Goal: Task Accomplishment & Management: Manage account settings

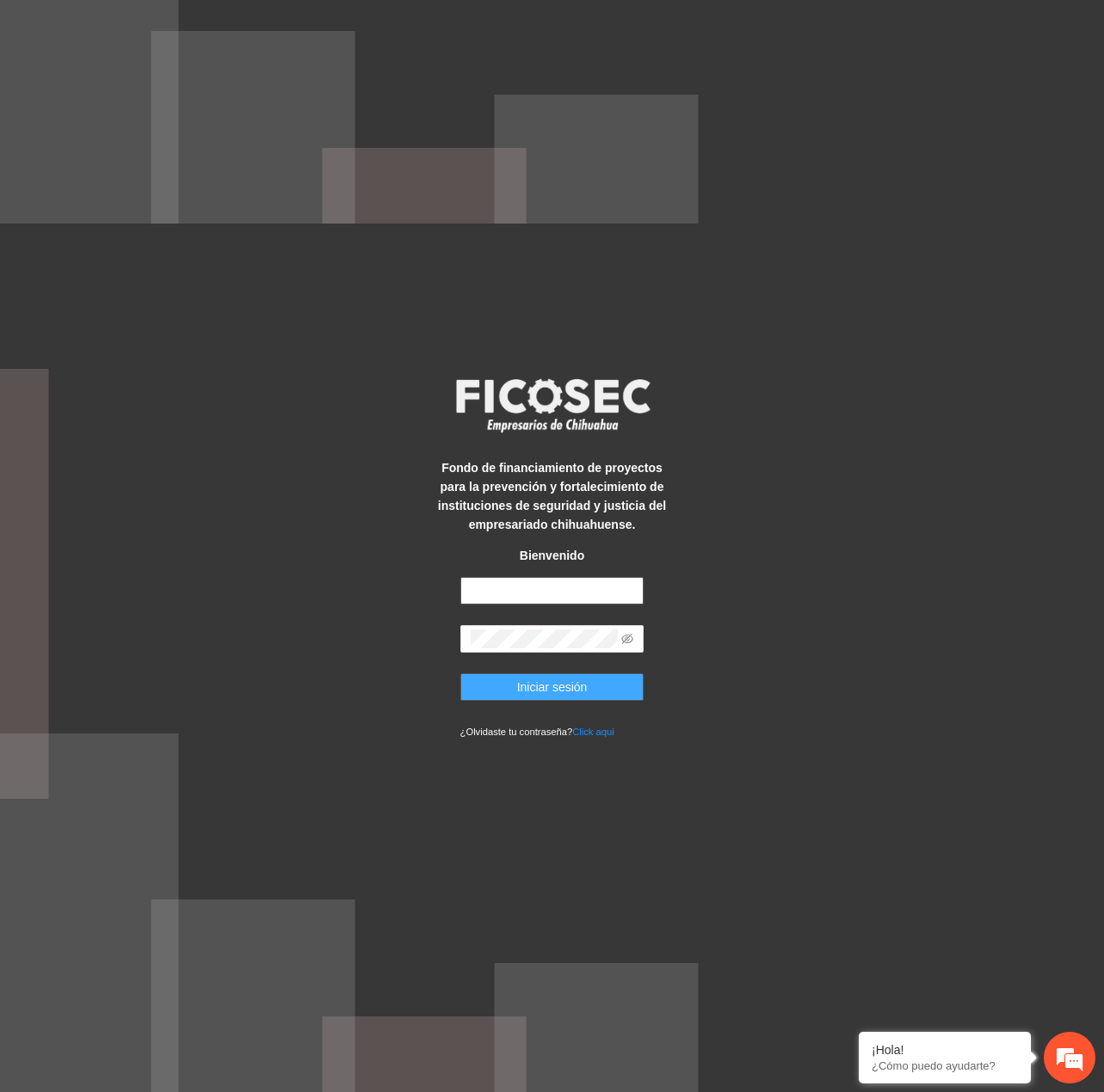
type input "**********"
click at [532, 680] on span "Iniciar sesión" at bounding box center [552, 687] width 70 height 19
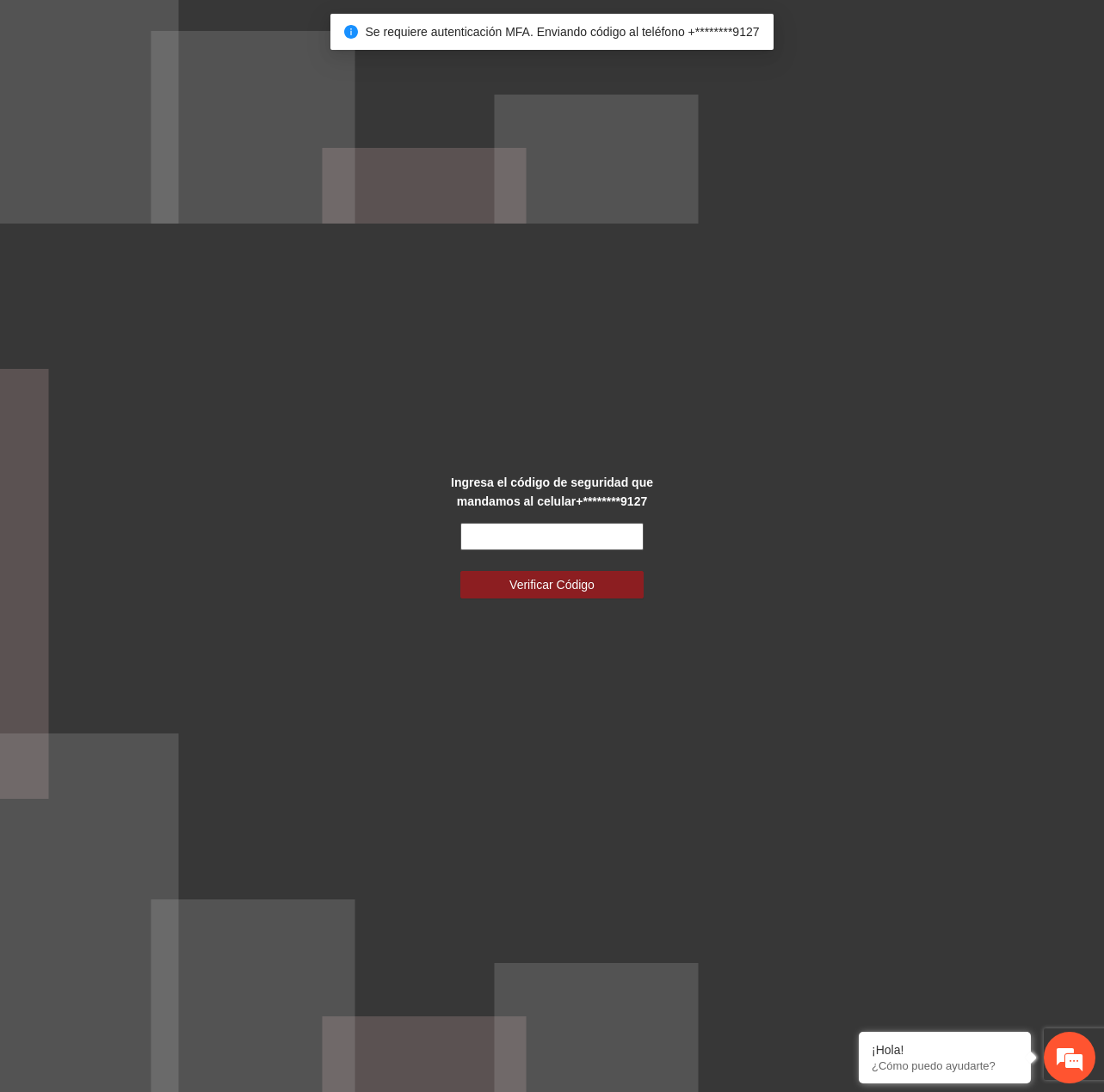
click at [500, 539] on input "text" at bounding box center [552, 537] width 184 height 28
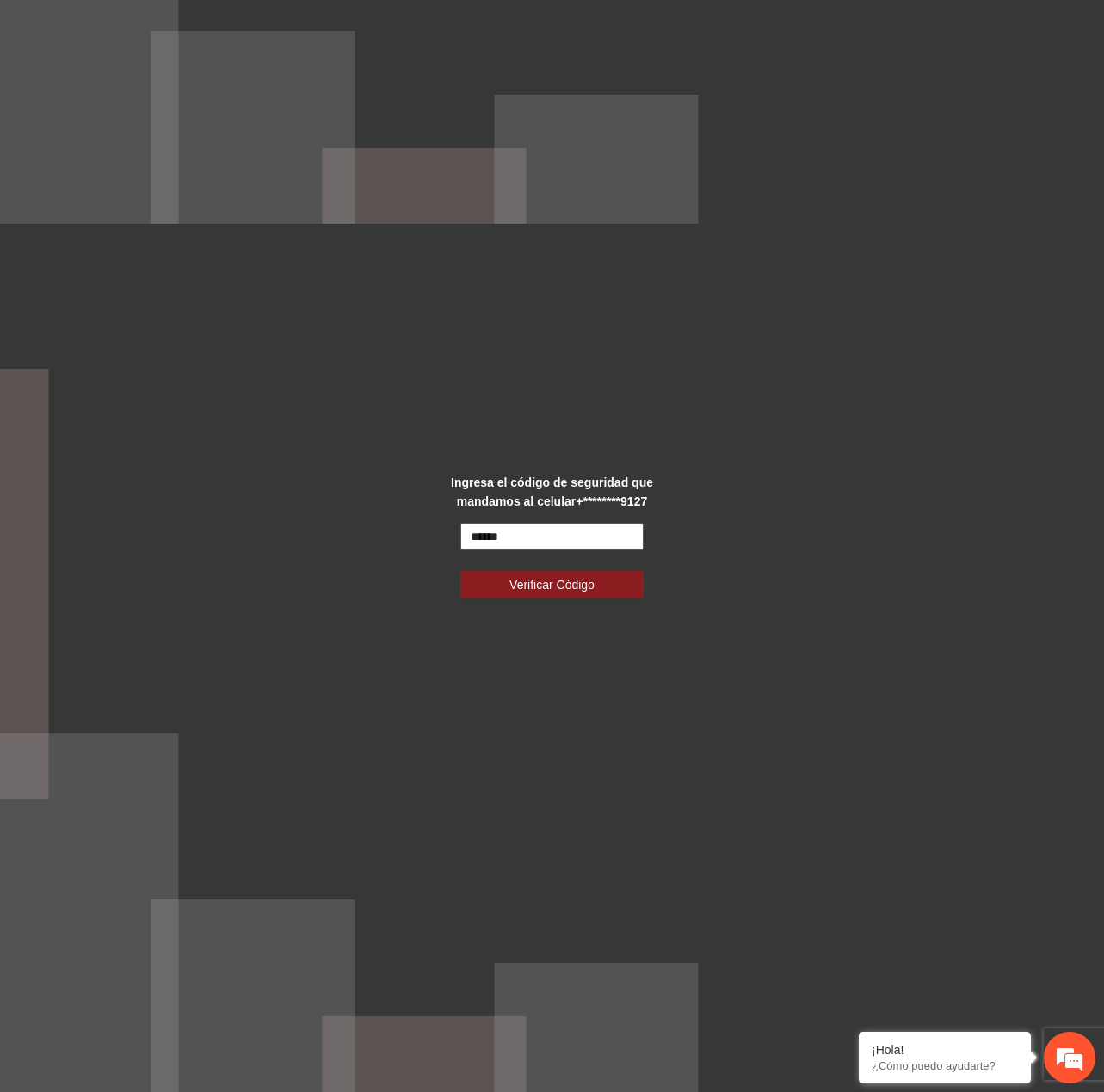
type input "******"
click at [460, 572] on button "Verificar Código" at bounding box center [552, 585] width 184 height 28
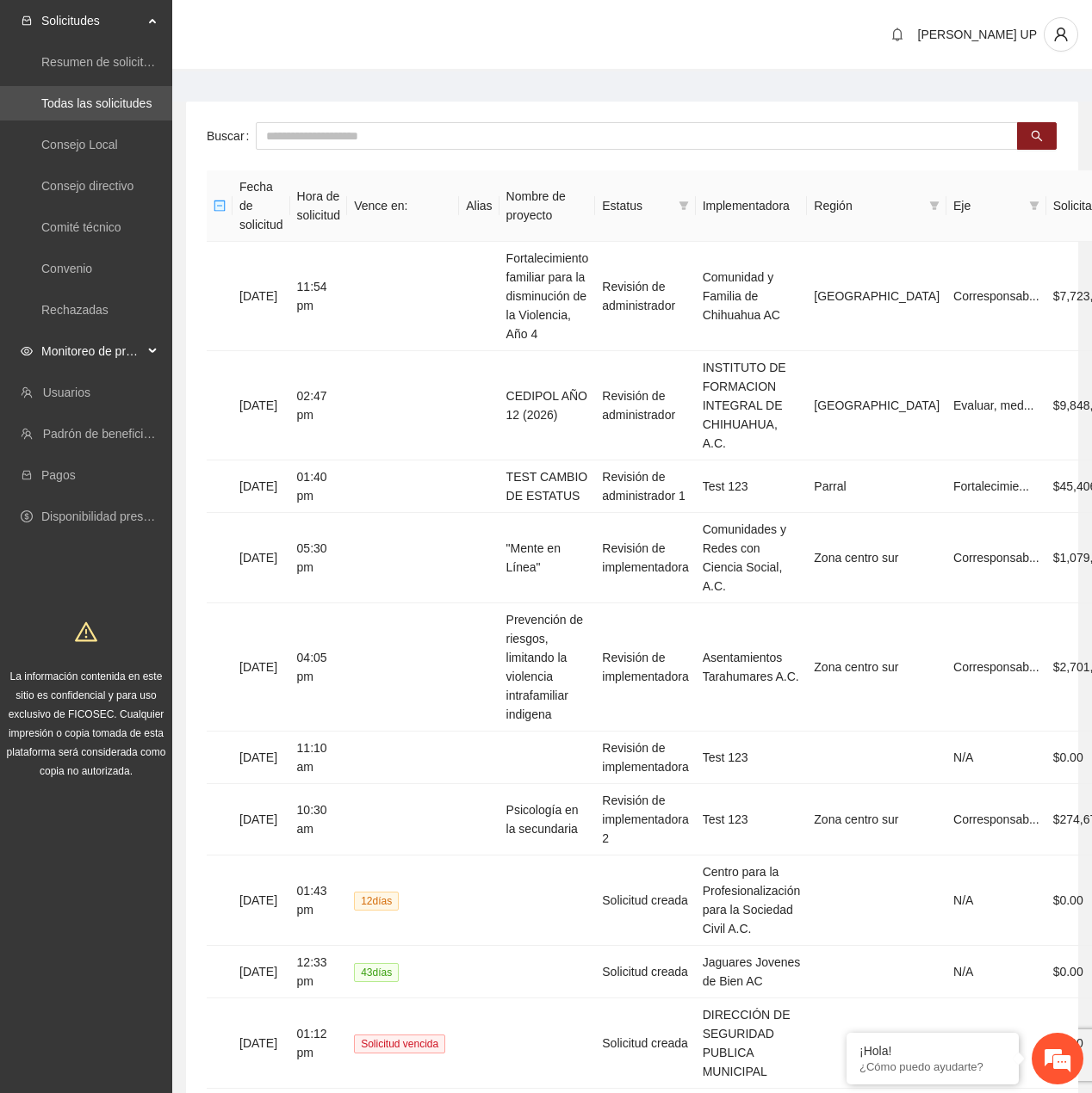
click at [66, 363] on span "Monitoreo de proyectos" at bounding box center [92, 351] width 101 height 35
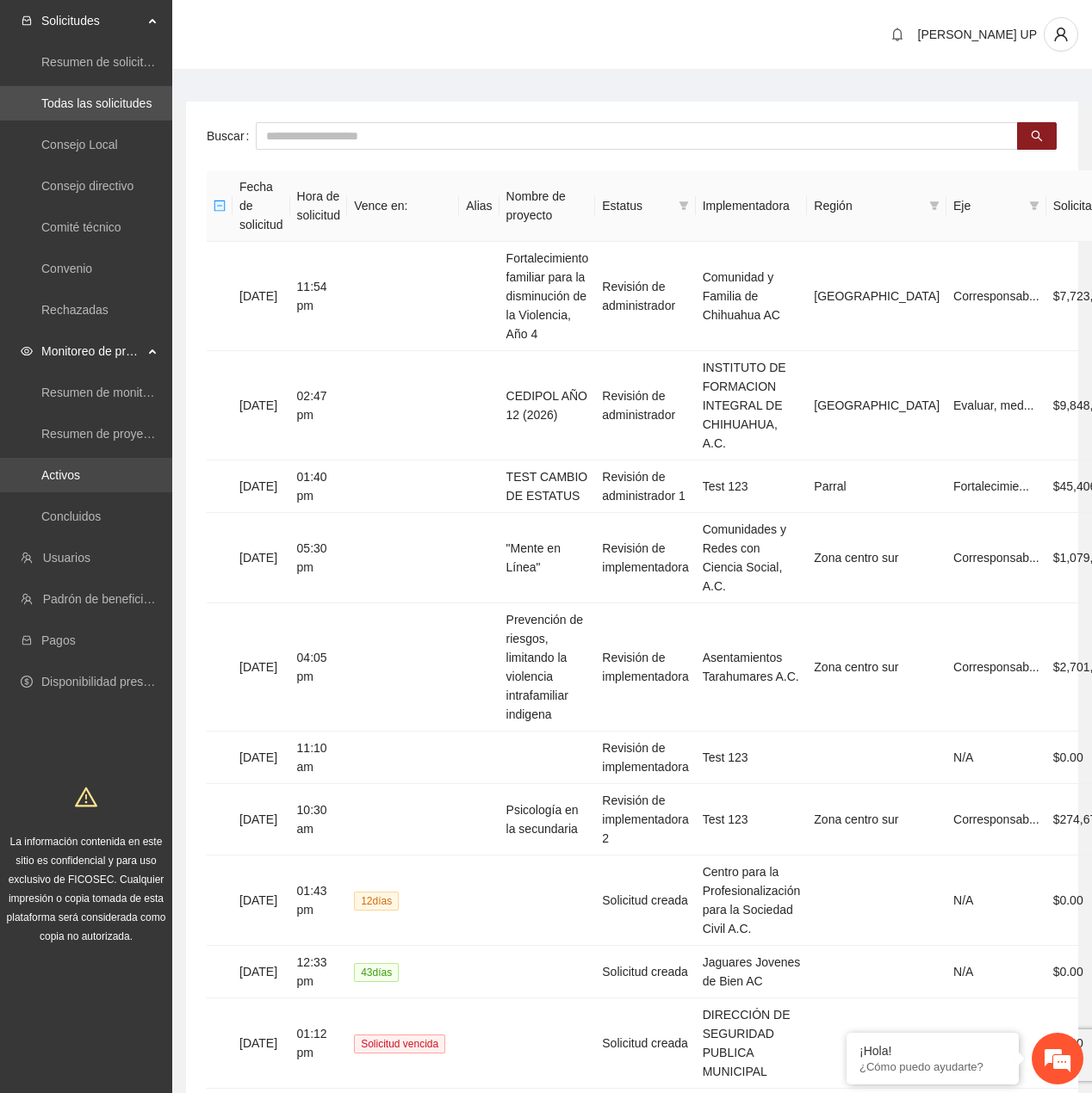
click at [59, 482] on link "Activos" at bounding box center [61, 476] width 39 height 14
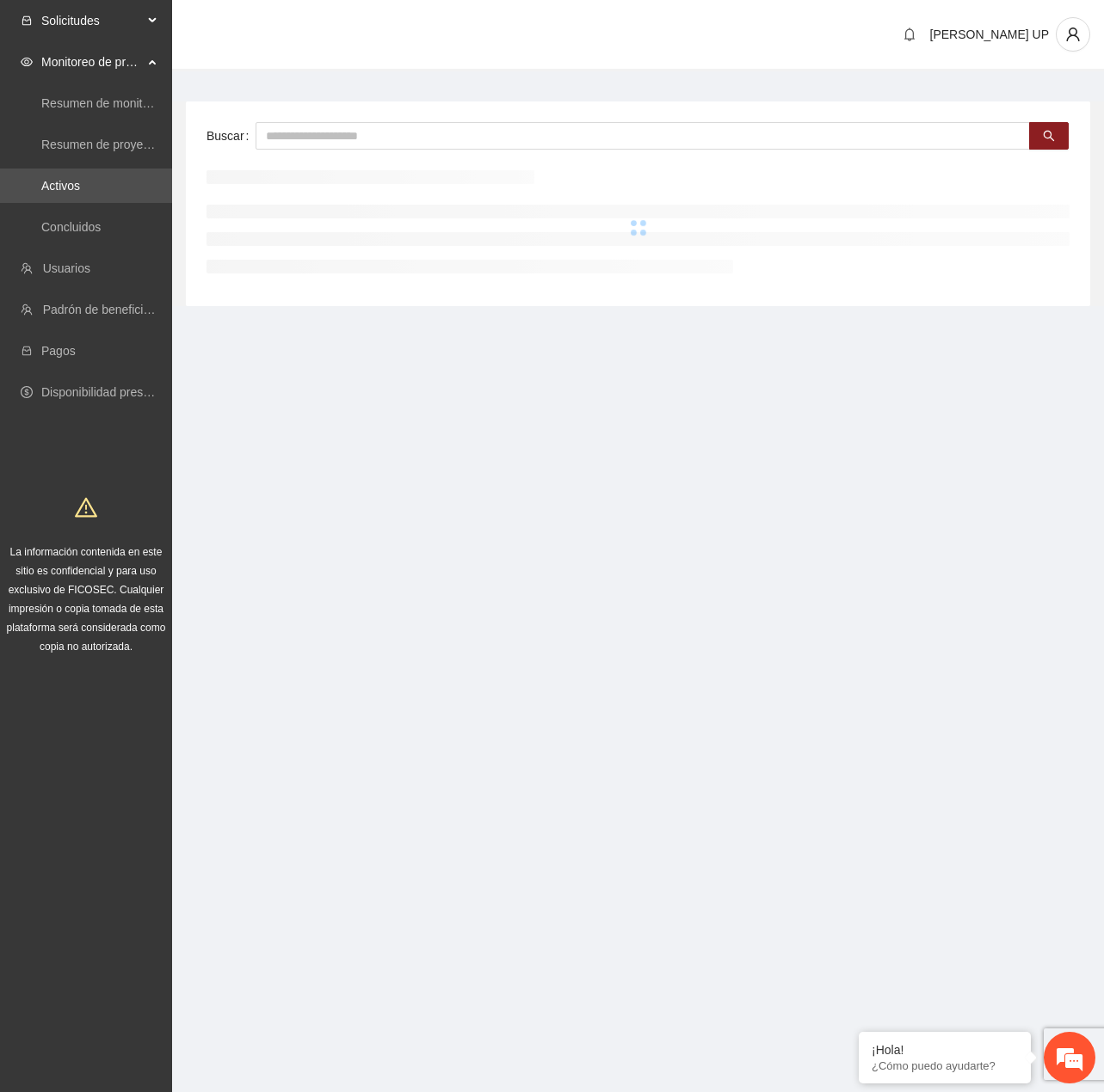
click at [79, 20] on span "Solicitudes" at bounding box center [92, 21] width 101 height 35
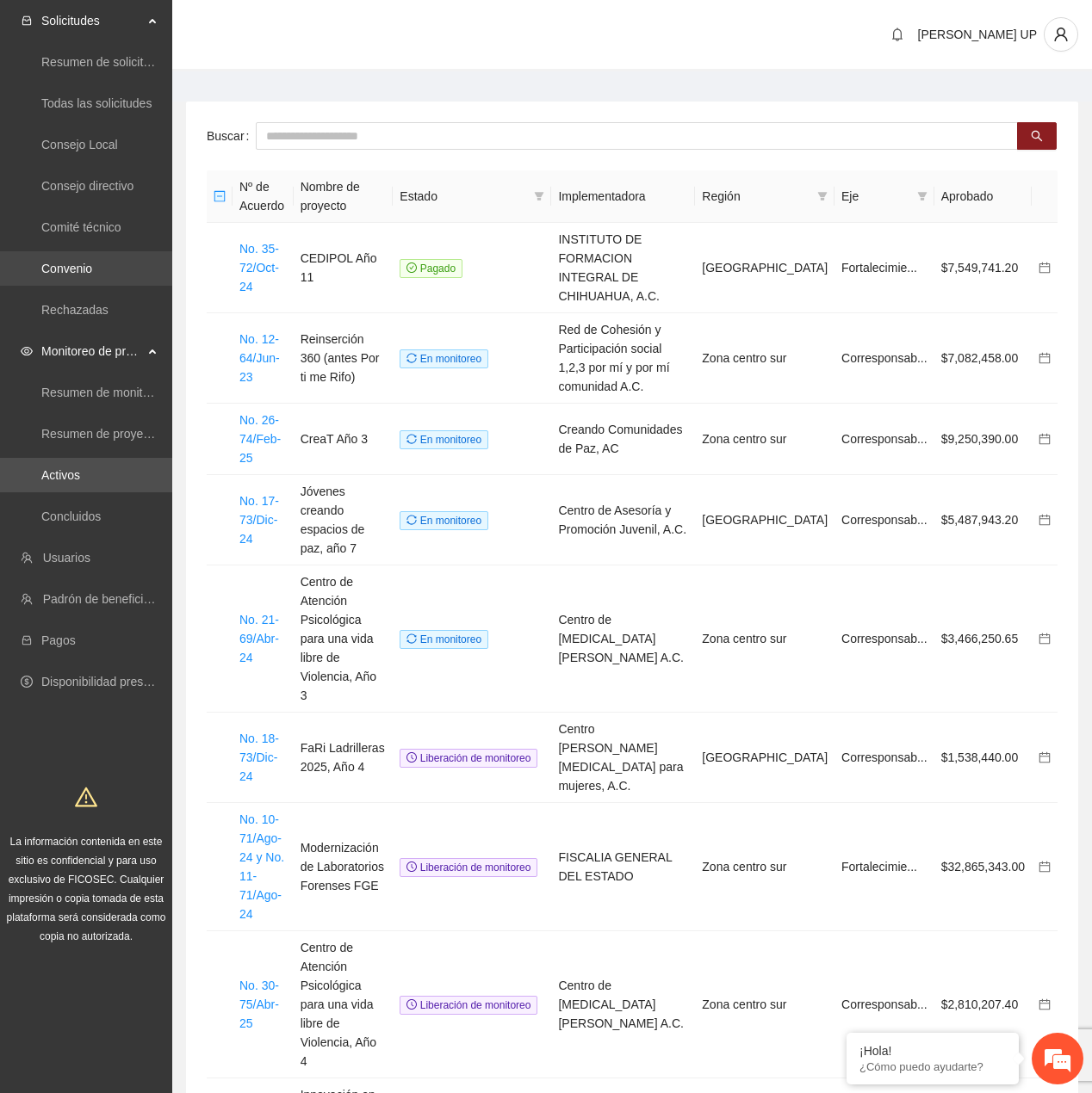
click at [92, 265] on link "Convenio" at bounding box center [67, 268] width 51 height 14
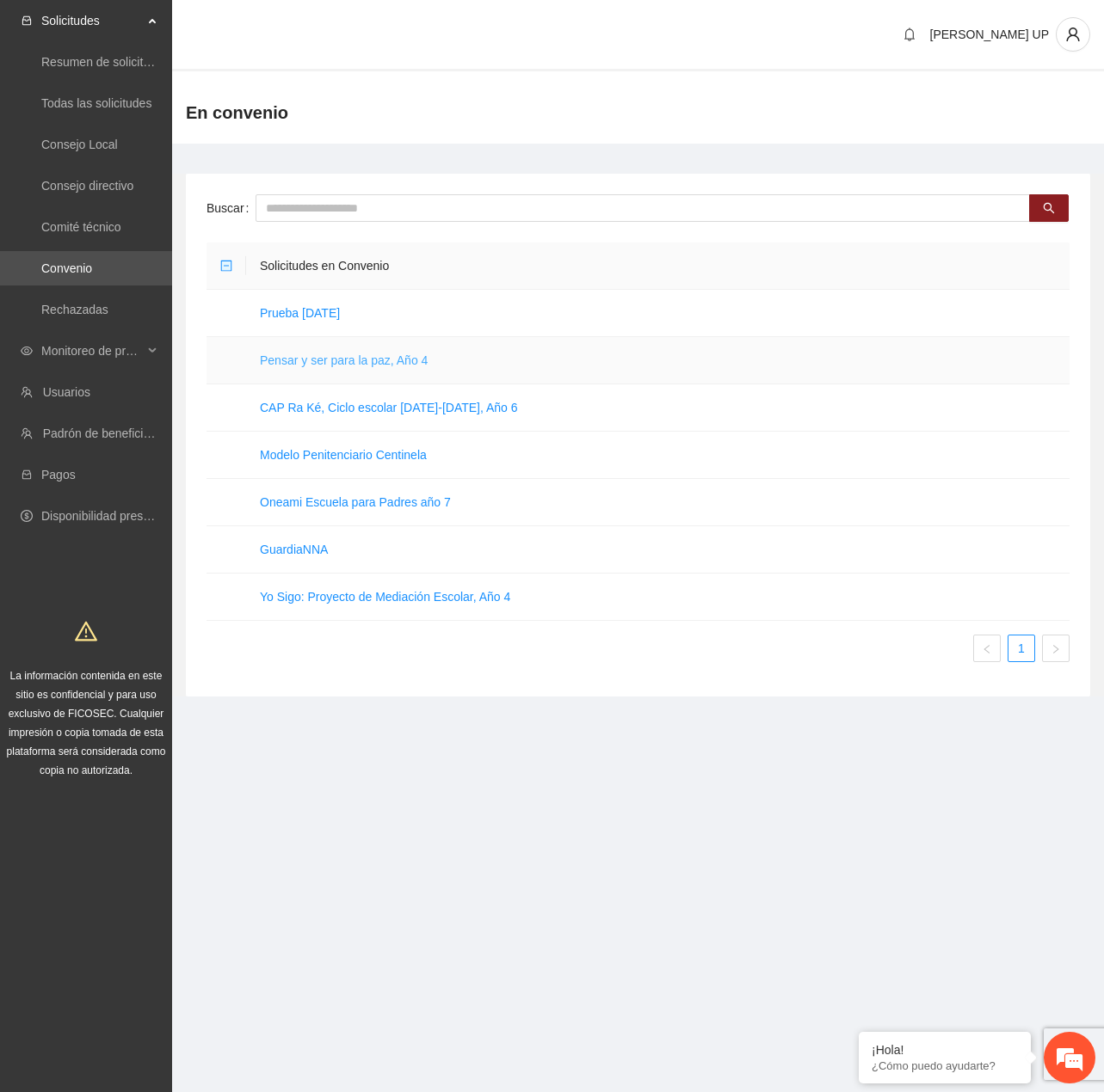
click at [348, 357] on link "Pensar y ser para la paz, Año 4" at bounding box center [344, 360] width 168 height 13
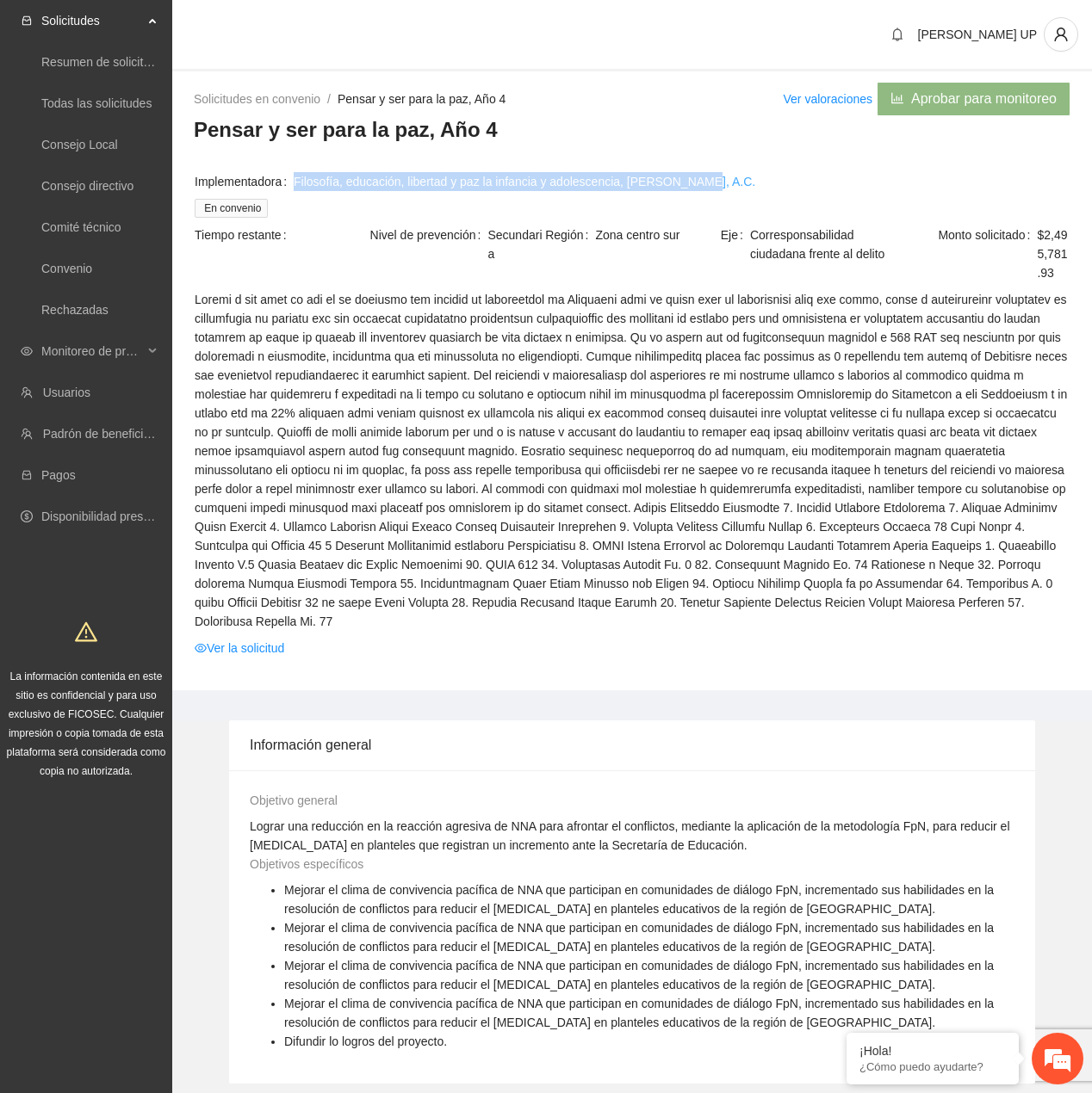
drag, startPoint x: 709, startPoint y: 183, endPoint x: 299, endPoint y: 186, distance: 410.0
click at [299, 186] on span "Filosofía, educación, libertad y paz la infancia y adolescencia, FELIPA, A.C." at bounding box center [681, 181] width 776 height 19
click at [693, 178] on span "Filosofía, educación, libertad y paz la infancia y adolescencia, FELIPA, A.C." at bounding box center [681, 181] width 776 height 19
drag, startPoint x: 690, startPoint y: 180, endPoint x: 296, endPoint y: 179, distance: 394.0
click at [296, 179] on span "Filosofía, educación, libertad y paz la infancia y adolescencia, FELIPA, A.C." at bounding box center [681, 181] width 776 height 19
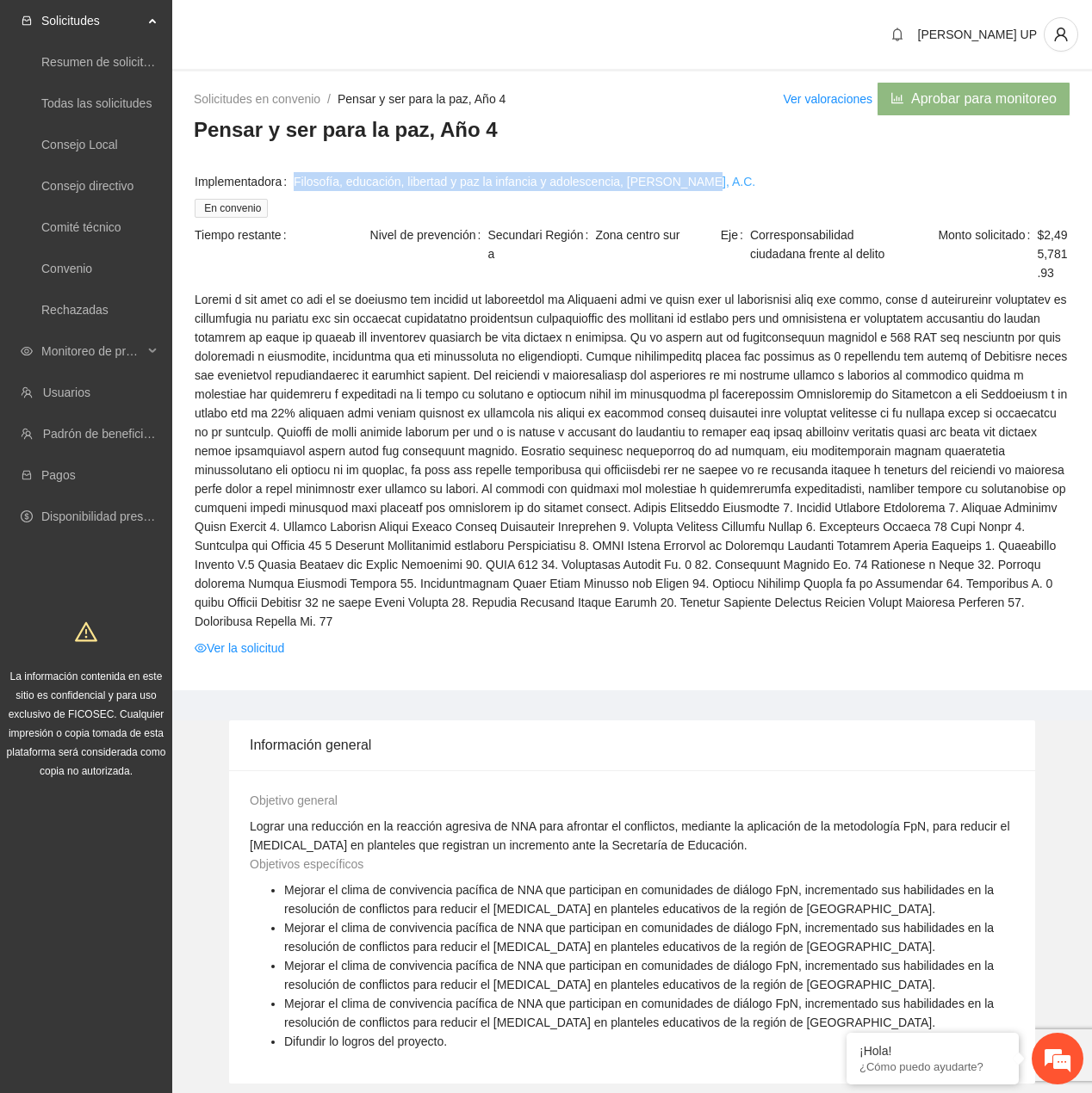
copy link "Filosofía, educación, libertad y paz la infancia y adolescencia, FELIPA, A.C."
click at [232, 132] on h3 "Pensar y ser para la paz, Año 4" at bounding box center [632, 129] width 877 height 28
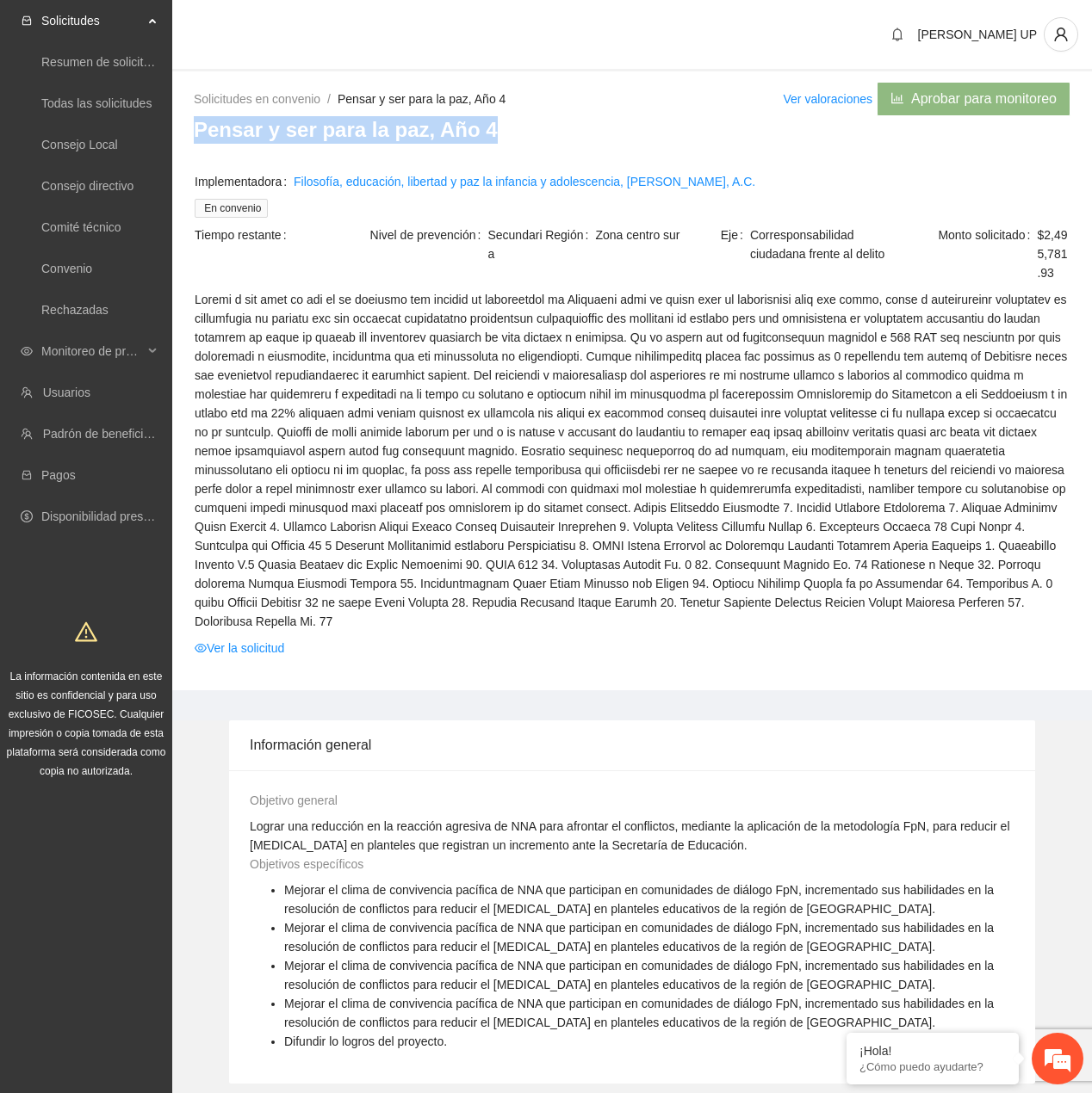
click at [232, 132] on h3 "Pensar y ser para la paz, Año 4" at bounding box center [632, 129] width 877 height 28
copy h3 "Pensar y ser para la paz, Año 4"
click at [250, 639] on link "Ver la solicitud" at bounding box center [239, 648] width 90 height 19
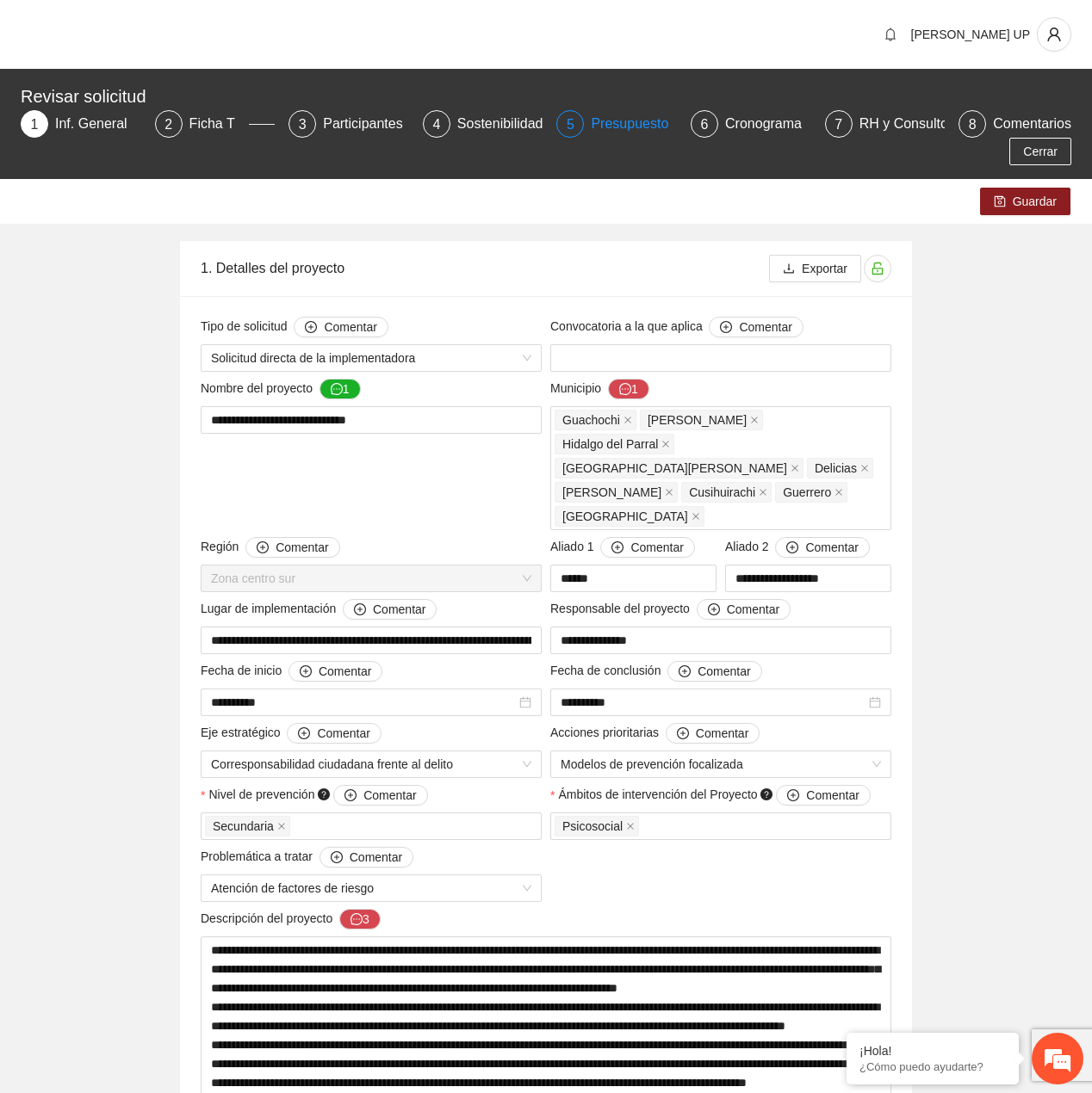
click at [634, 119] on div "Presupuesto" at bounding box center [636, 123] width 92 height 28
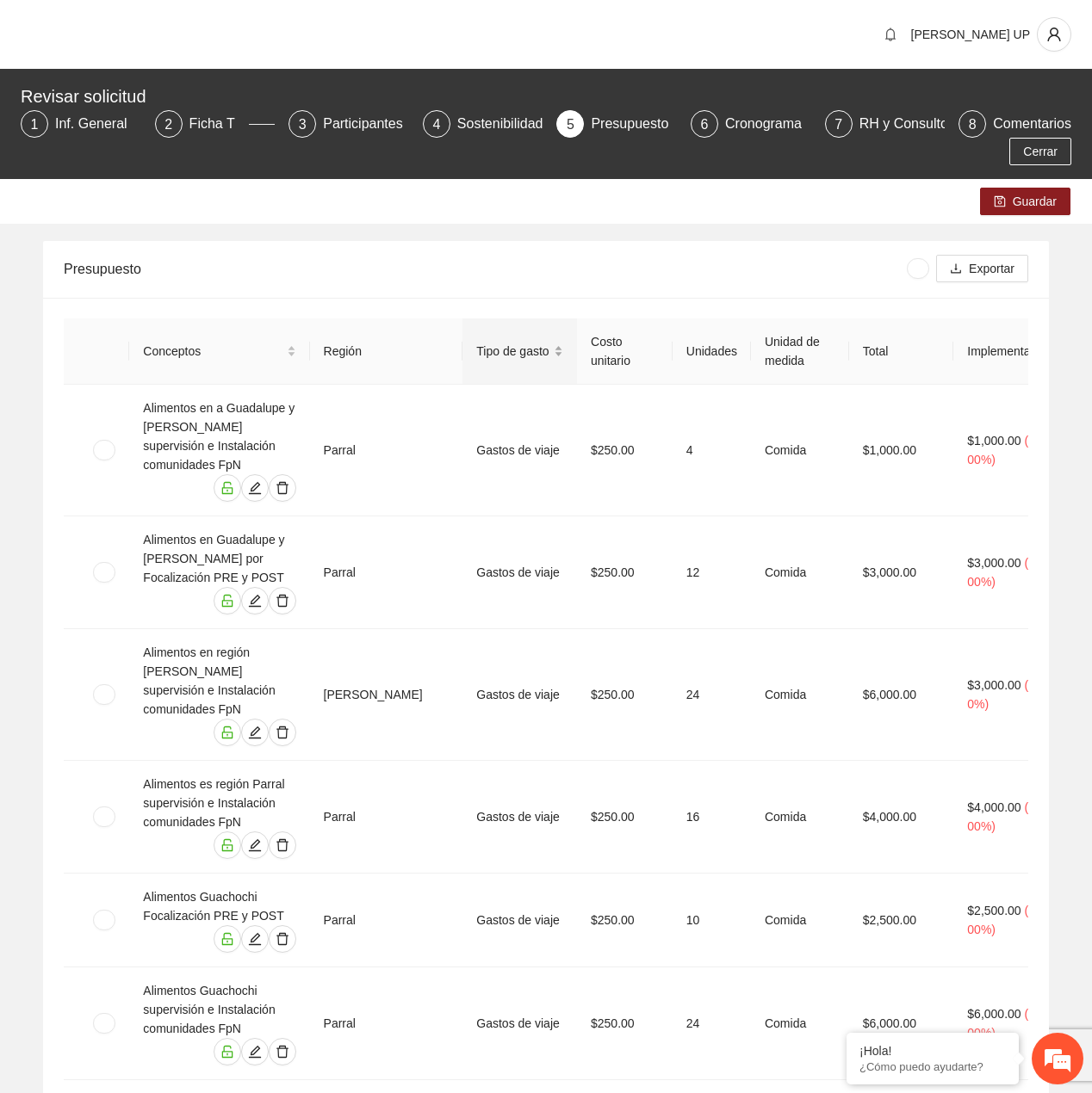
click at [512, 342] on div "Tipo de gasto" at bounding box center [520, 351] width 87 height 19
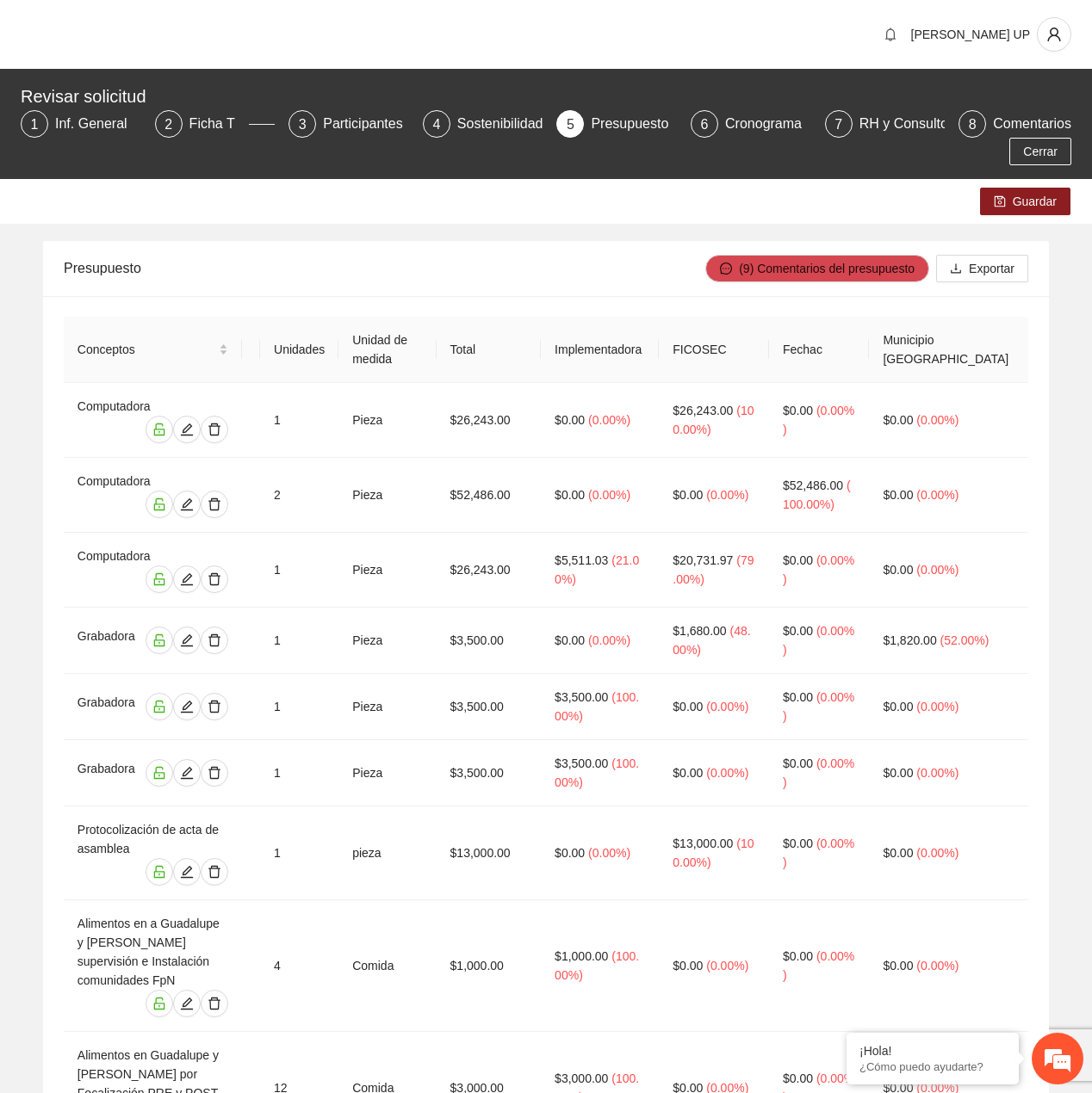
click at [836, 145] on div "Cerrar" at bounding box center [546, 151] width 1059 height 28
click at [842, 127] on span "7" at bounding box center [838, 123] width 8 height 14
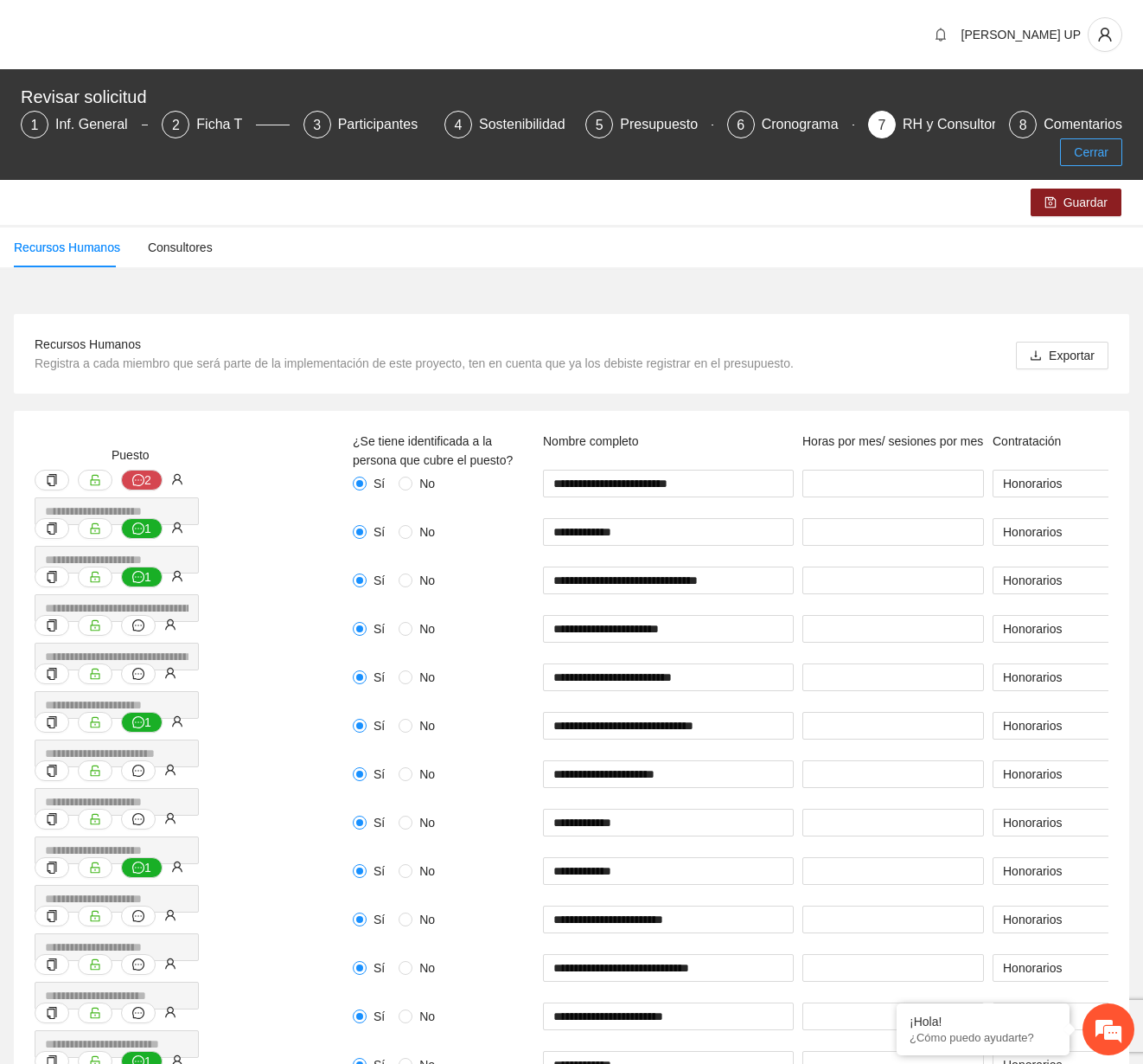
click at [1066, 149] on button "Cerrar" at bounding box center [1091, 152] width 62 height 28
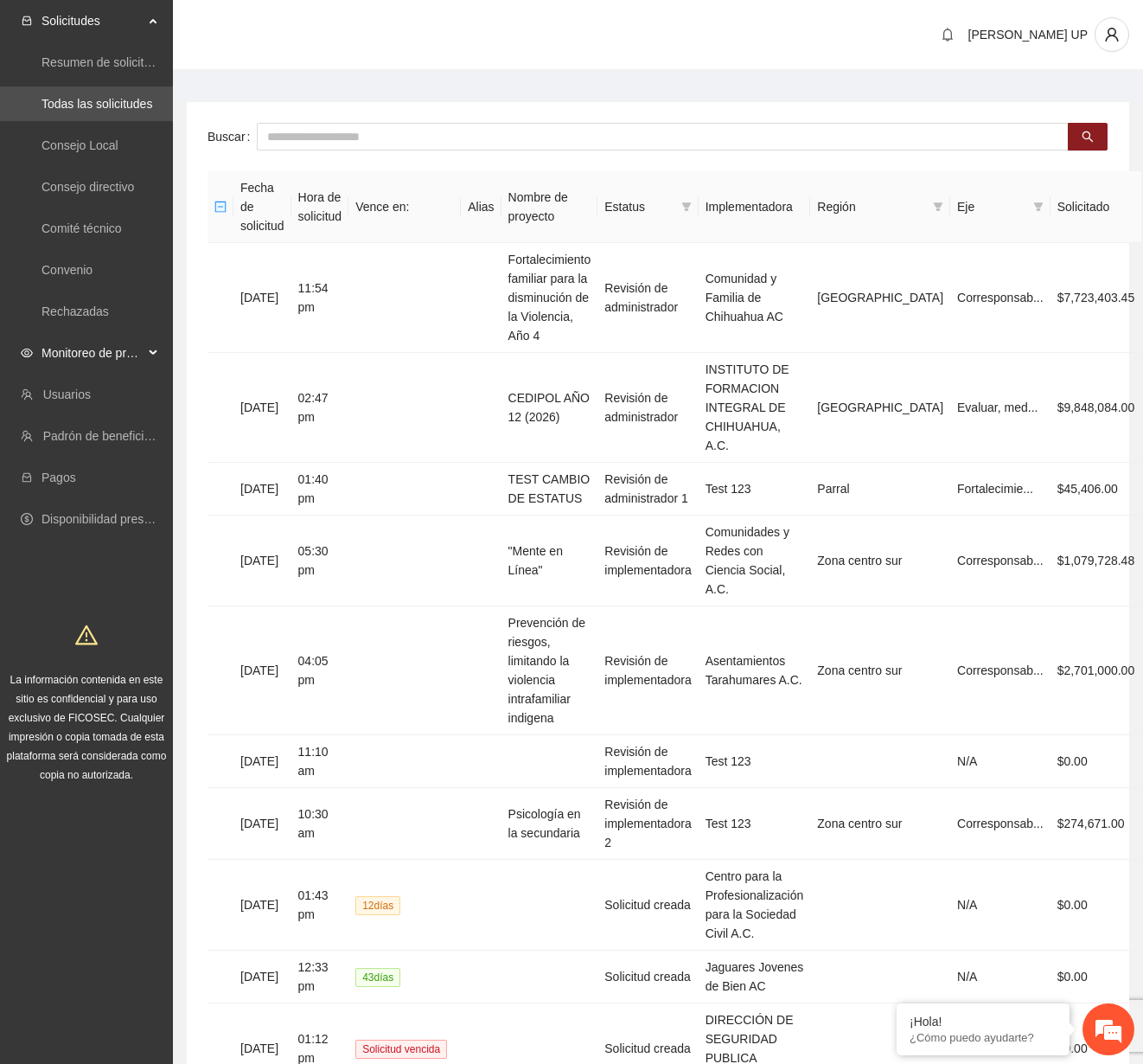
click at [83, 350] on span "Monitoreo de proyectos" at bounding box center [92, 353] width 102 height 35
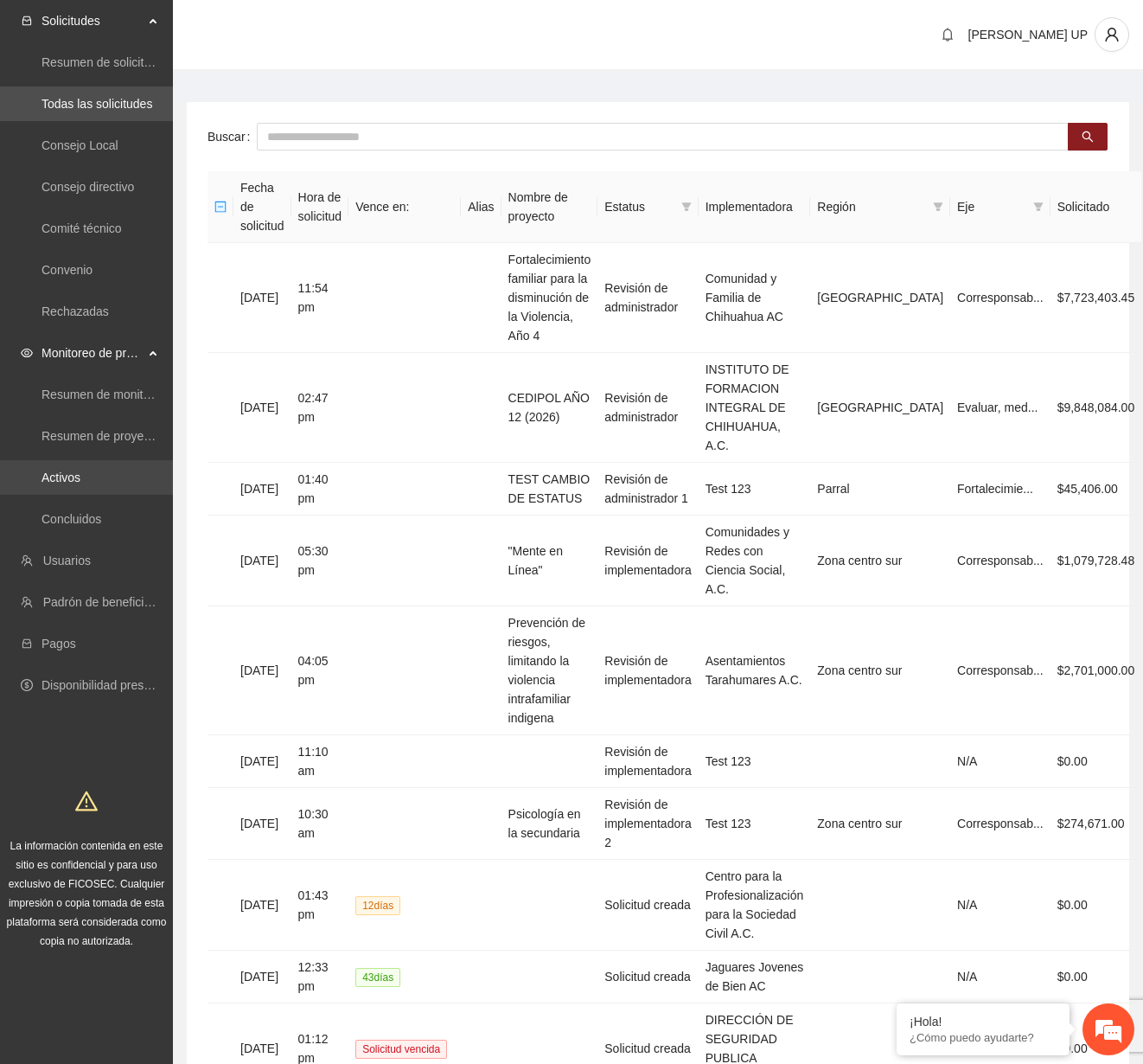
click at [80, 471] on link "Activos" at bounding box center [61, 478] width 39 height 14
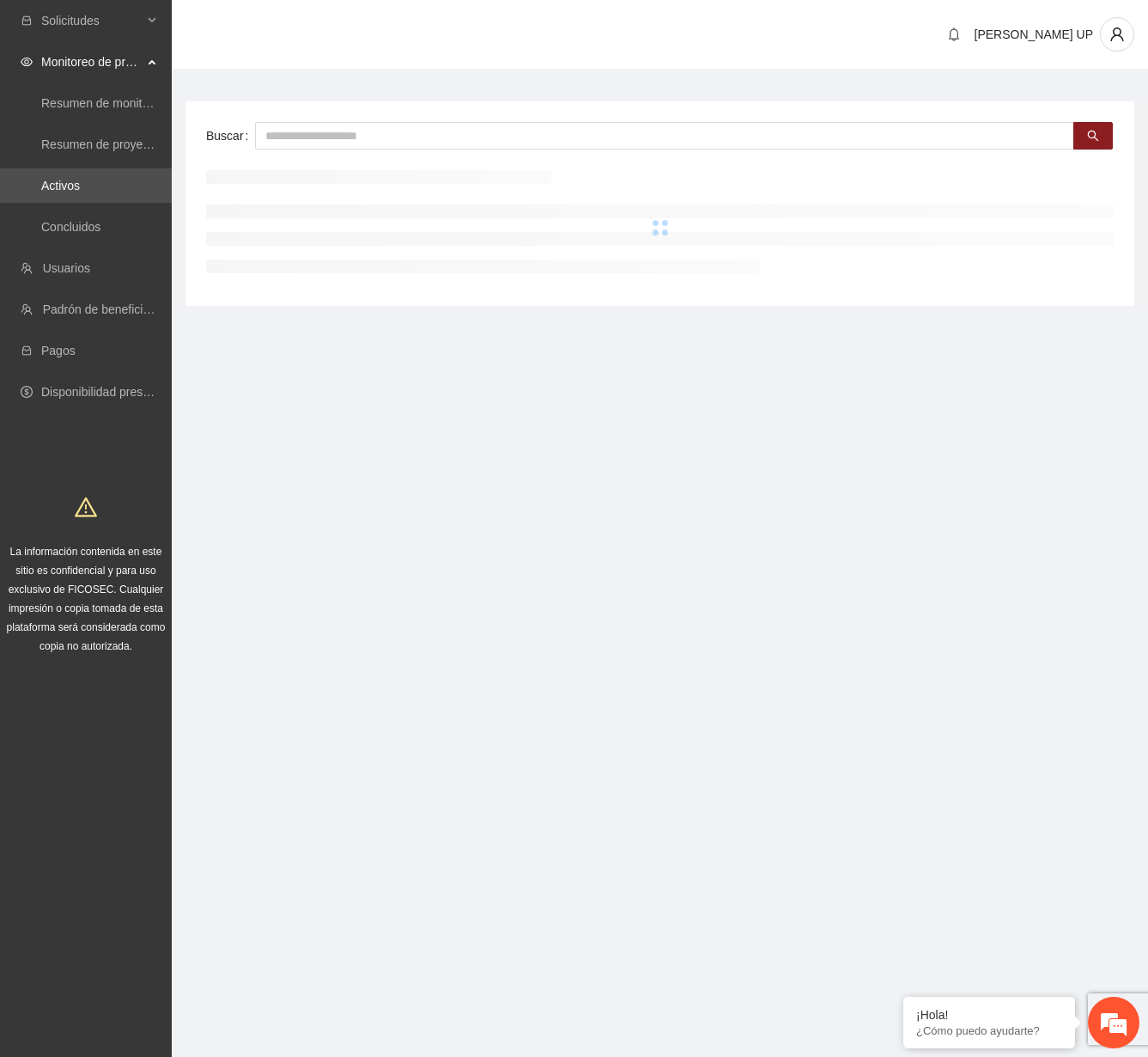
click at [435, 50] on div "Yamileth UP" at bounding box center [659, 36] width 977 height 71
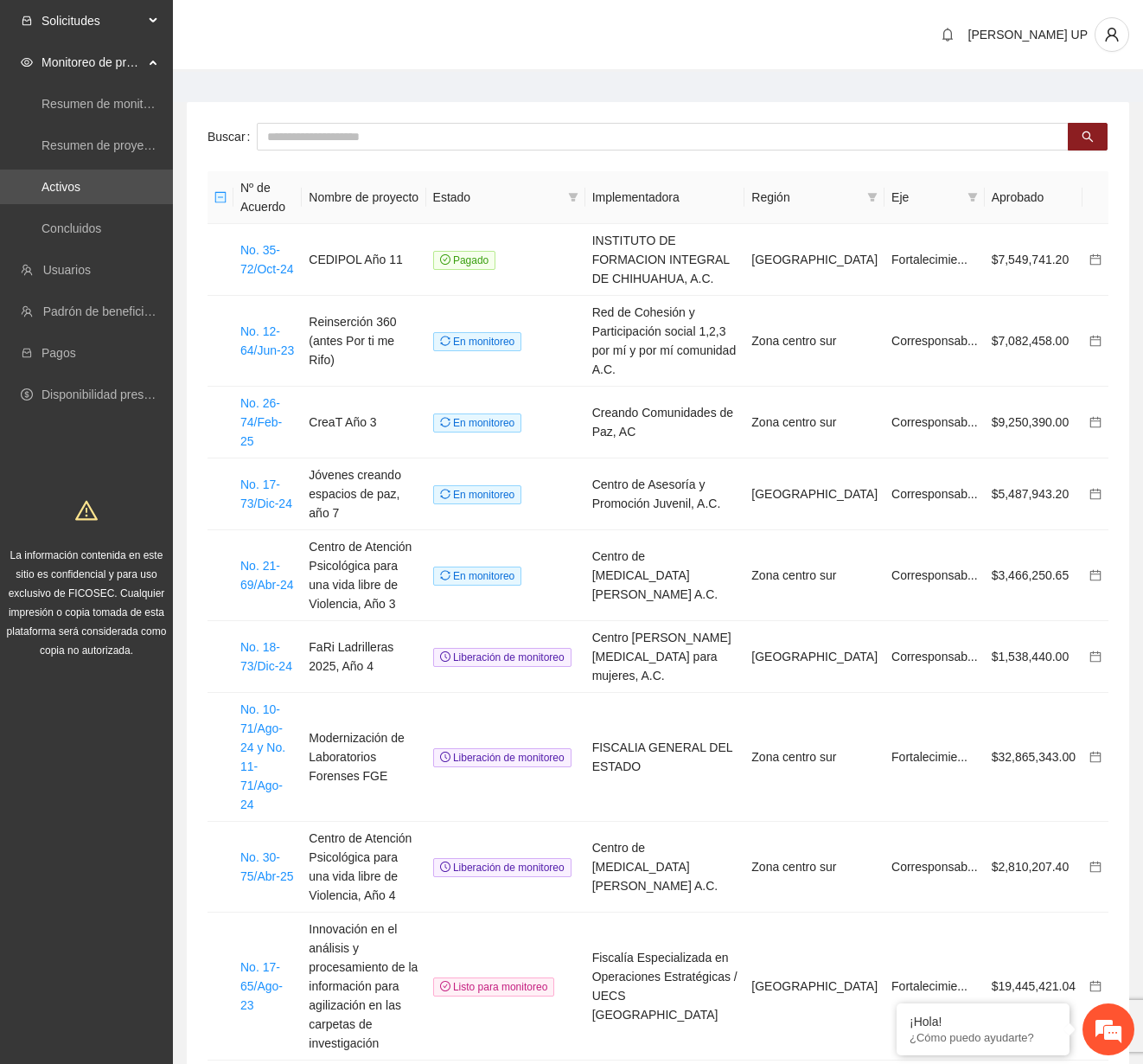
click at [133, 3] on ul "Solicitudes Monitoreo de proyectos Resumen de monitoreo Resumen de proyectos ap…" at bounding box center [86, 207] width 172 height 415
click at [118, 42] on li "Solicitudes" at bounding box center [86, 22] width 172 height 38
click at [118, 29] on span "Solicitudes" at bounding box center [92, 21] width 102 height 35
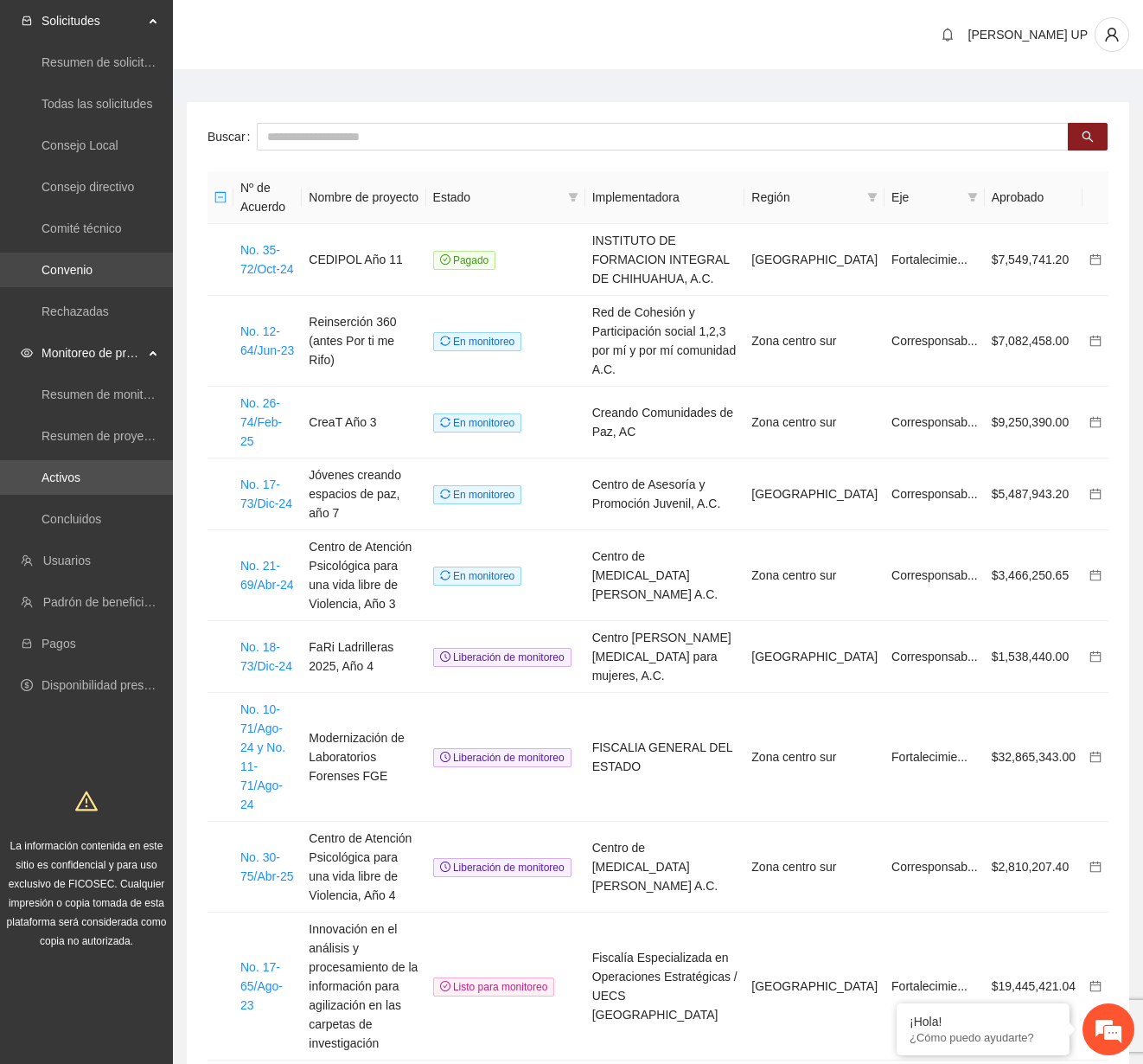
click at [92, 263] on link "Convenio" at bounding box center [67, 269] width 51 height 14
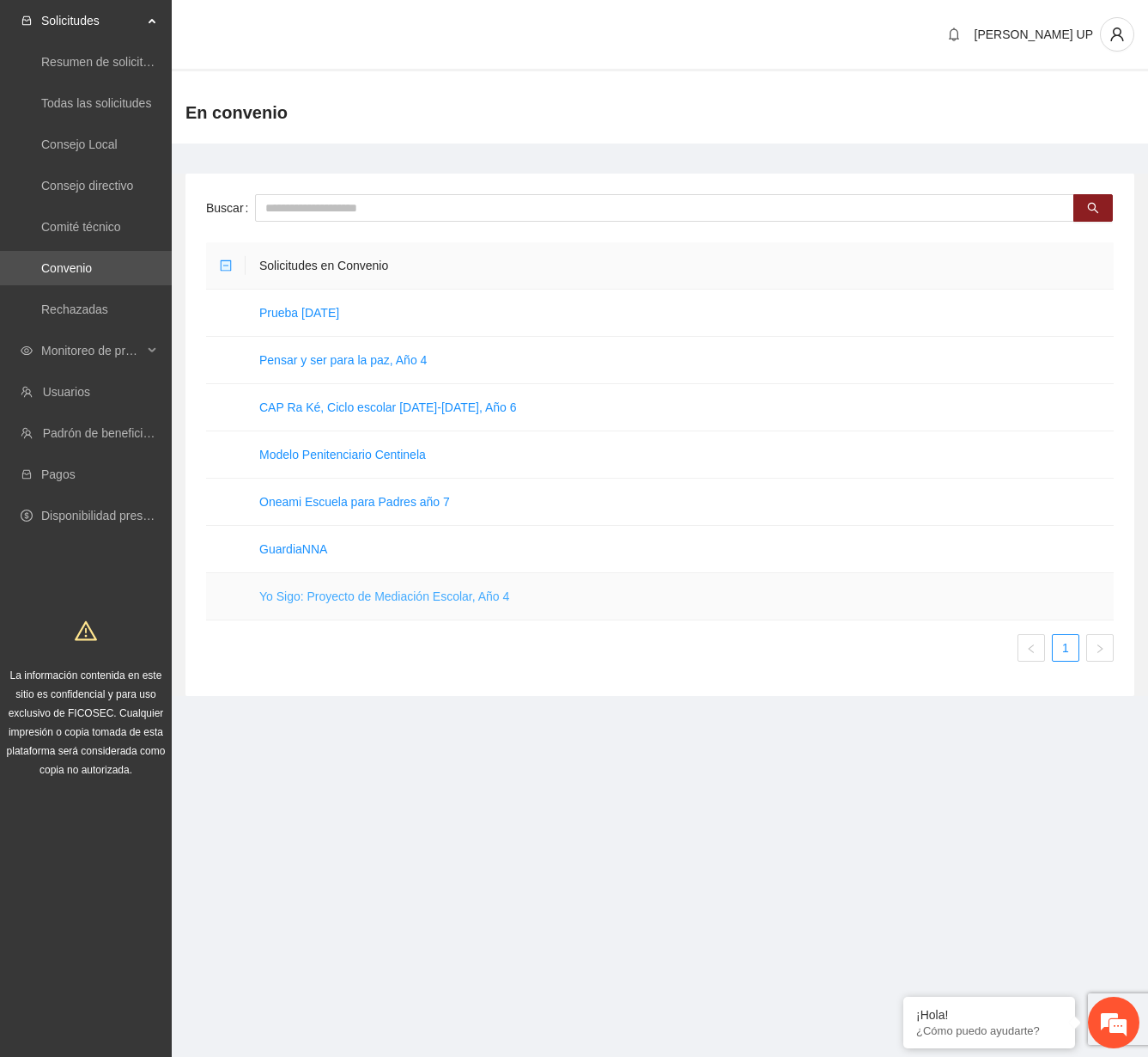
click at [353, 596] on link "Yo Sigo: Proyecto de Mediación Escolar, Año 4" at bounding box center [385, 596] width 250 height 13
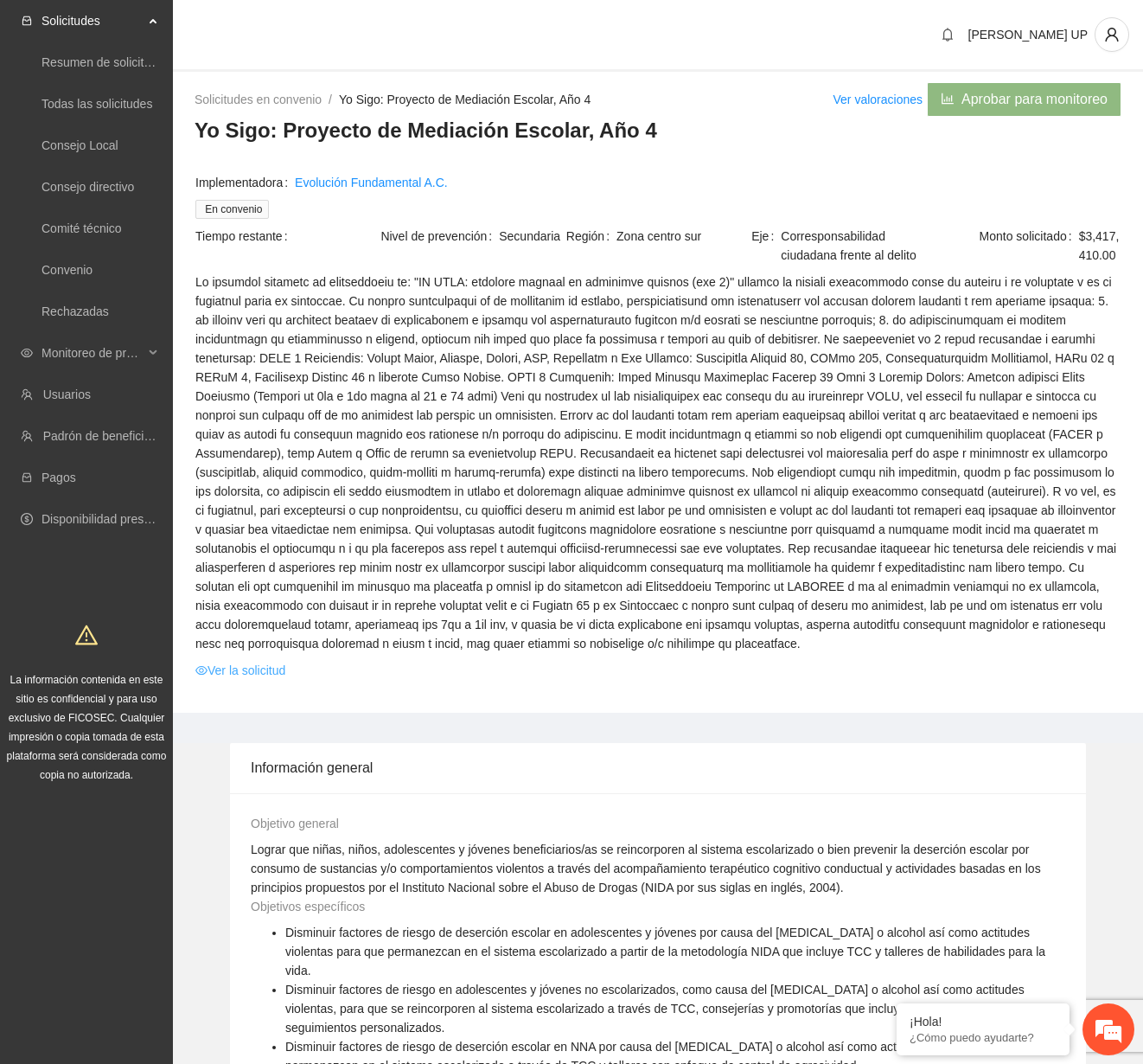
click at [259, 666] on link "Ver la solicitud" at bounding box center [240, 671] width 90 height 19
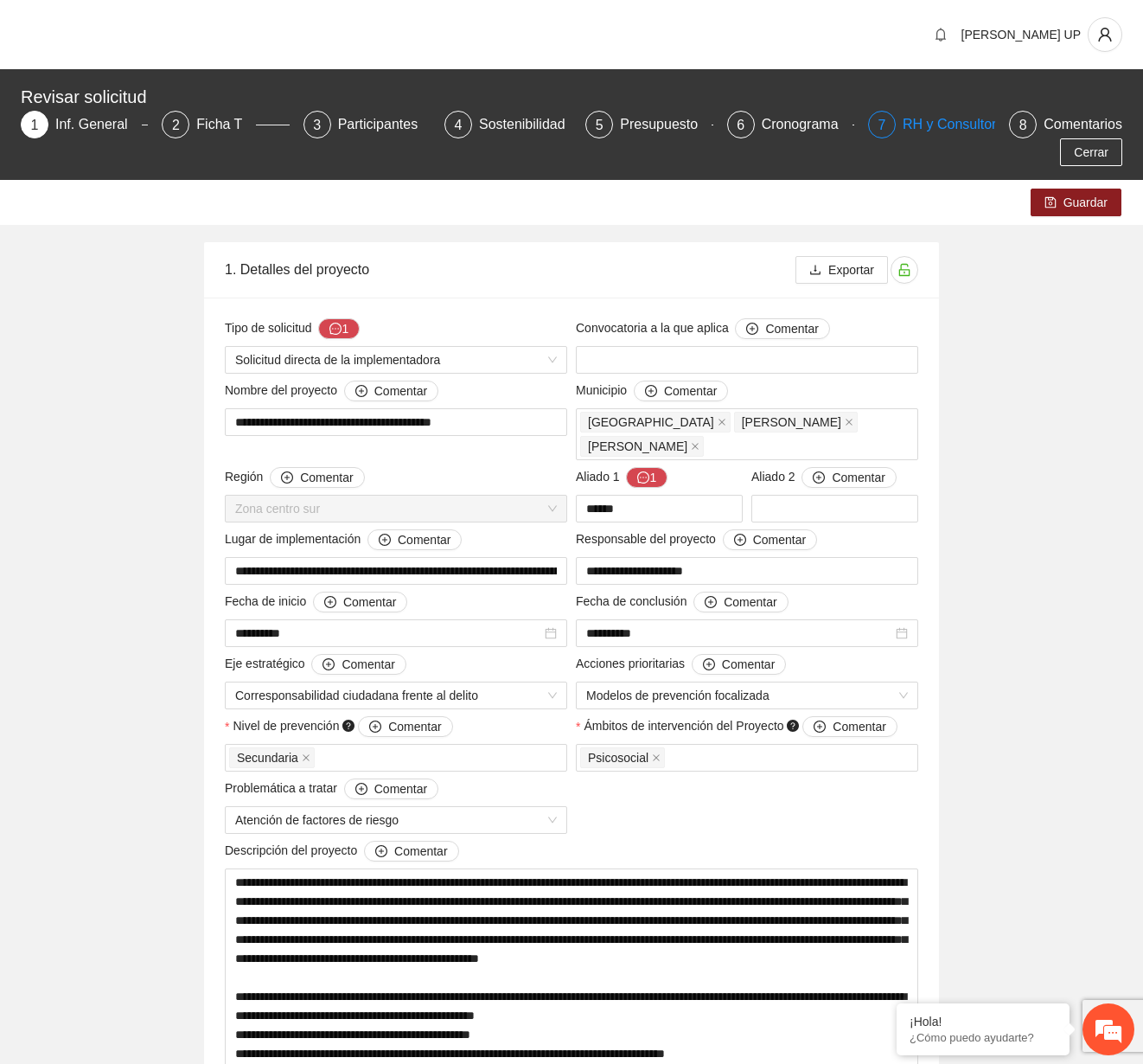
click at [900, 110] on div "7 RH y Consultores" at bounding box center [931, 124] width 127 height 28
click at [900, 130] on div "7 RH y Consultores" at bounding box center [931, 124] width 127 height 28
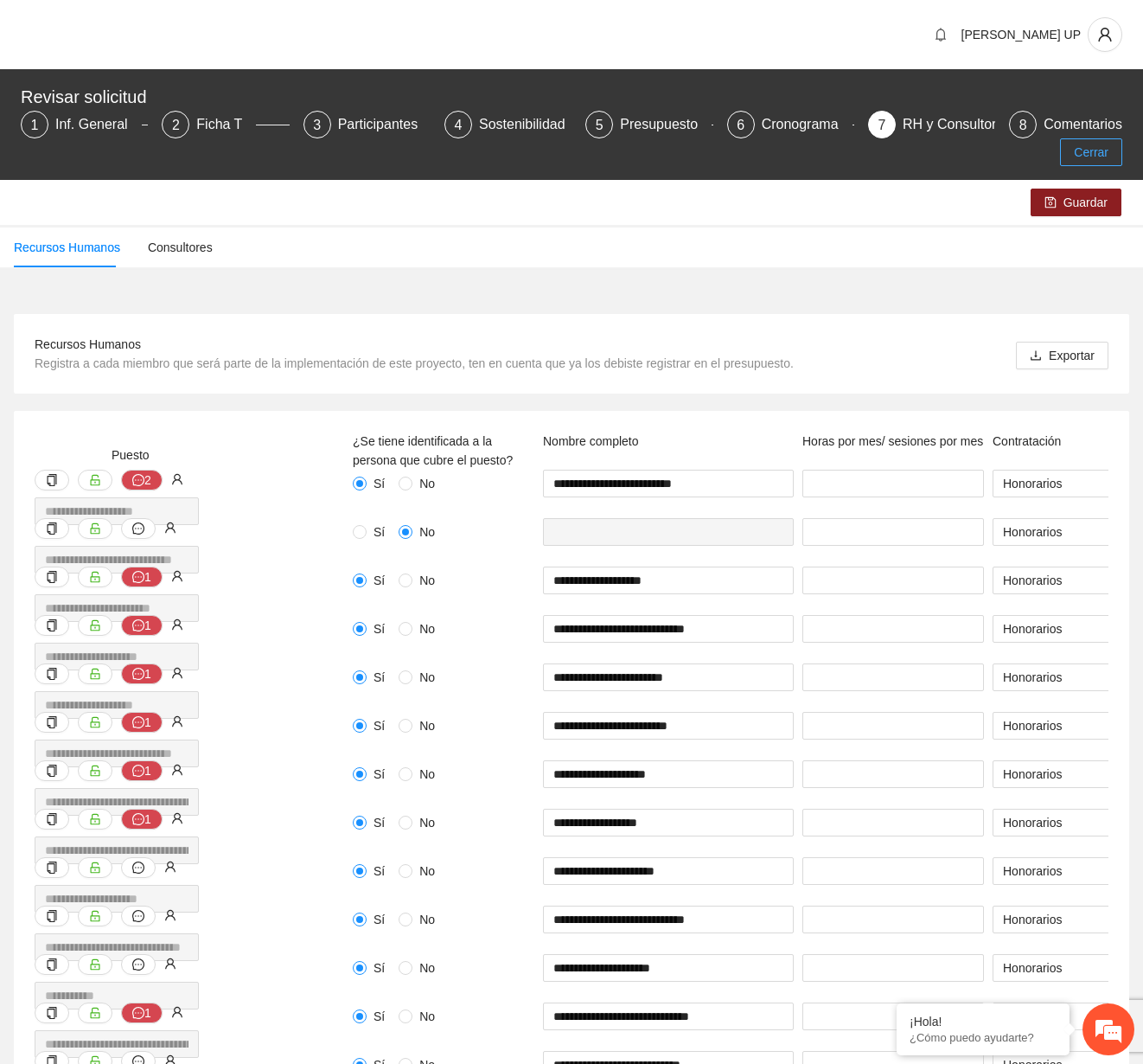
click at [1094, 157] on span "Cerrar" at bounding box center [1091, 152] width 35 height 19
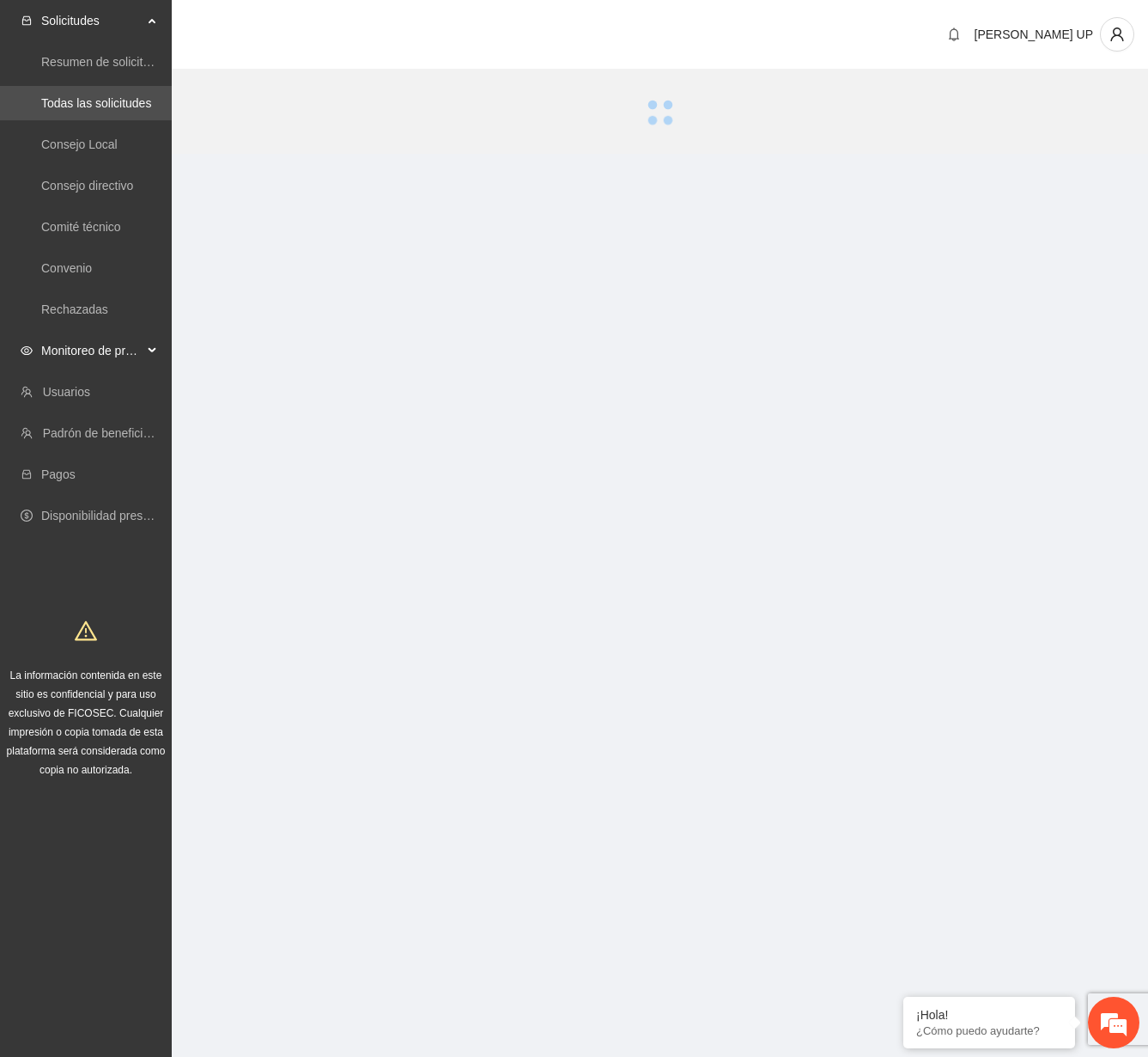
click at [139, 366] on span "Monitoreo de proyectos" at bounding box center [91, 350] width 101 height 35
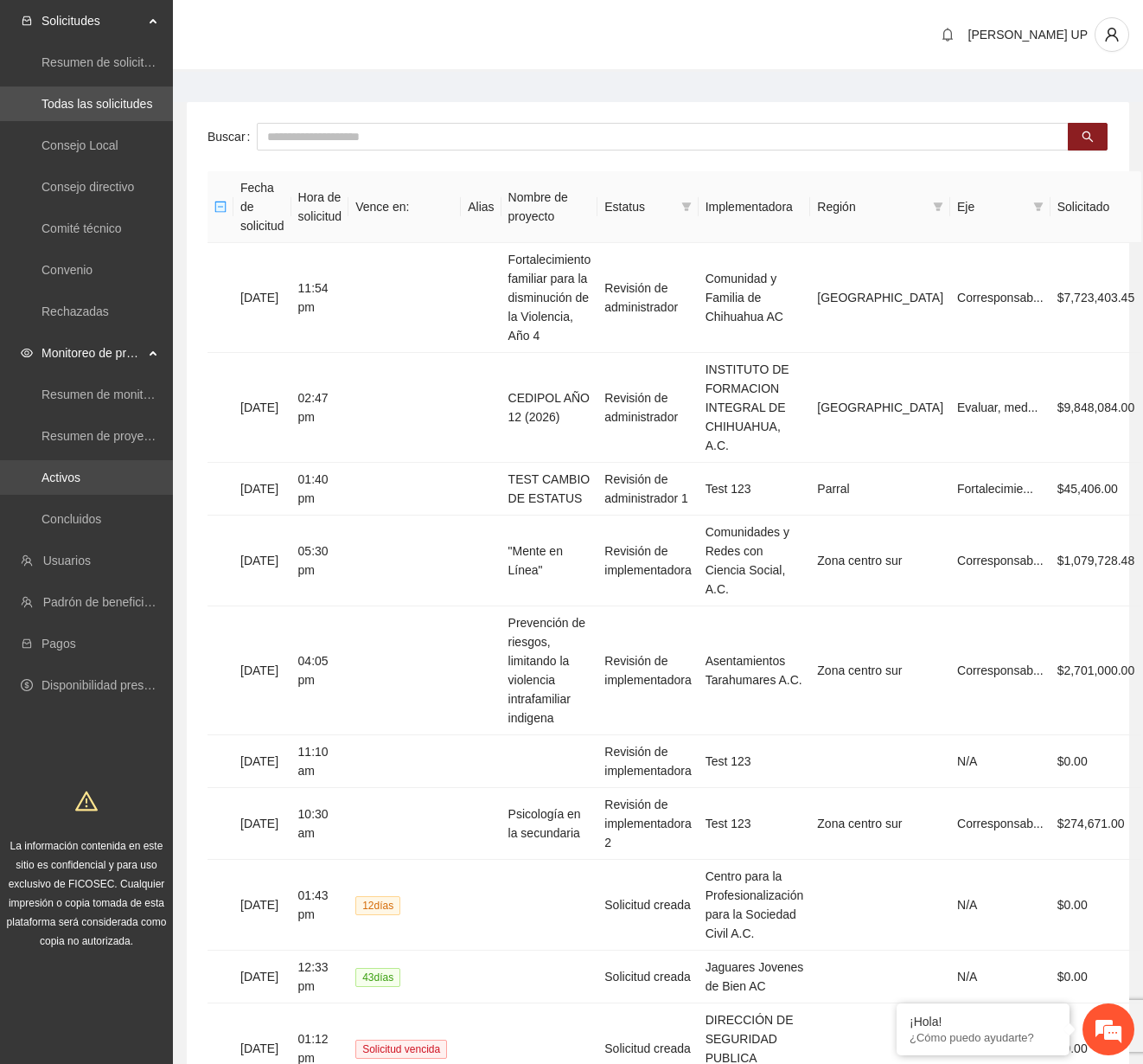
click at [80, 477] on link "Activos" at bounding box center [61, 478] width 39 height 14
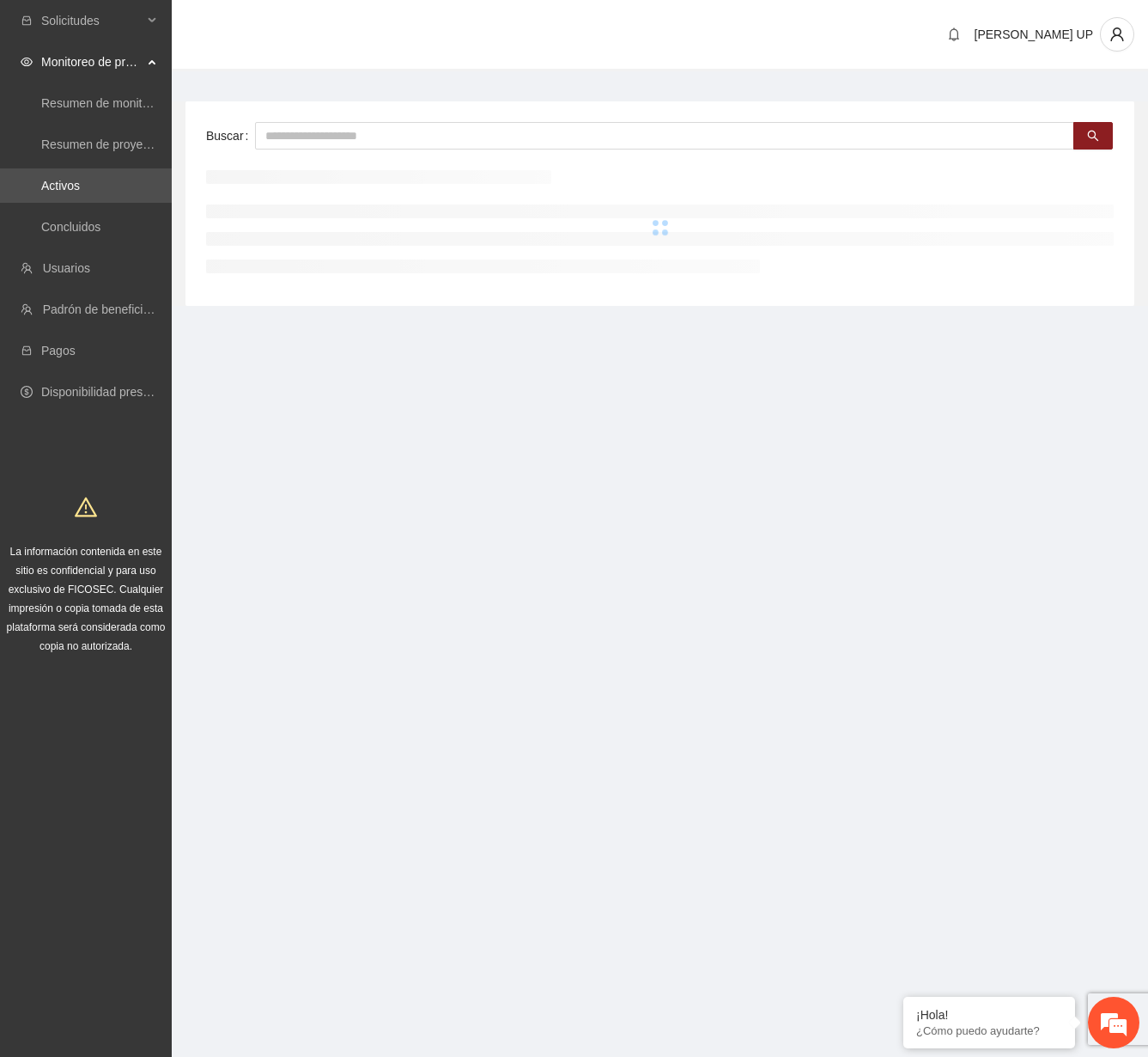
click at [334, 150] on div "Buscar" at bounding box center [660, 203] width 949 height 204
click at [333, 140] on input "text" at bounding box center [664, 136] width 819 height 28
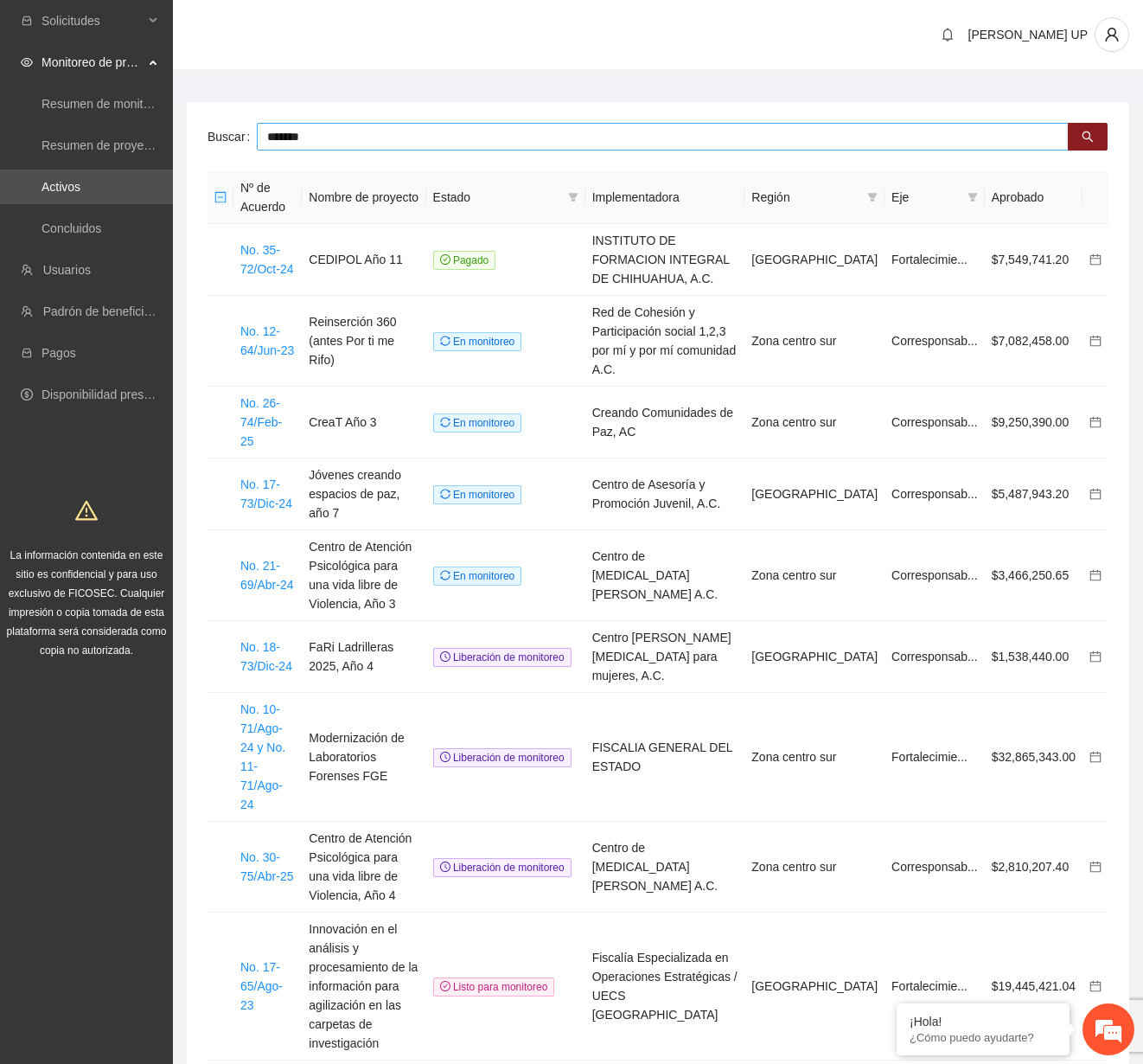
type input "*******"
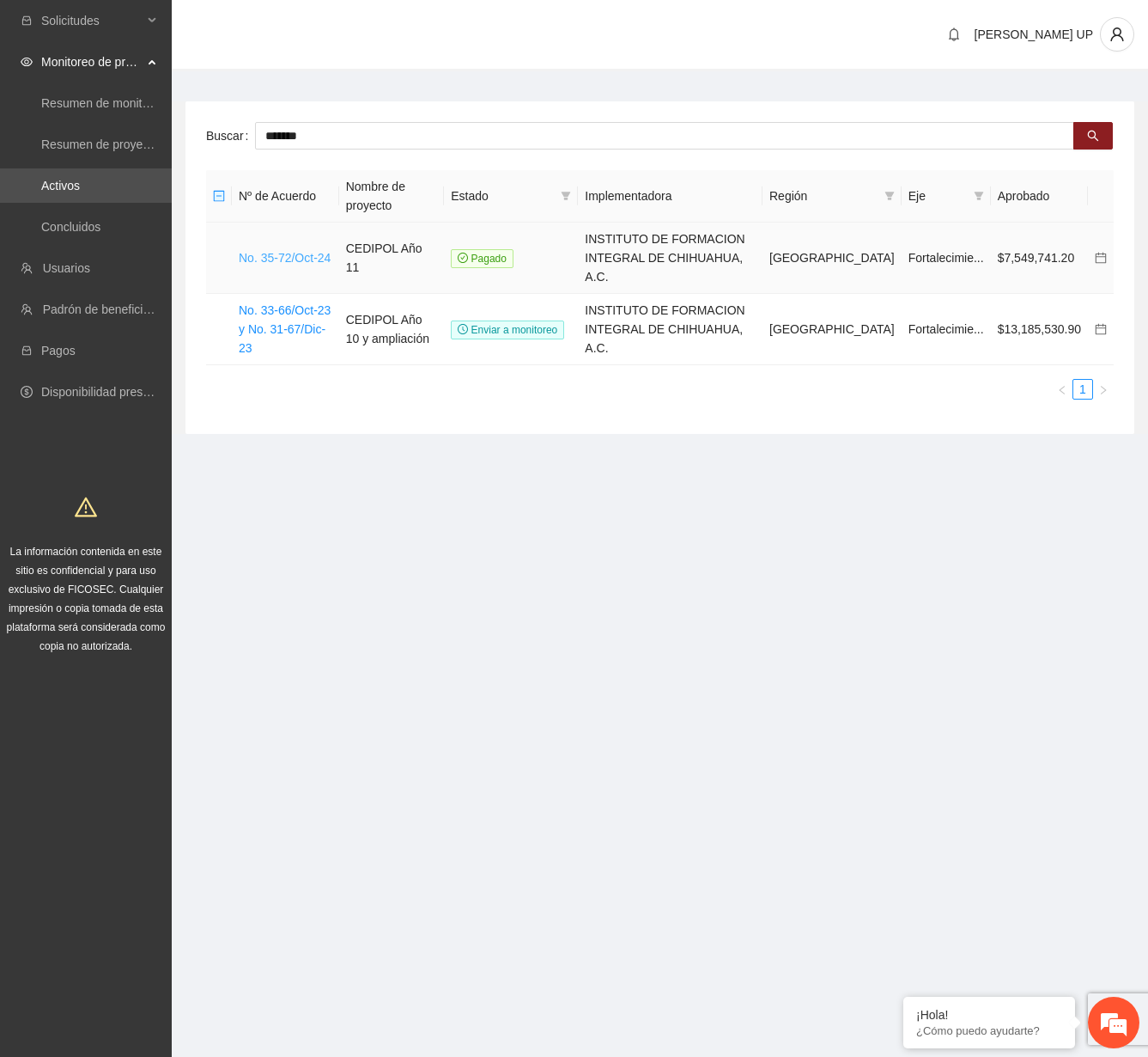
click at [316, 251] on link "No. 35-72/Oct-24" at bounding box center [284, 258] width 91 height 13
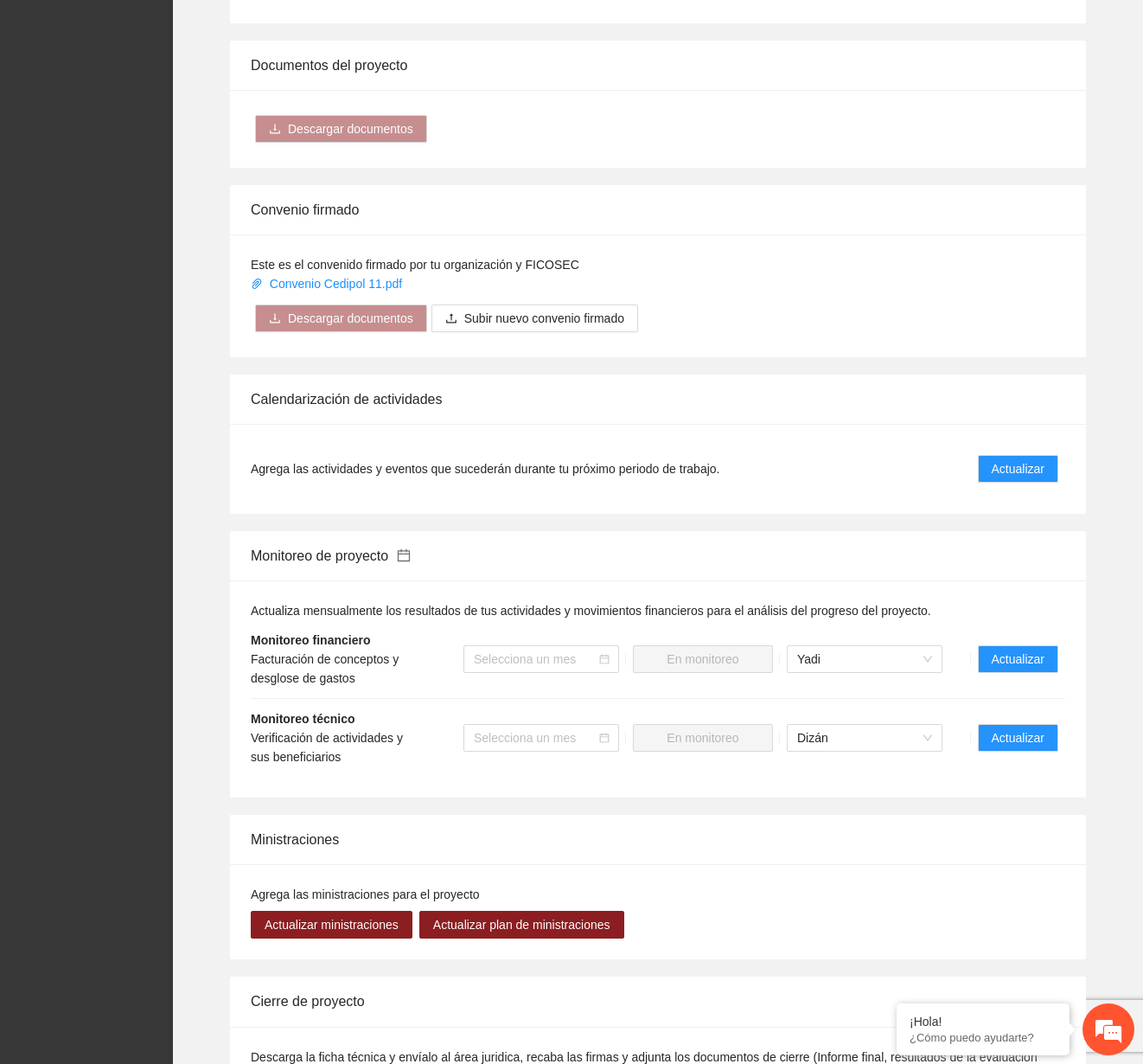
scroll to position [1210, 0]
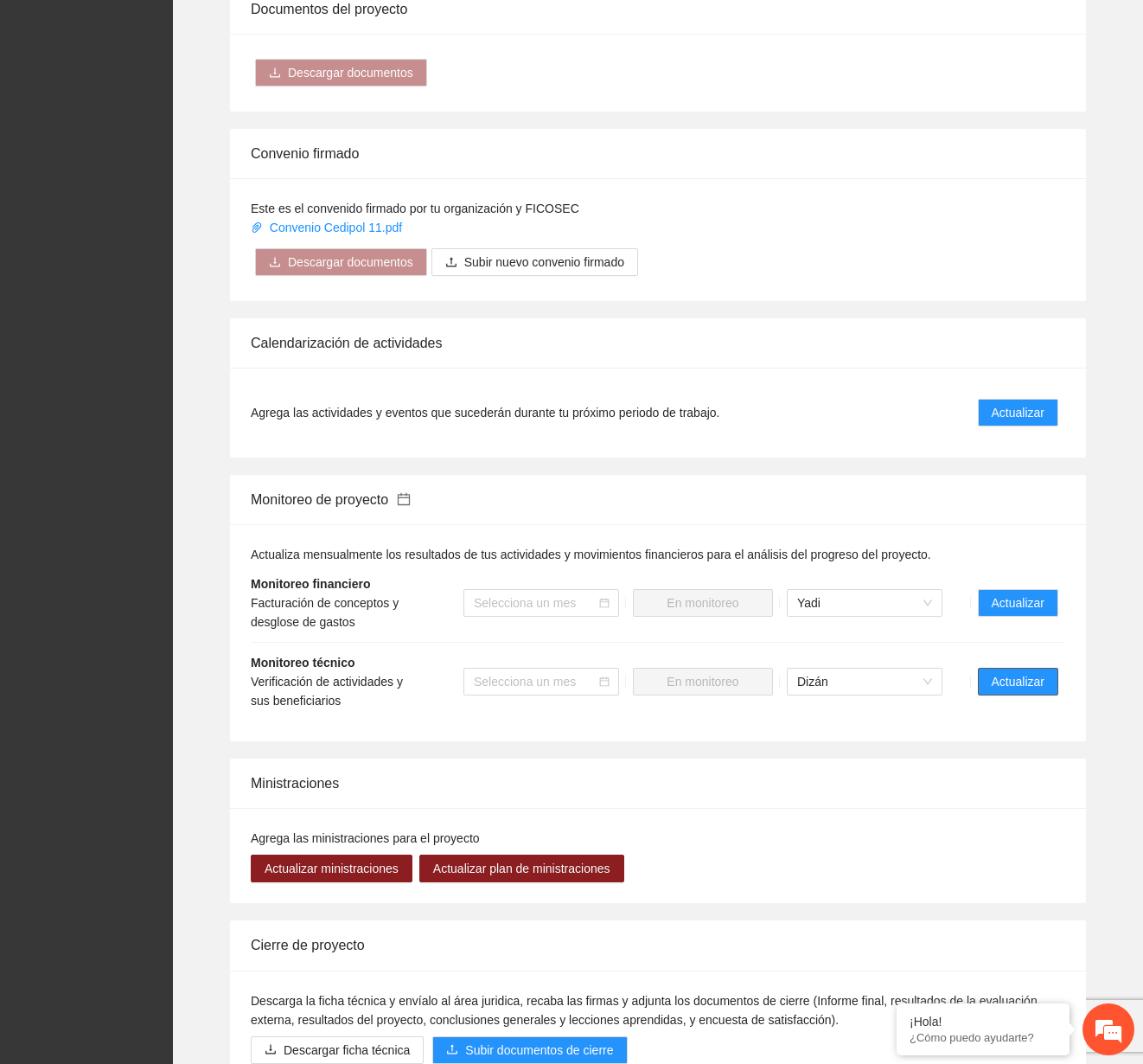
click at [1023, 672] on span "Actualizar" at bounding box center [1018, 681] width 52 height 19
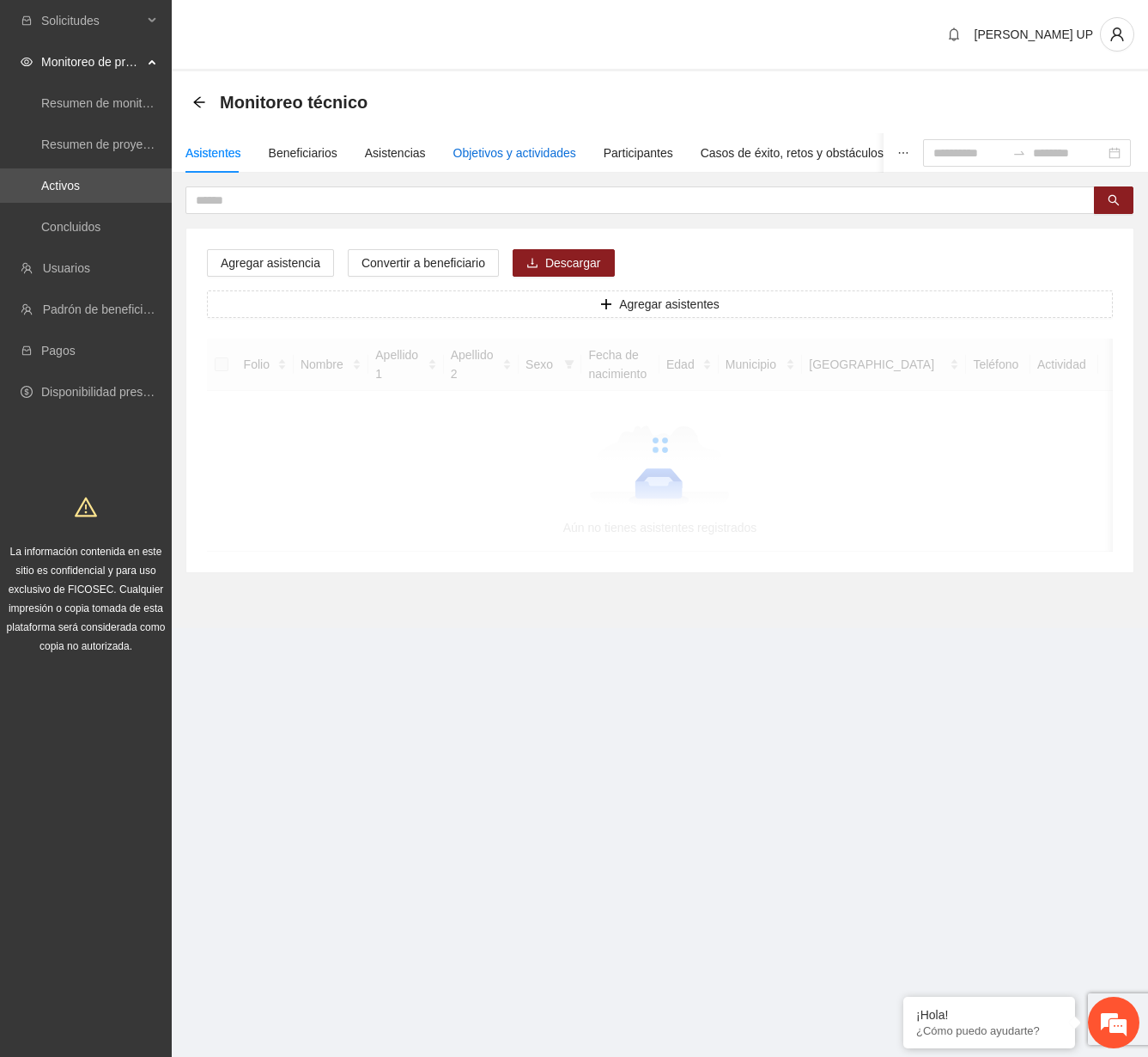
click at [539, 150] on div "Objetivos y actividades" at bounding box center [515, 153] width 123 height 19
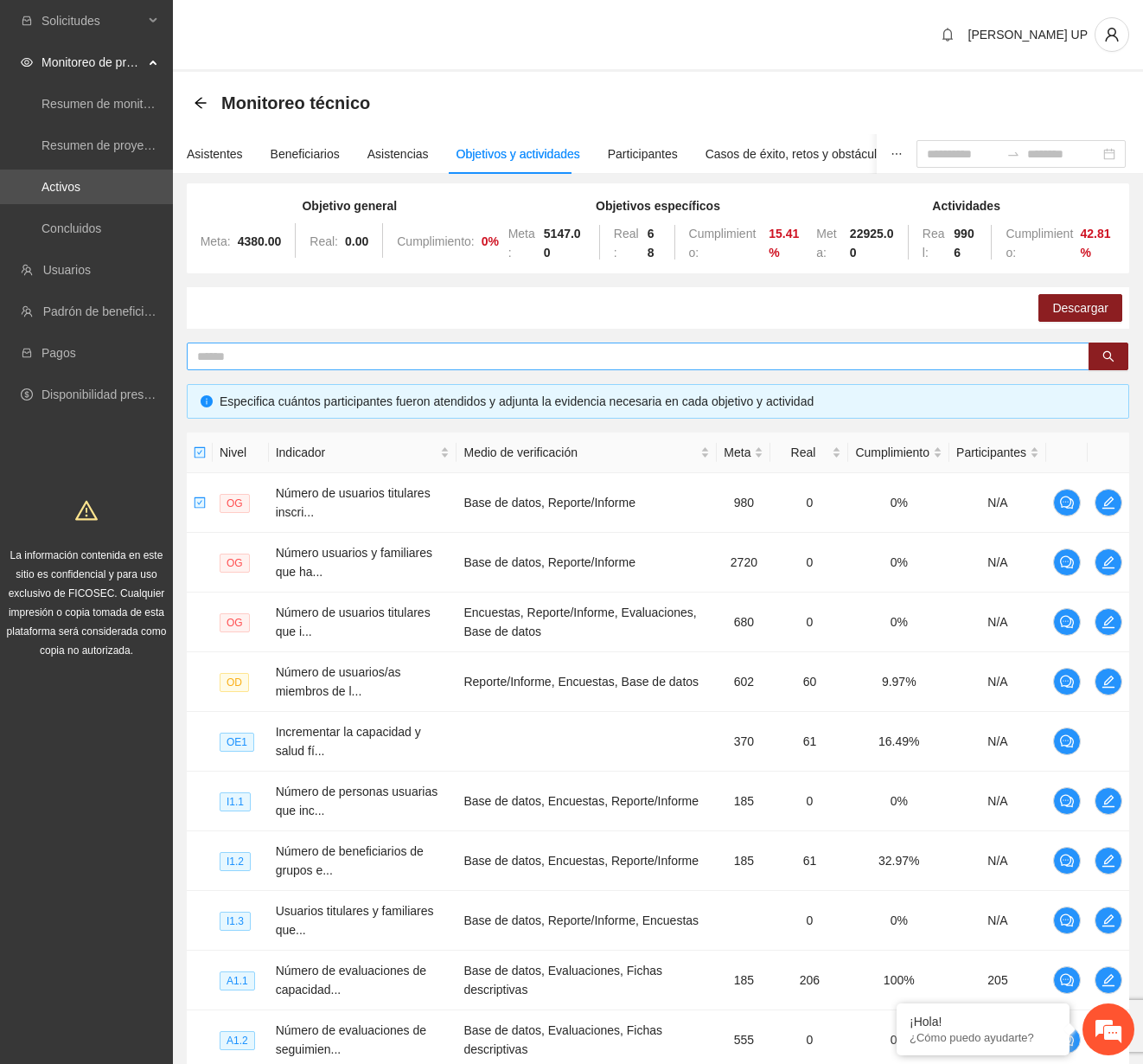
scroll to position [172, 0]
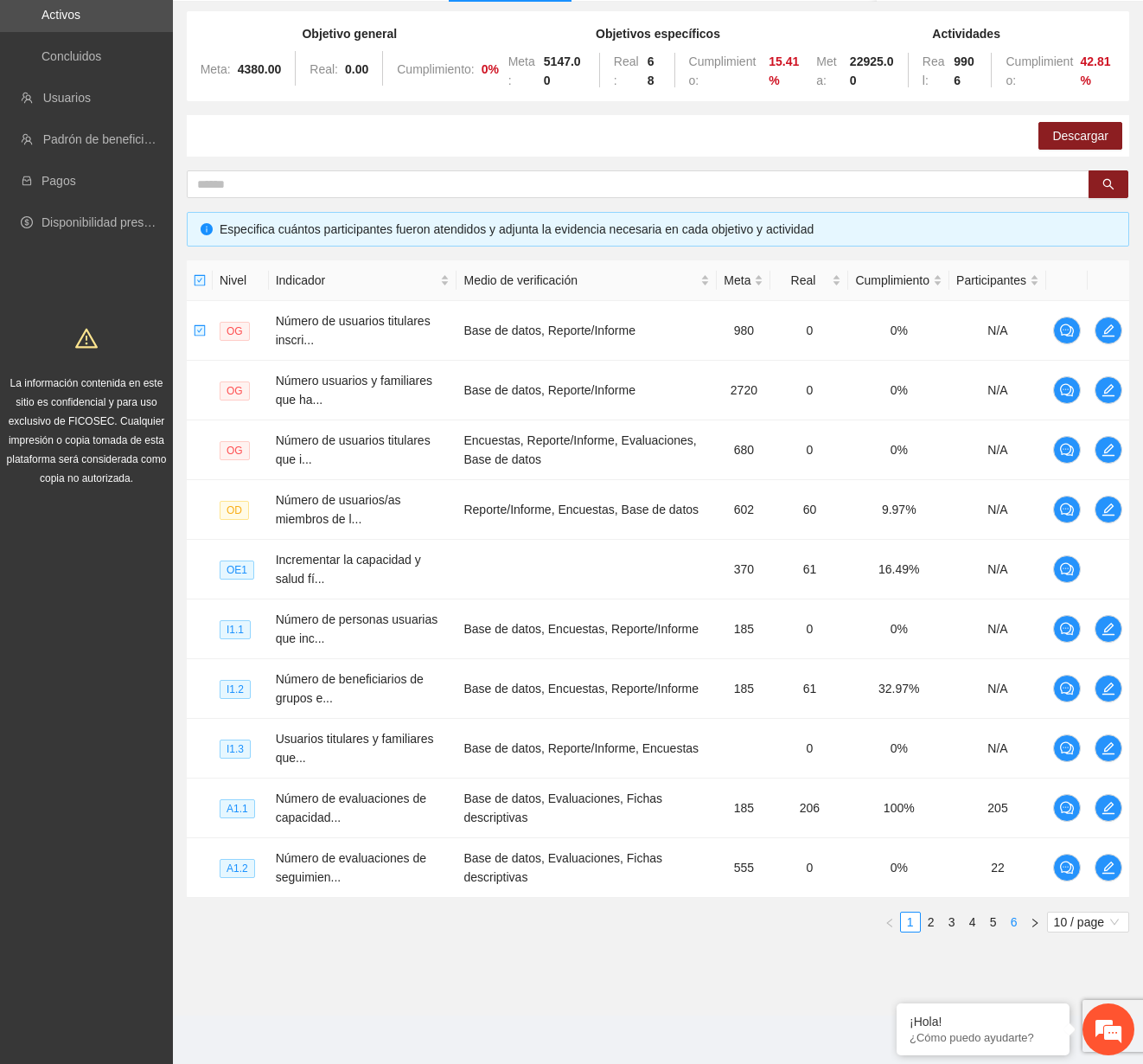
click at [1018, 920] on link "6" at bounding box center [1014, 923] width 19 height 19
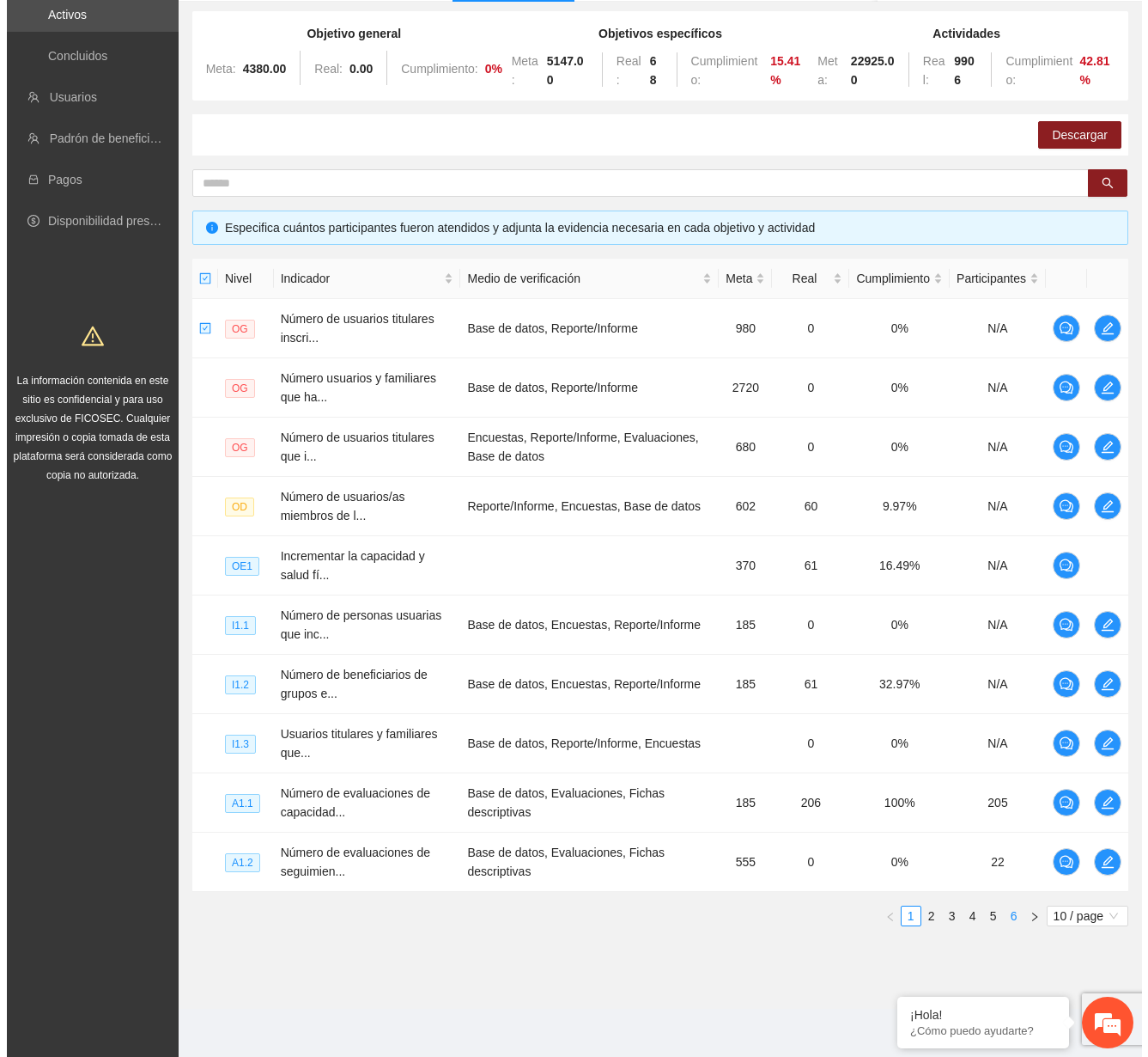
scroll to position [161, 0]
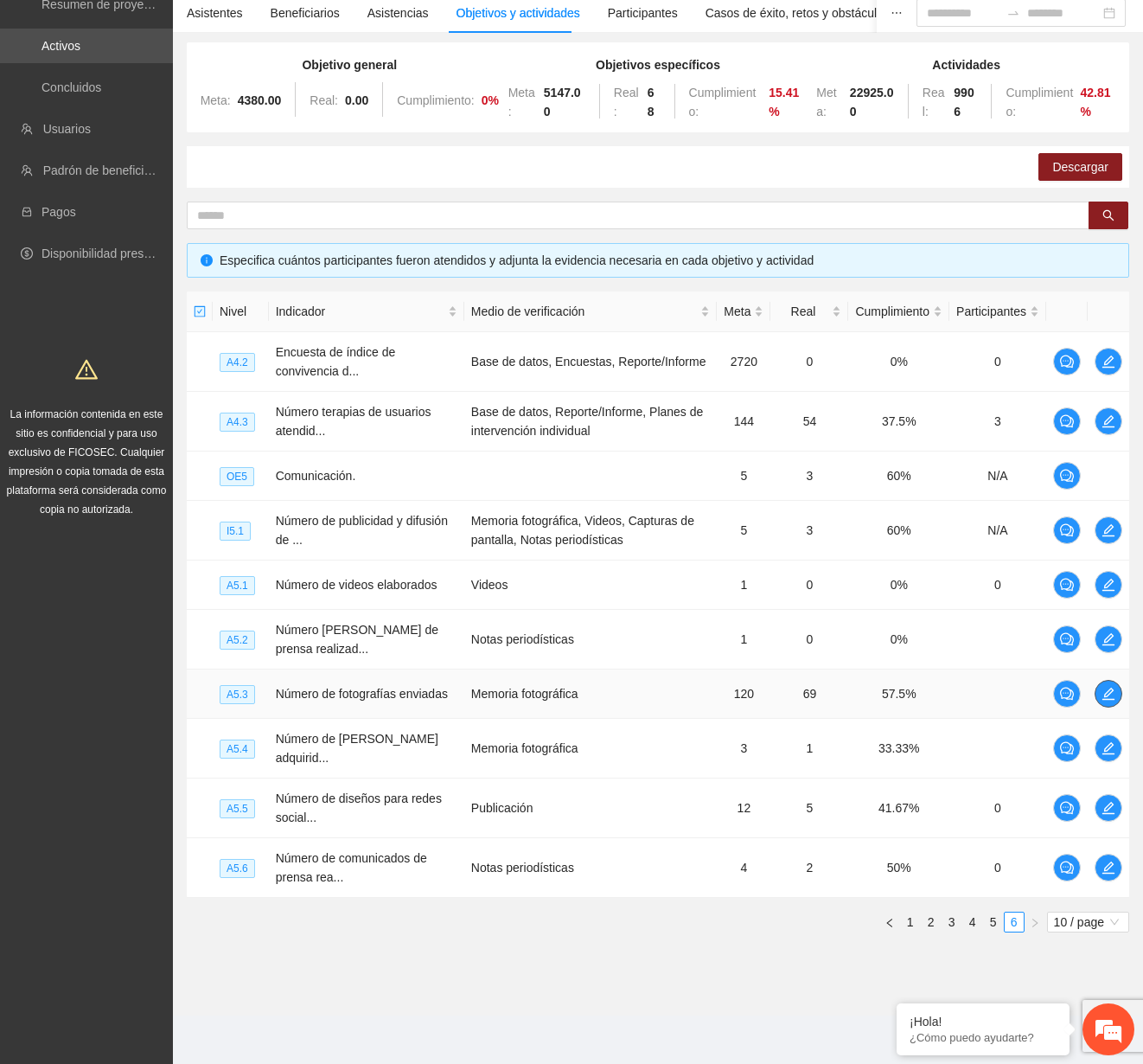
click at [1103, 690] on icon "edit" at bounding box center [1108, 694] width 14 height 14
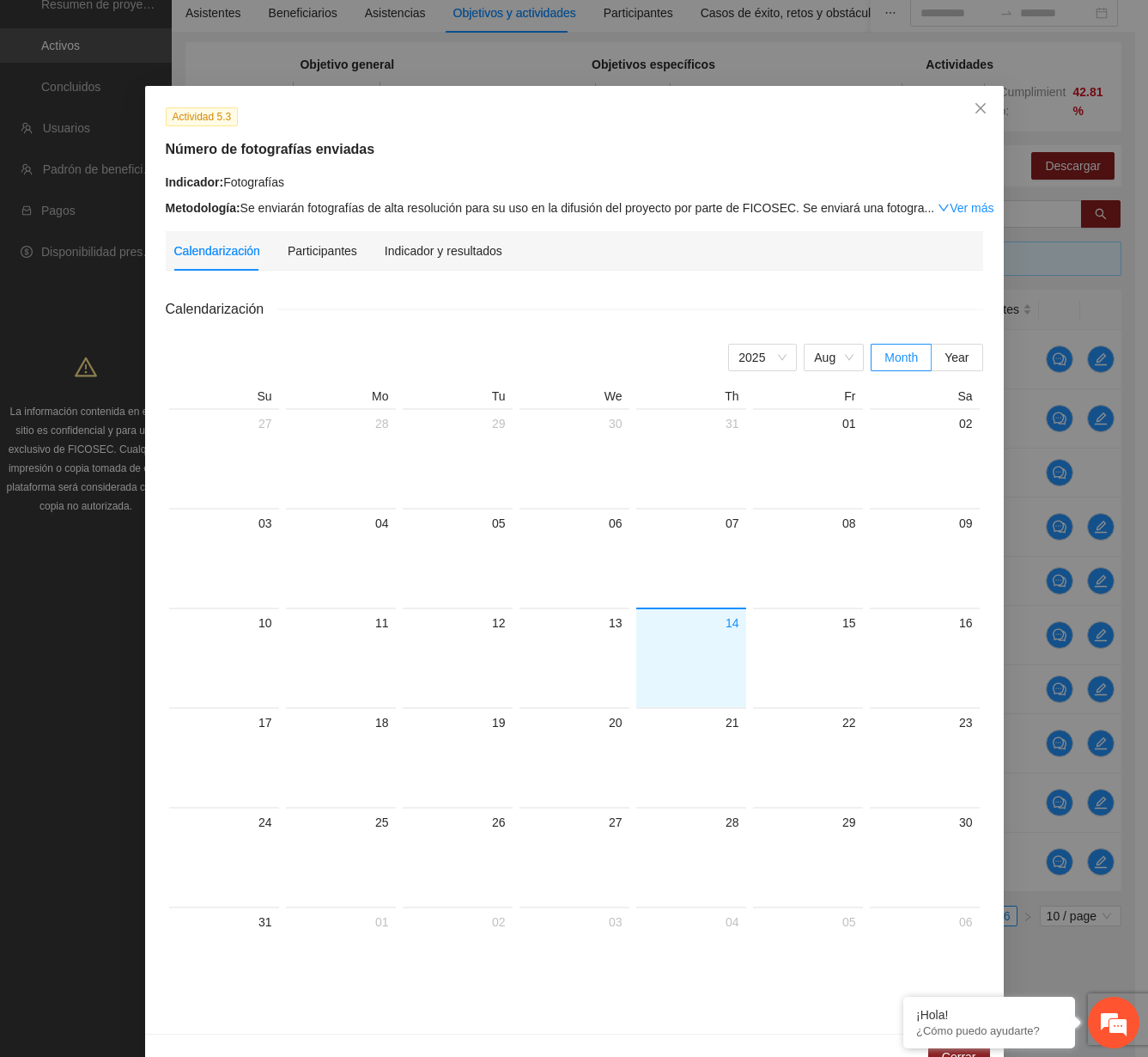
click at [458, 228] on div "Actividad 5.3 Número de fotografías enviadas Indicador: Fotografías Metodología…" at bounding box center [574, 559] width 858 height 947
click at [456, 237] on div "Indicador y resultados" at bounding box center [444, 250] width 117 height 39
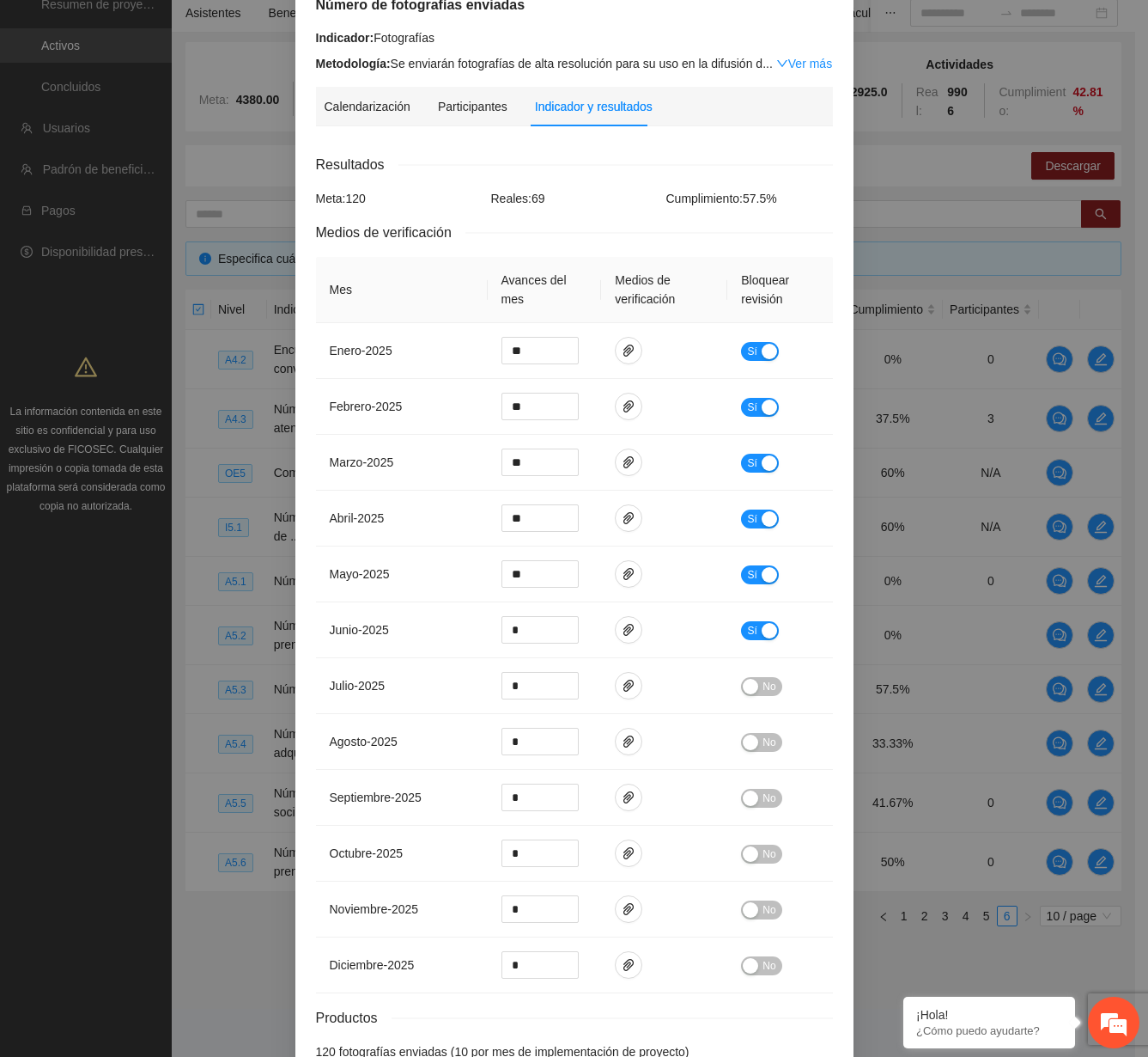
scroll to position [246, 0]
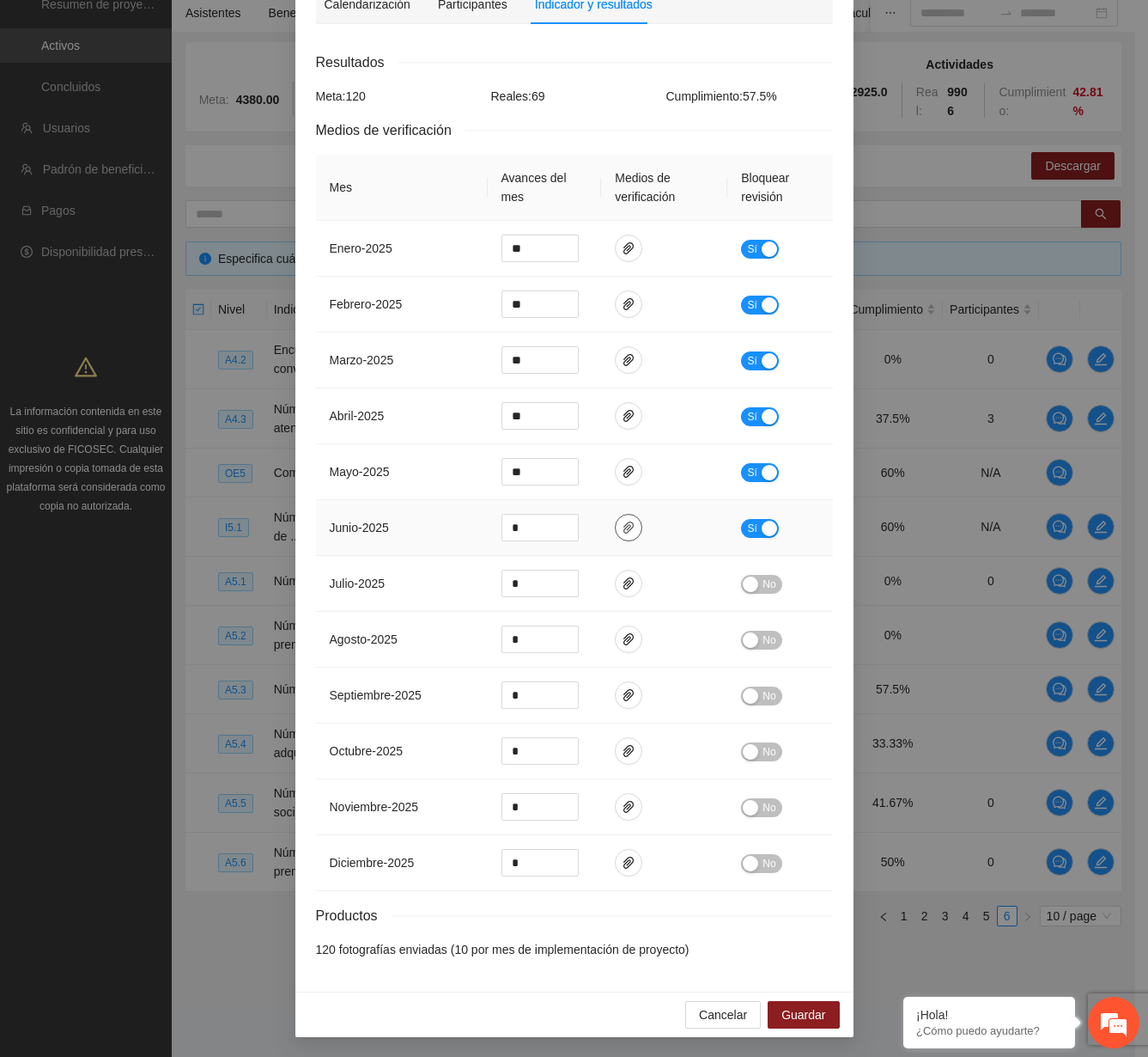
click at [624, 525] on icon "paper-clip" at bounding box center [628, 528] width 11 height 12
click at [629, 580] on span "paper-clip" at bounding box center [628, 583] width 26 height 13
click at [627, 465] on icon "paper-clip" at bounding box center [628, 472] width 13 height 13
click at [767, 526] on div "button" at bounding box center [770, 528] width 15 height 15
click at [615, 523] on button "button" at bounding box center [628, 528] width 28 height 28
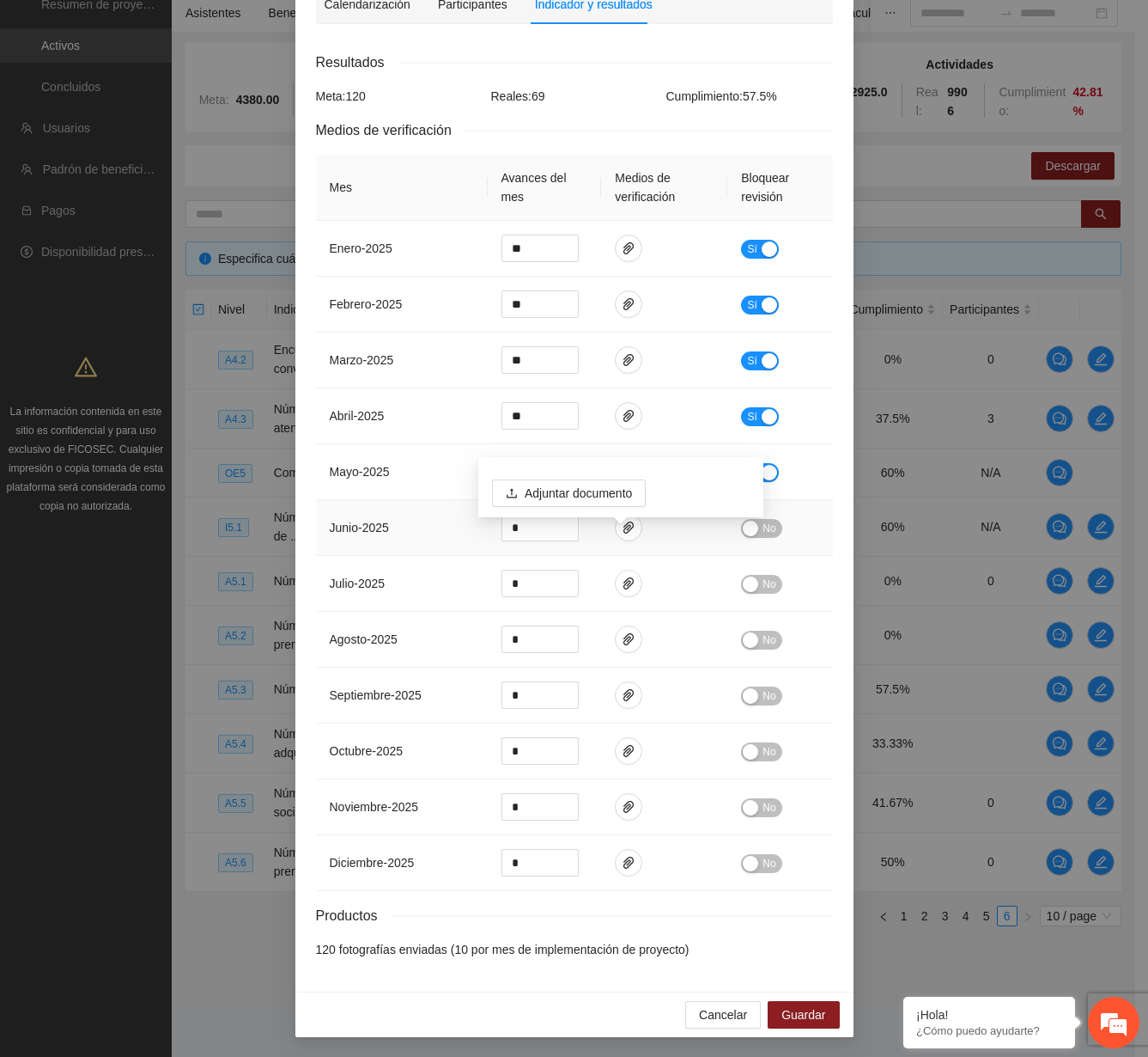
click at [641, 537] on td at bounding box center [664, 528] width 126 height 56
click at [622, 466] on icon "paper-clip" at bounding box center [628, 472] width 13 height 13
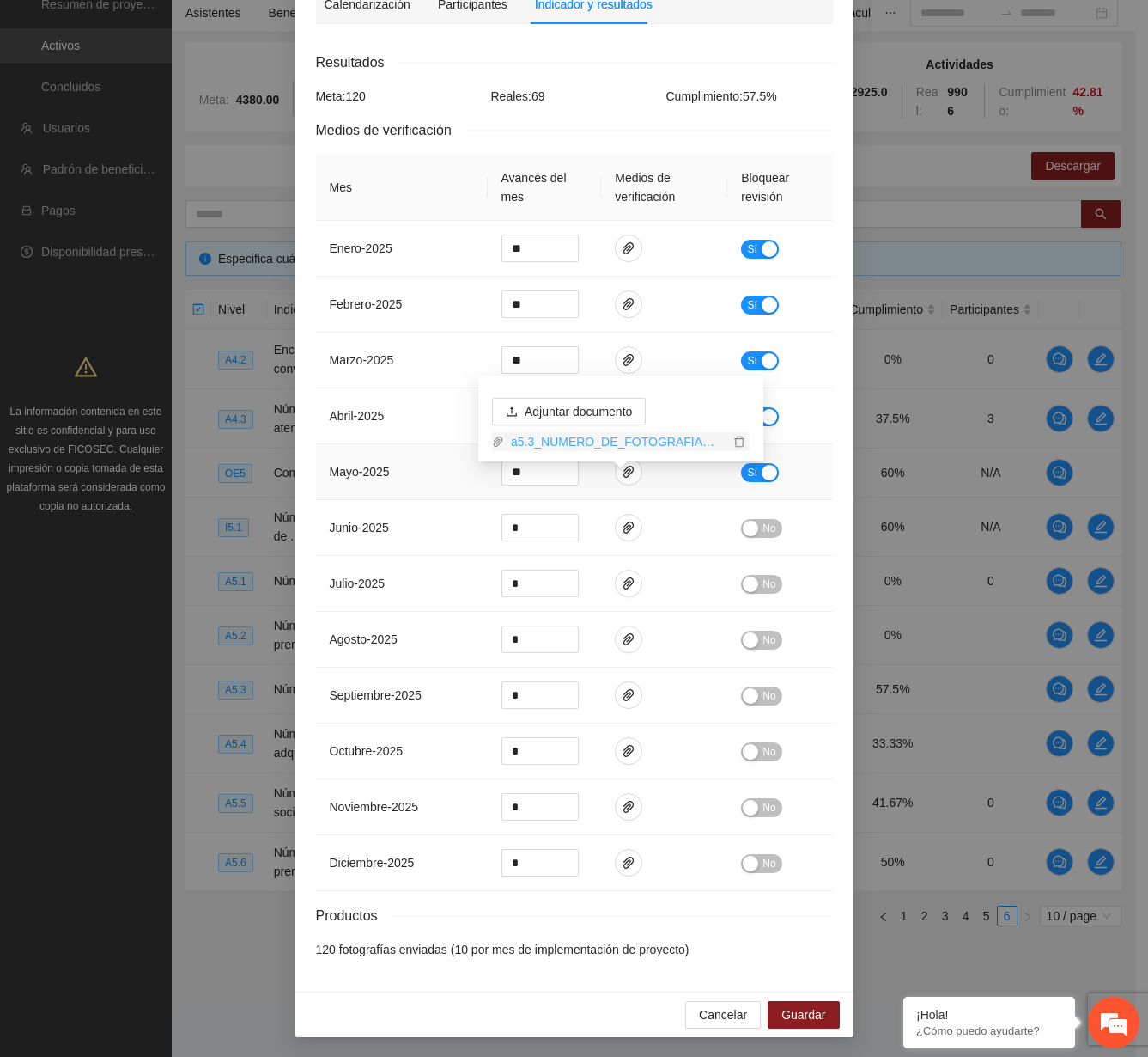
drag, startPoint x: 586, startPoint y: 428, endPoint x: 652, endPoint y: 492, distance: 91.9
click at [587, 432] on link "a5.3_NUMERO_DE_FOTOGRAFIAS_ENVIADAS_MAYO2025.rar" at bounding box center [617, 442] width 225 height 19
click at [627, 521] on icon "paper-clip" at bounding box center [628, 528] width 13 height 13
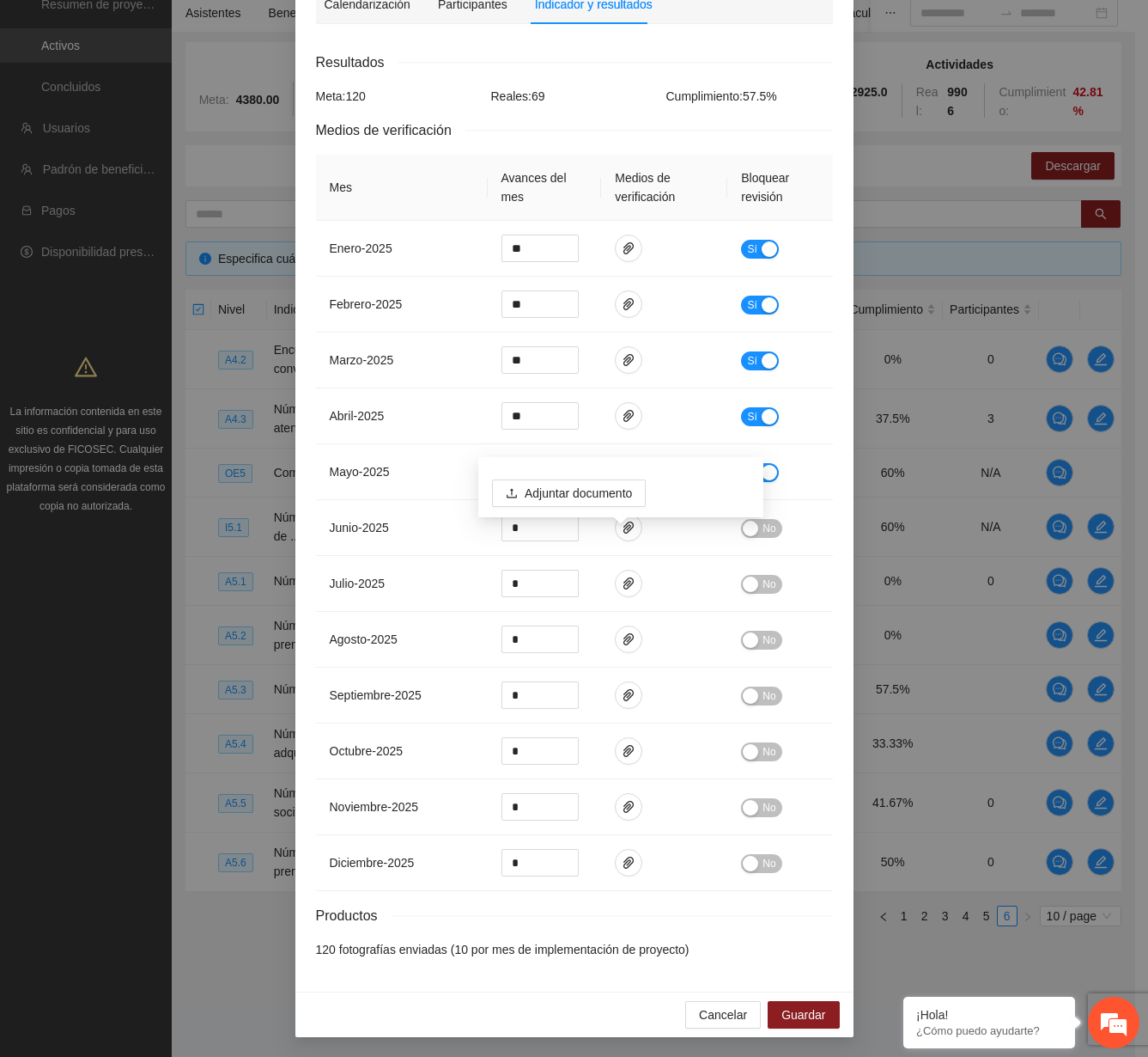
click at [1101, 41] on div "Actividad 5.3 Número de fotografías enviadas Indicador: Fotografías Metodología…" at bounding box center [574, 528] width 1148 height 1057
click at [756, 1018] on div "Cancelar Guardar" at bounding box center [574, 1014] width 558 height 45
click at [748, 1016] on button "Cancelar" at bounding box center [723, 1015] width 76 height 28
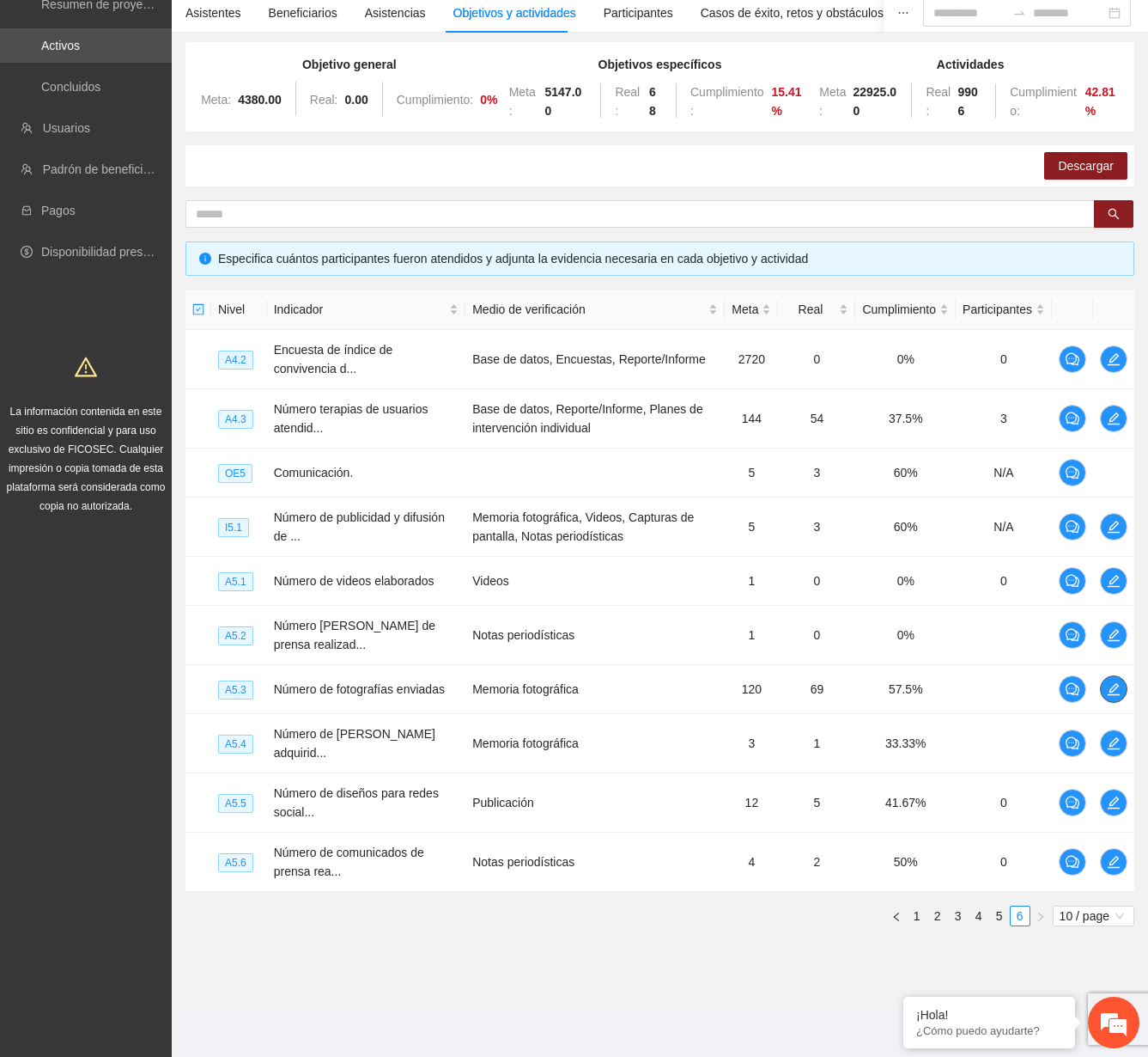
scroll to position [150, 0]
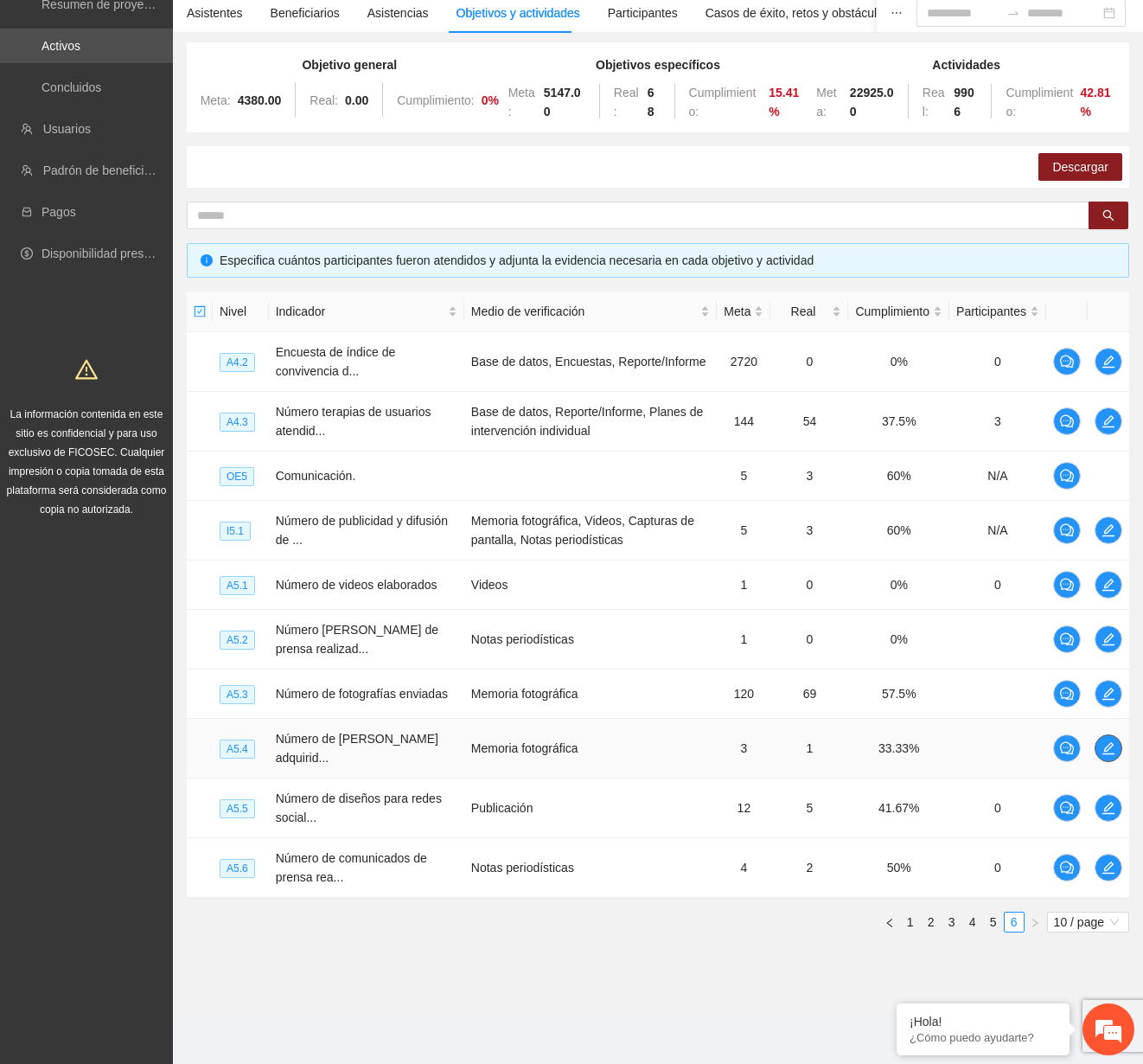
click at [1106, 754] on icon "edit" at bounding box center [1108, 748] width 12 height 12
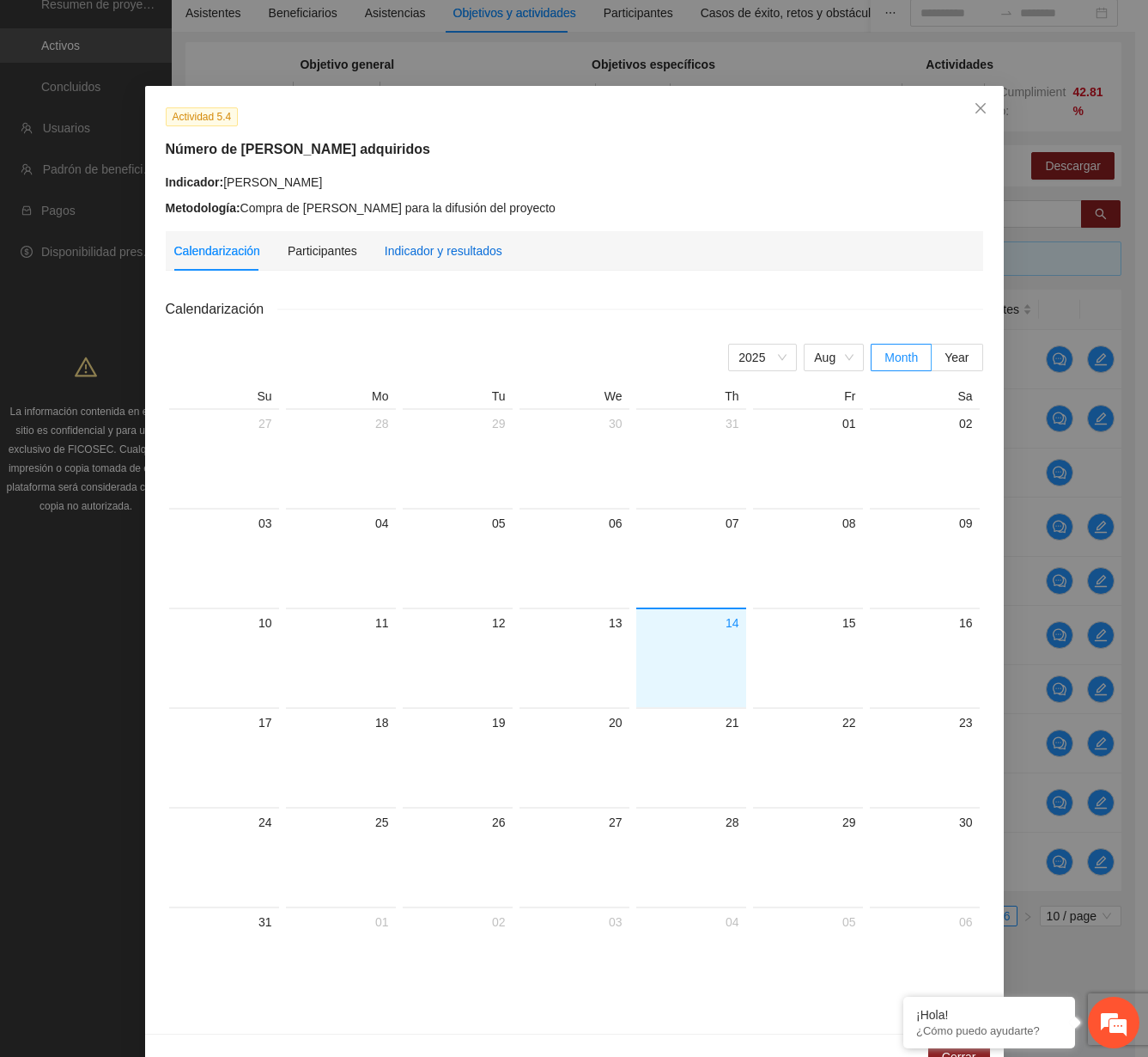
click at [439, 242] on div "Indicador y resultados" at bounding box center [444, 251] width 117 height 19
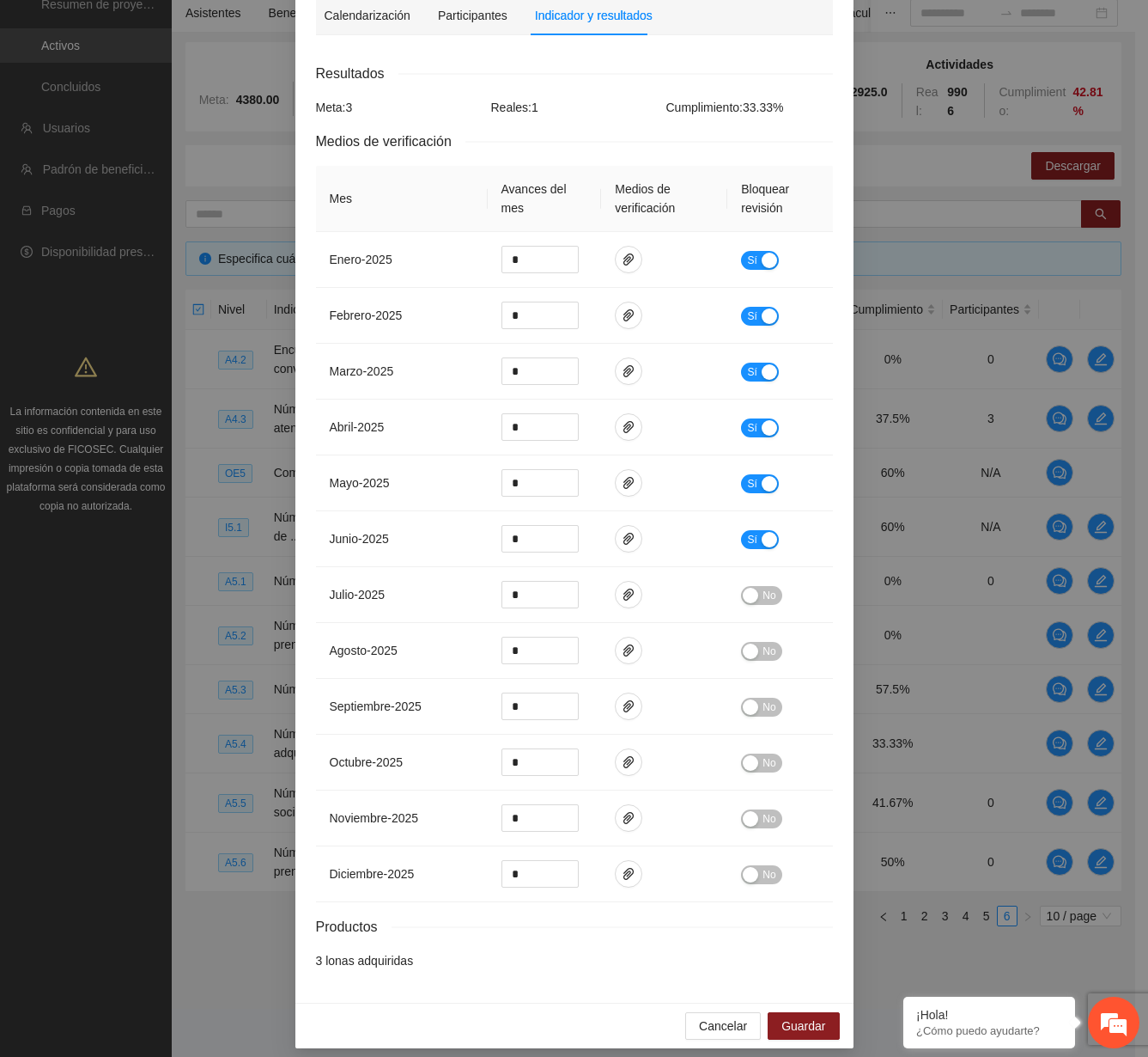
scroll to position [246, 0]
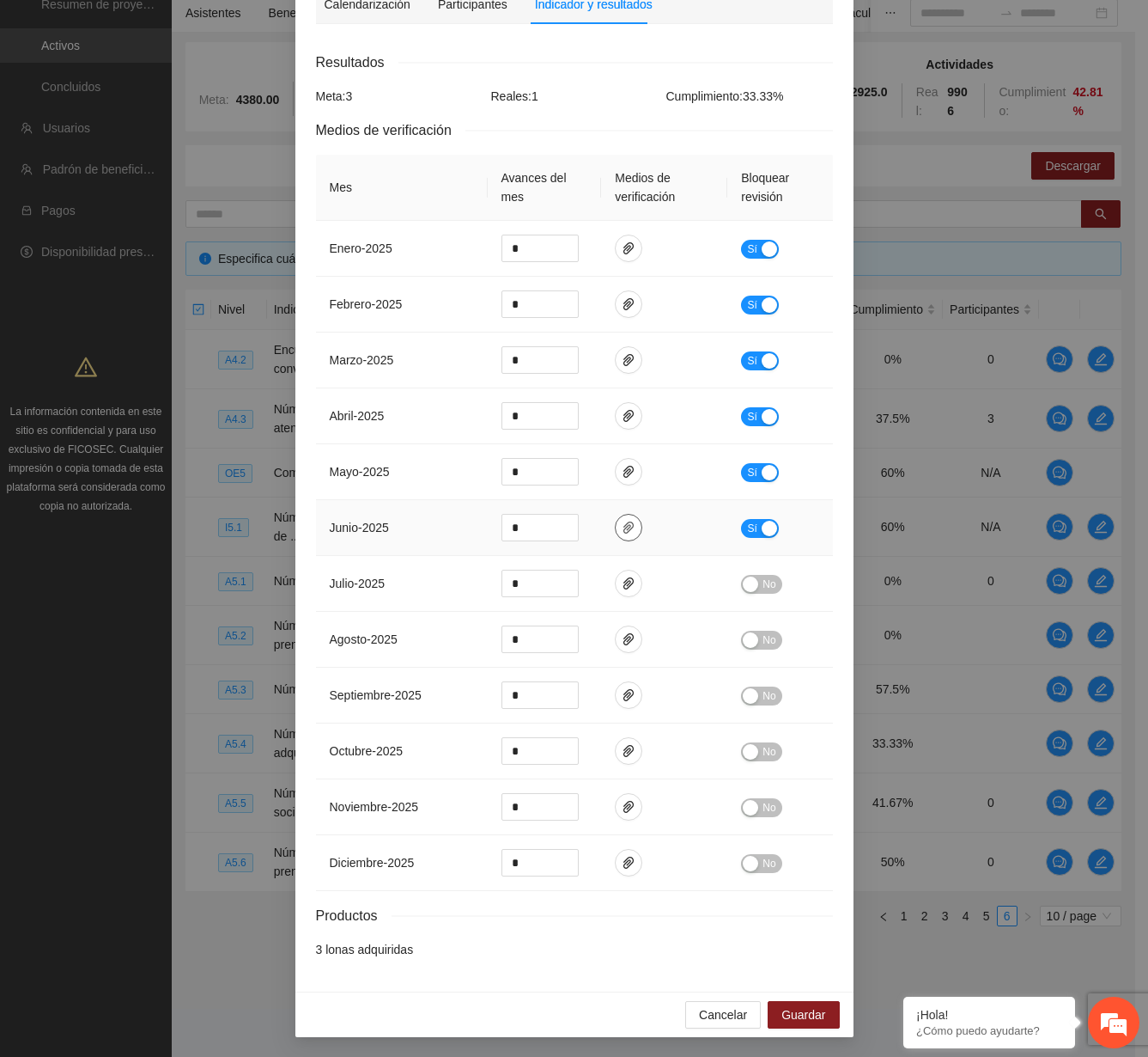
click at [624, 530] on icon "paper-clip" at bounding box center [628, 528] width 11 height 12
click at [594, 477] on link "5.4LONASYPENDONES.docx" at bounding box center [617, 487] width 225 height 19
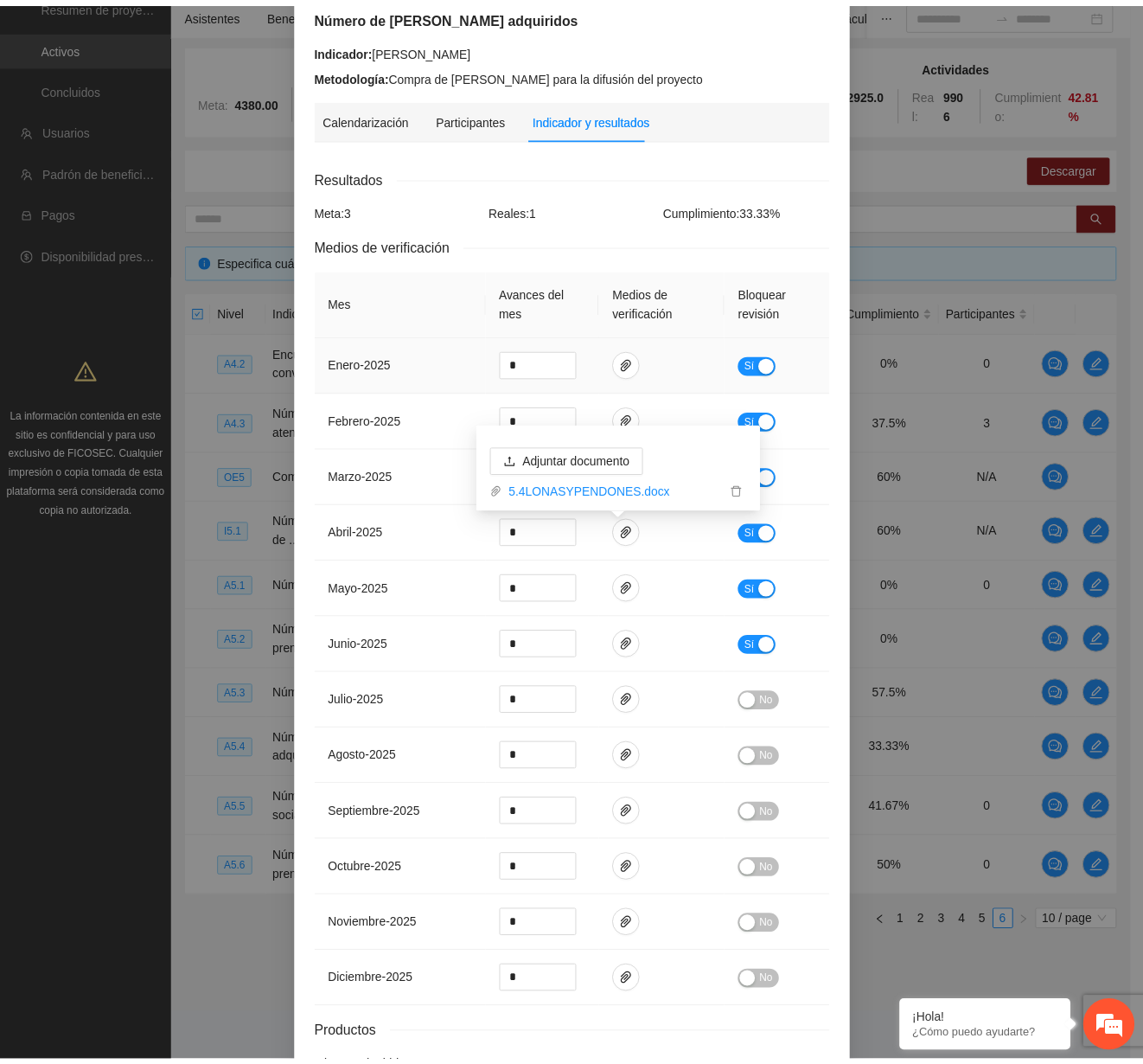
scroll to position [0, 0]
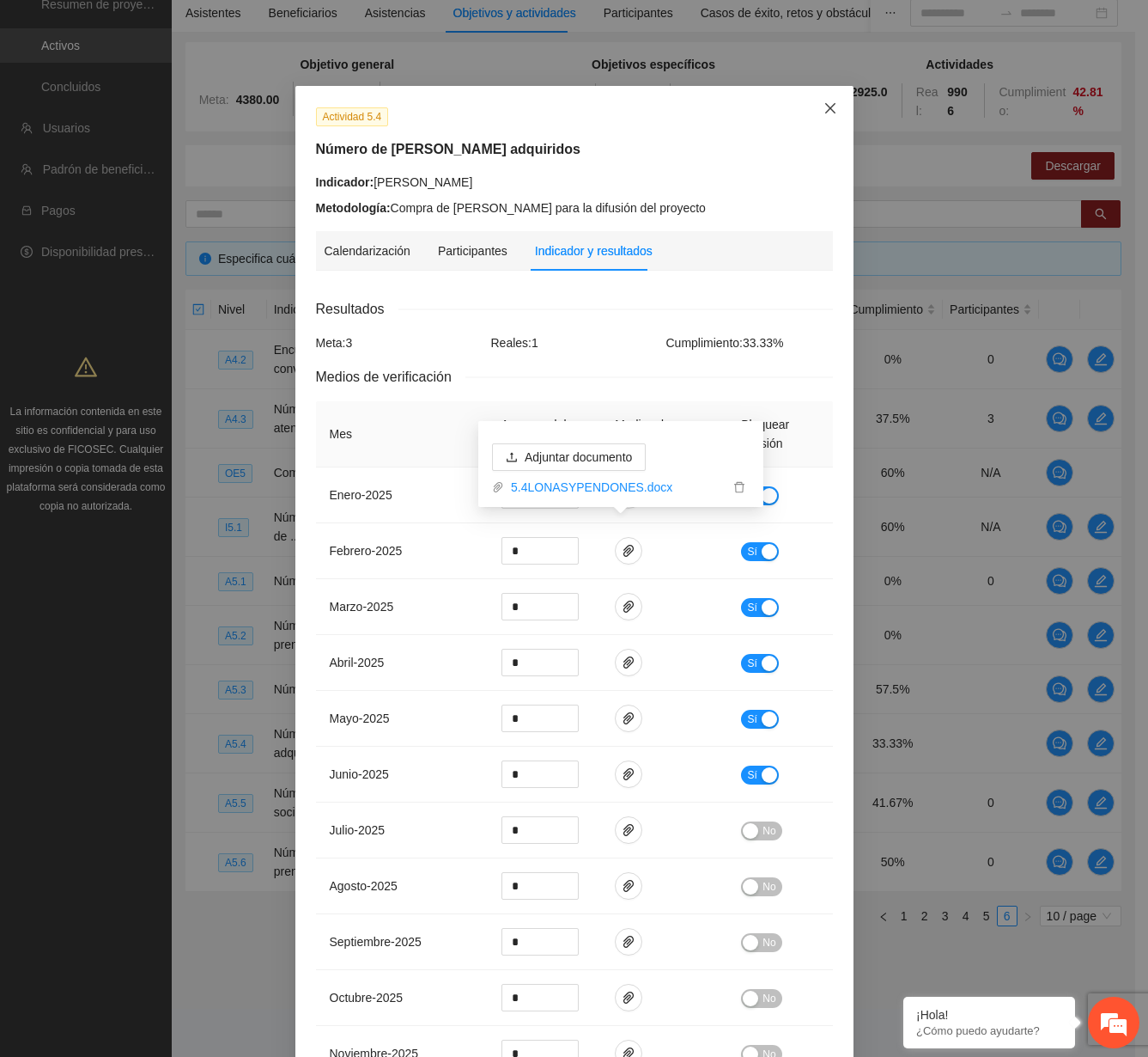
click at [824, 111] on icon "close" at bounding box center [830, 108] width 13 height 13
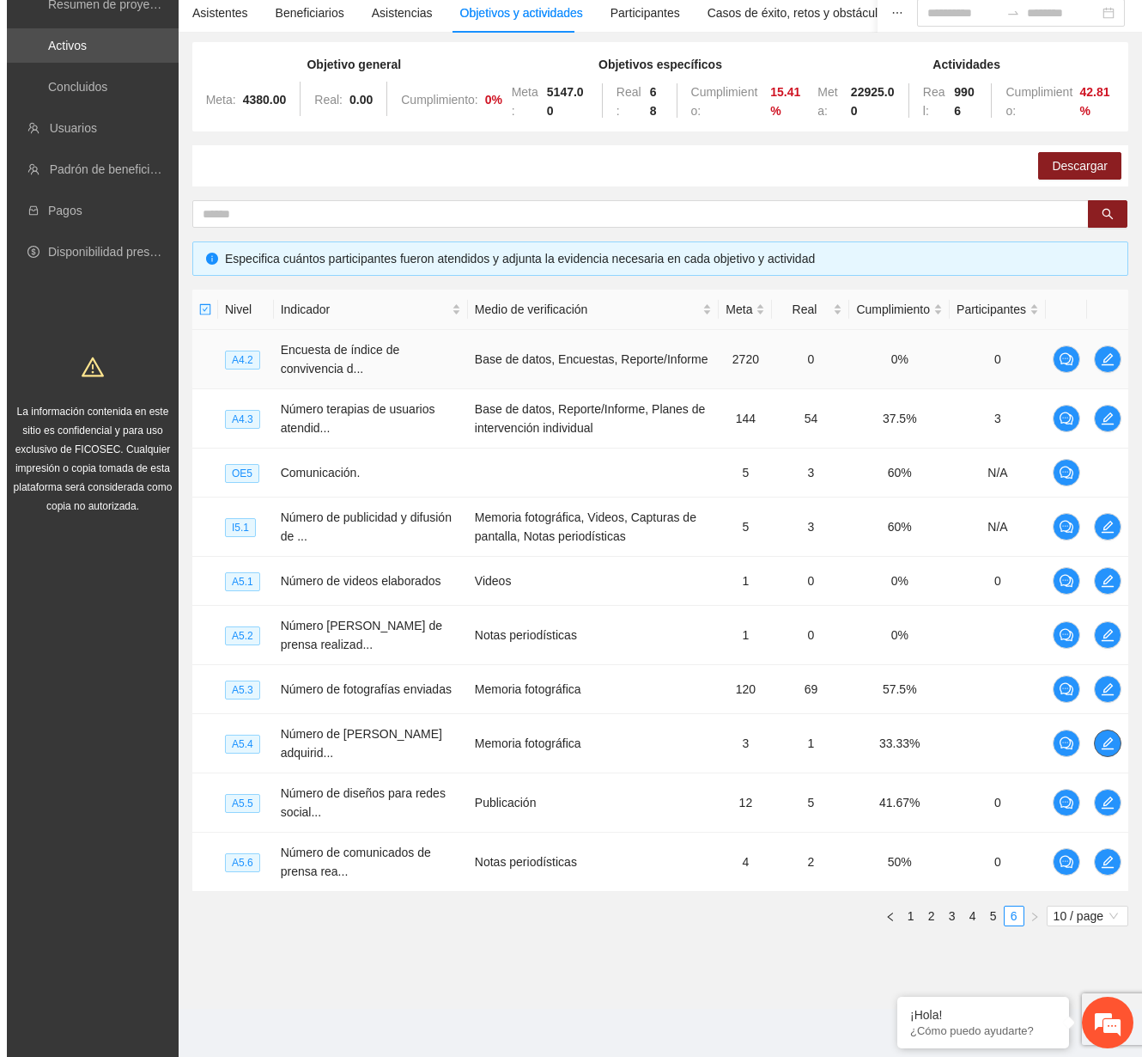
scroll to position [161, 0]
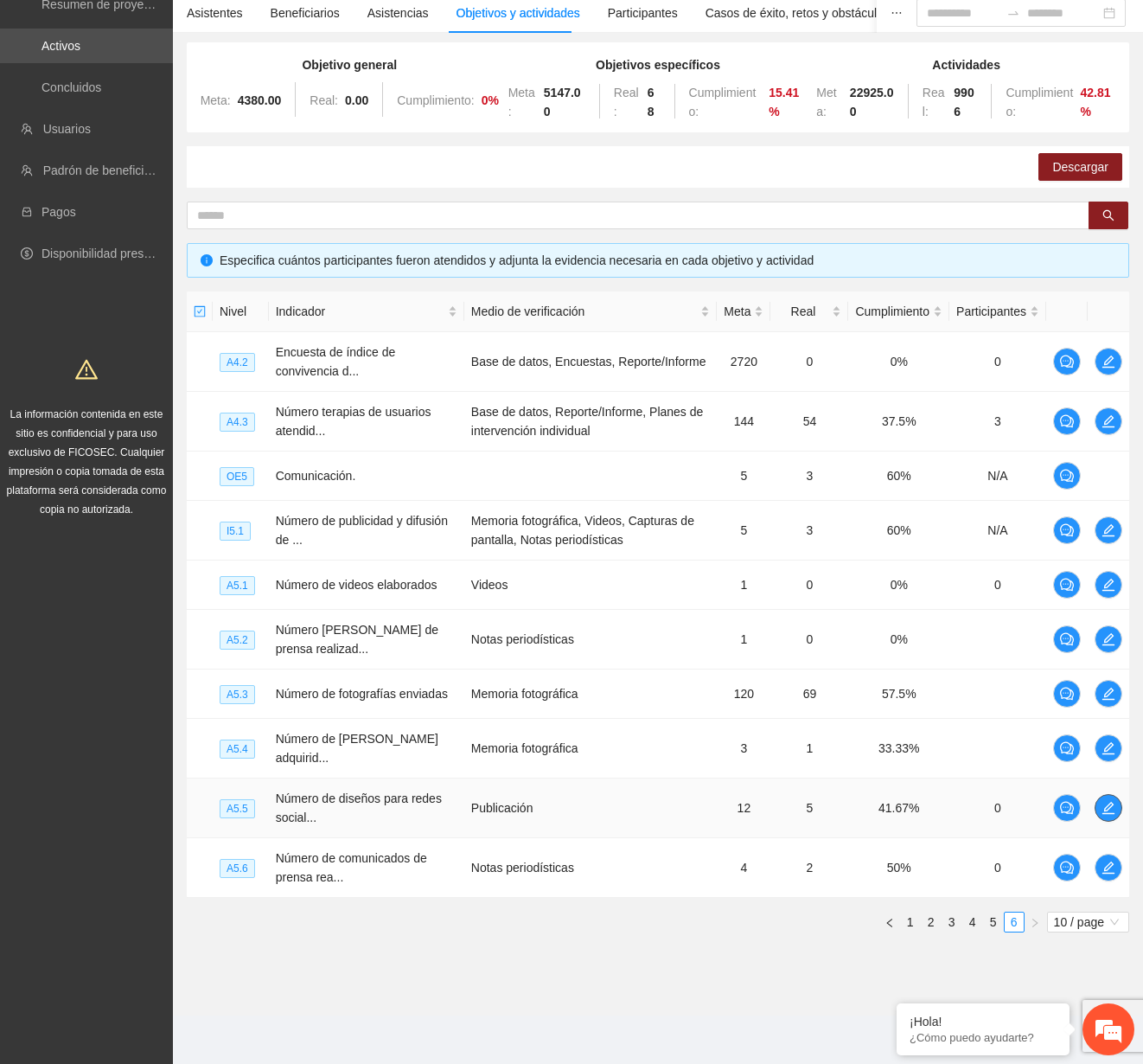
click at [1108, 802] on span "edit" at bounding box center [1108, 807] width 26 height 14
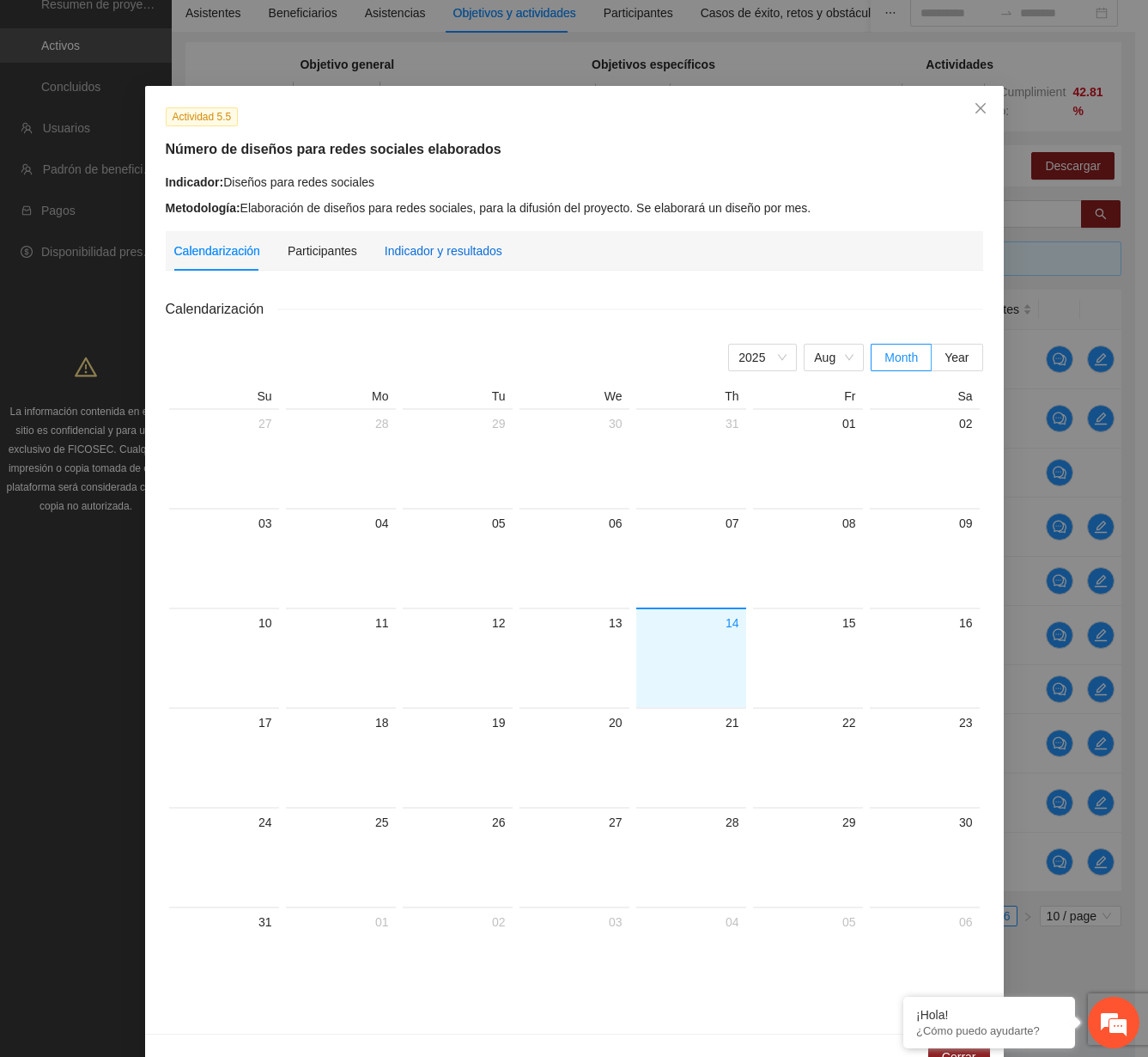
click at [448, 251] on div "Indicador y resultados" at bounding box center [444, 251] width 117 height 19
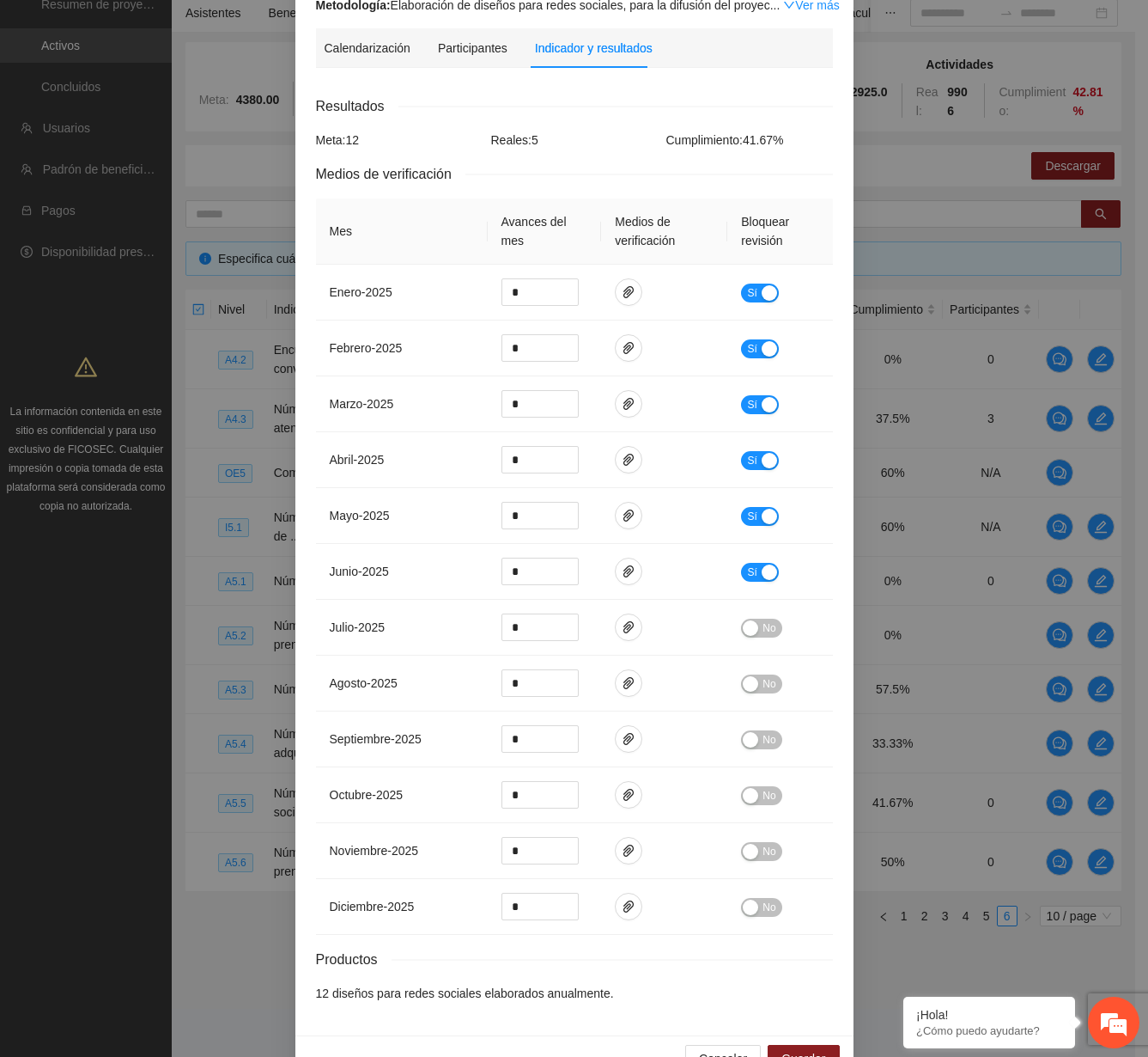
scroll to position [246, 0]
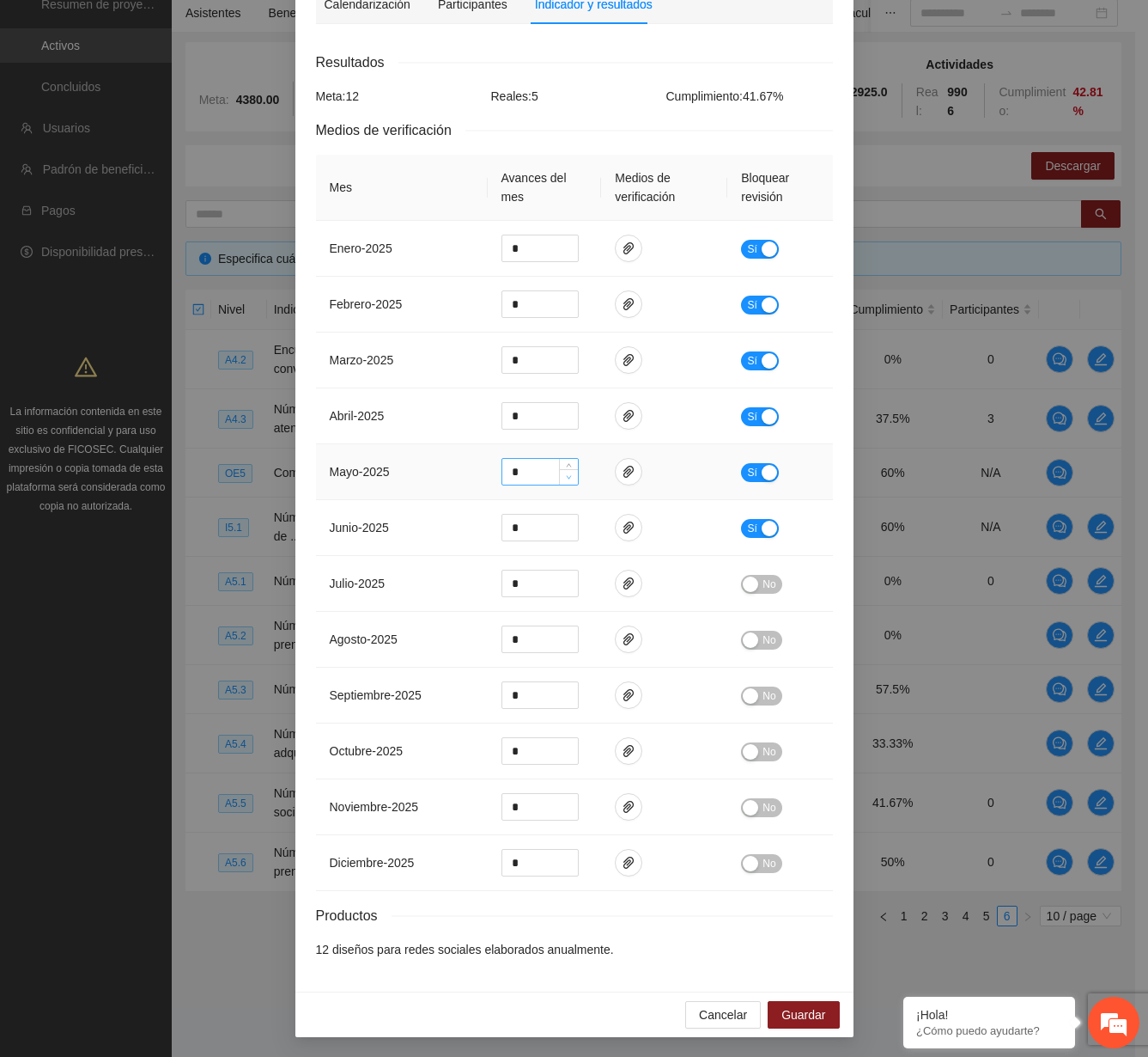
type input "*"
click at [564, 481] on span "down" at bounding box center [569, 477] width 11 height 11
click at [812, 1003] on button "Guardar" at bounding box center [804, 1015] width 71 height 28
click at [795, 1003] on button "Guardar" at bounding box center [804, 1015] width 71 height 28
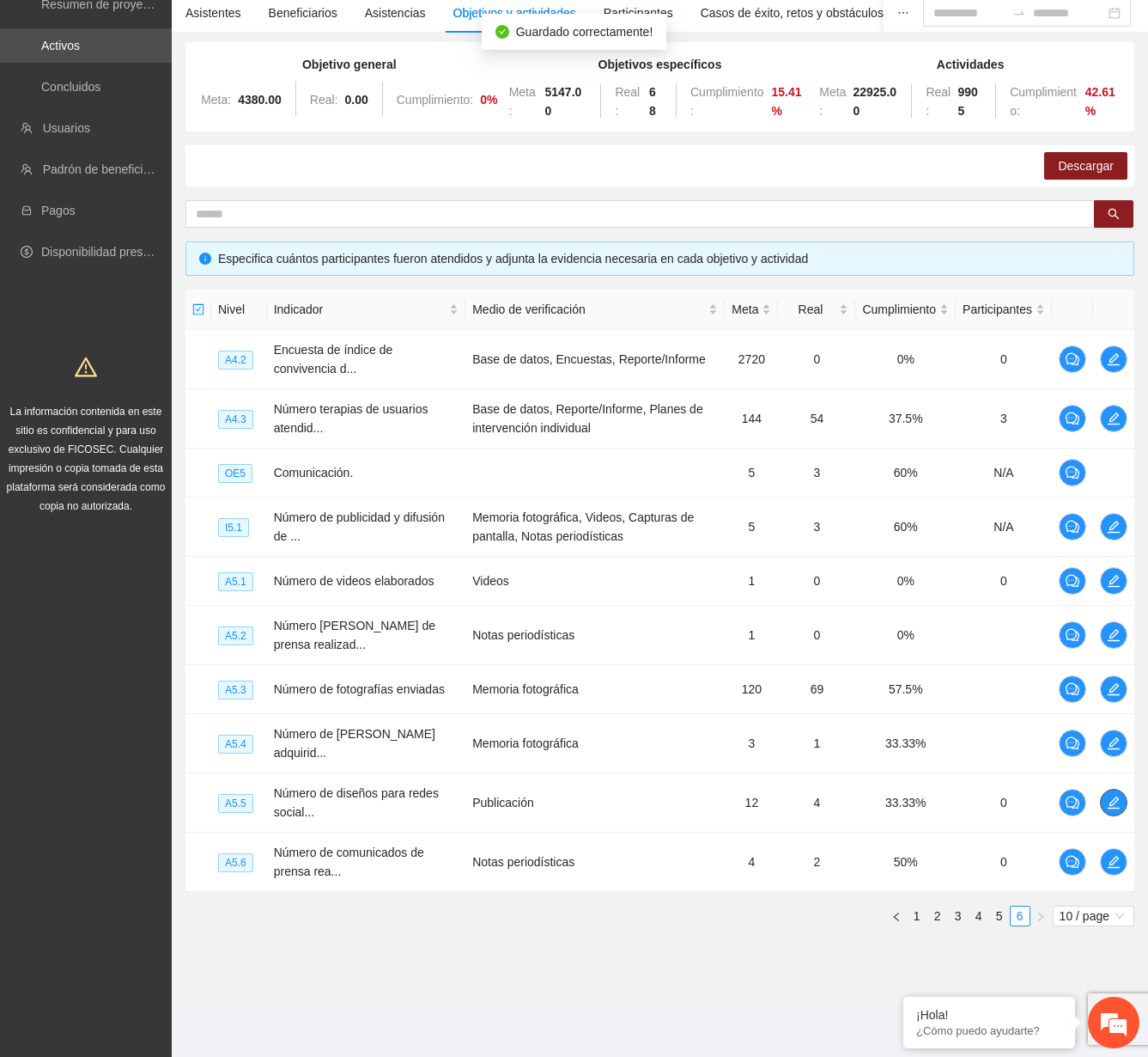
scroll to position [150, 0]
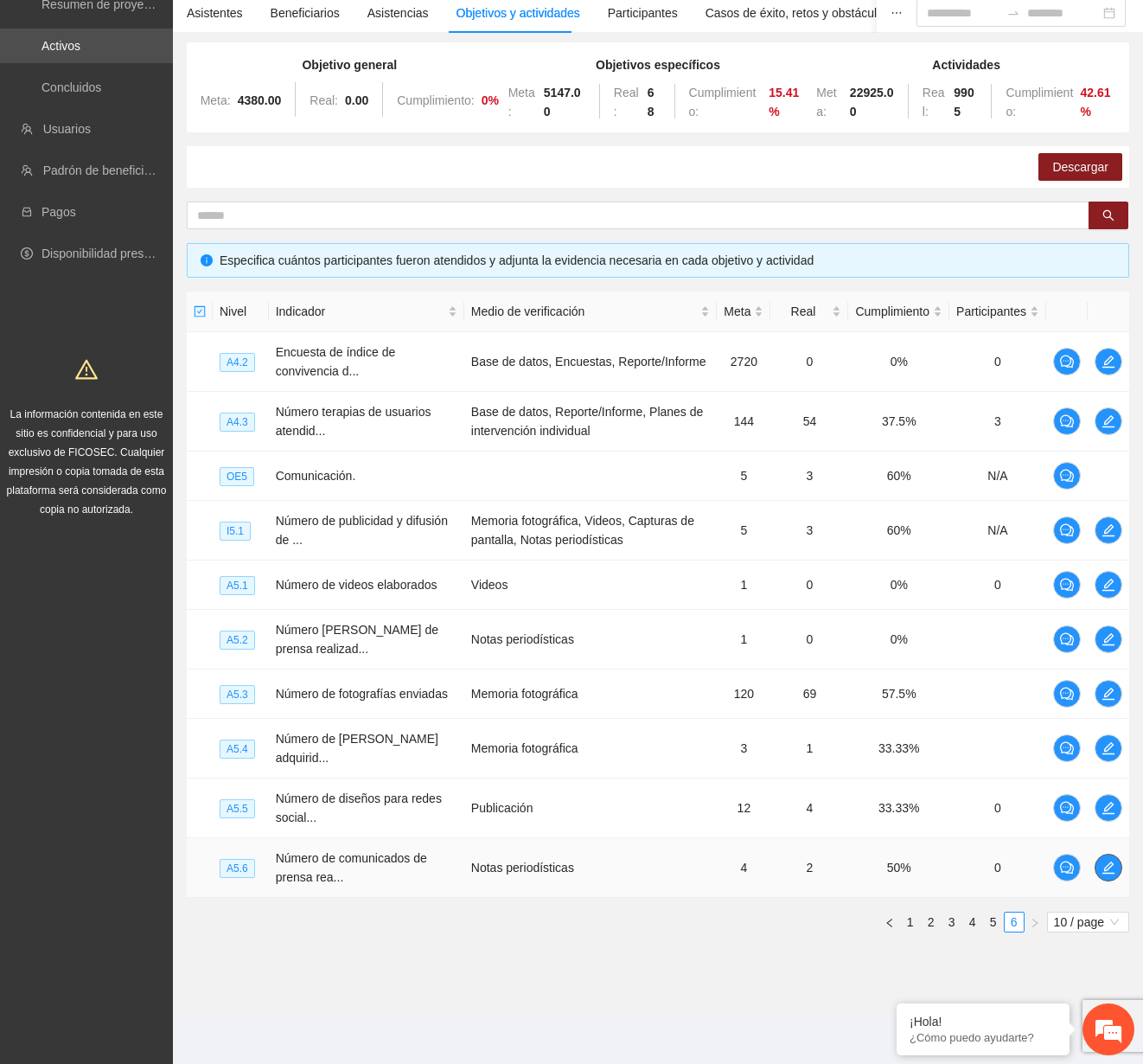
click at [1106, 881] on button "button" at bounding box center [1108, 867] width 28 height 28
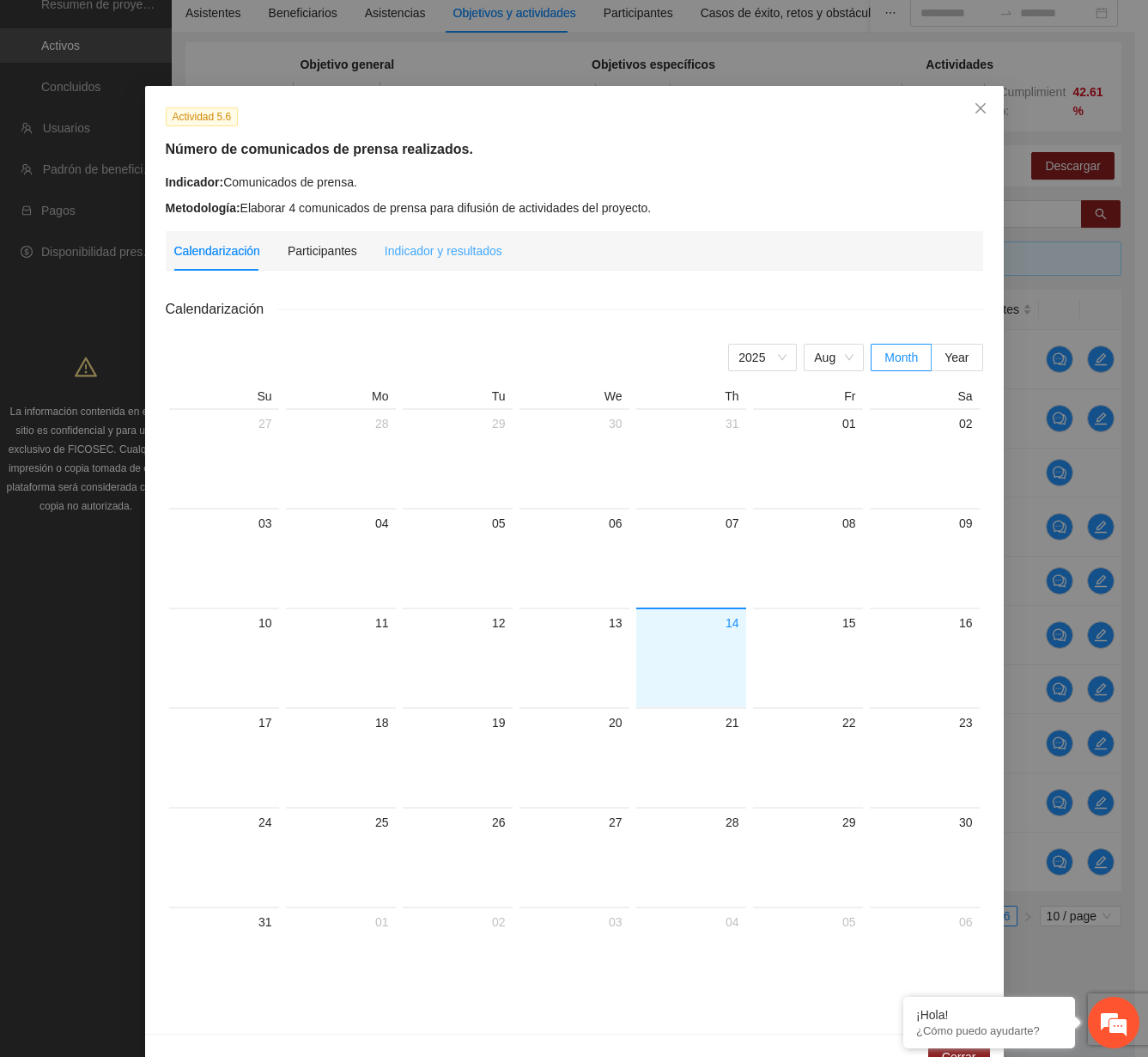
click at [467, 237] on div "Indicador y resultados" at bounding box center [444, 250] width 117 height 39
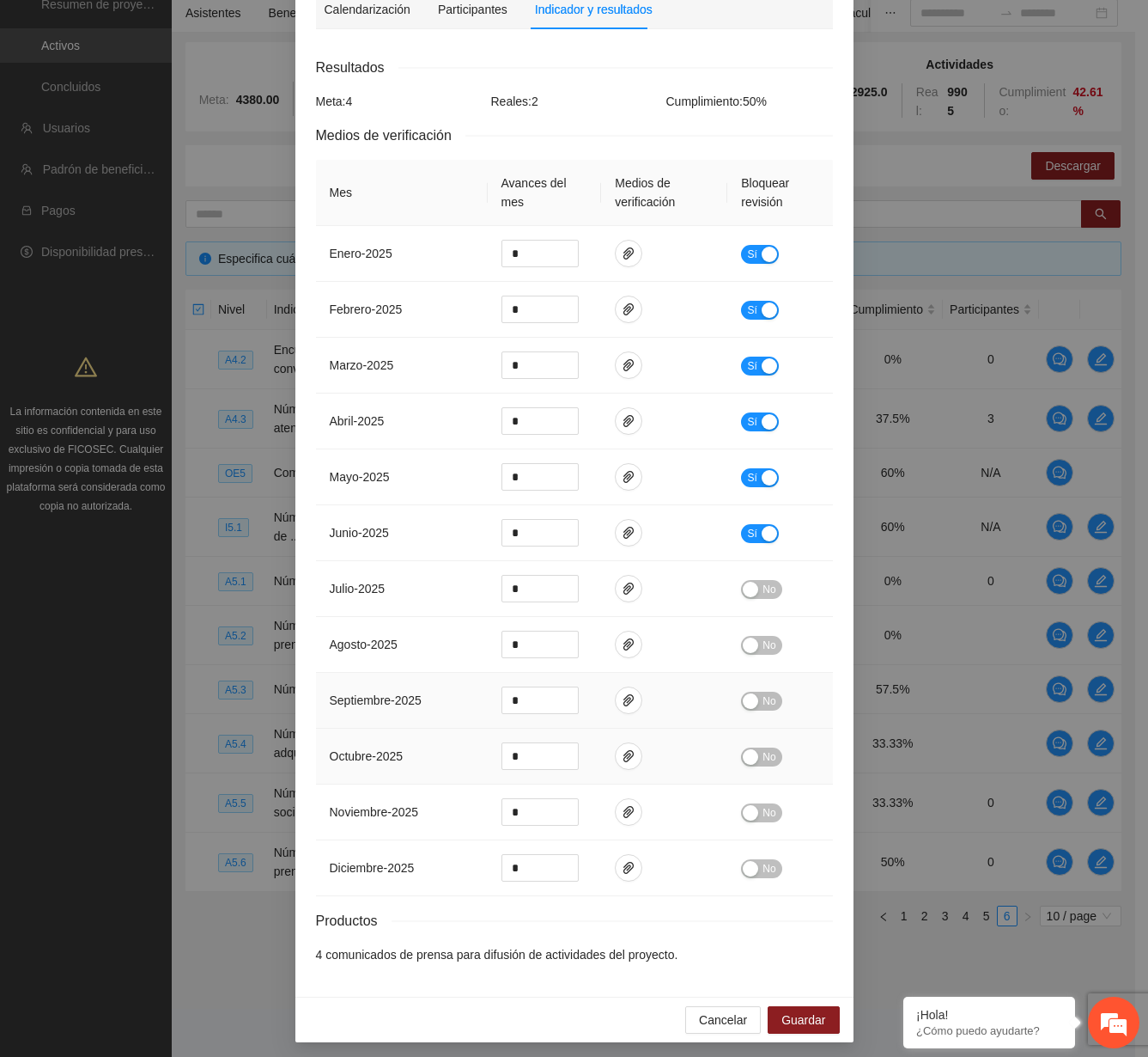
scroll to position [246, 0]
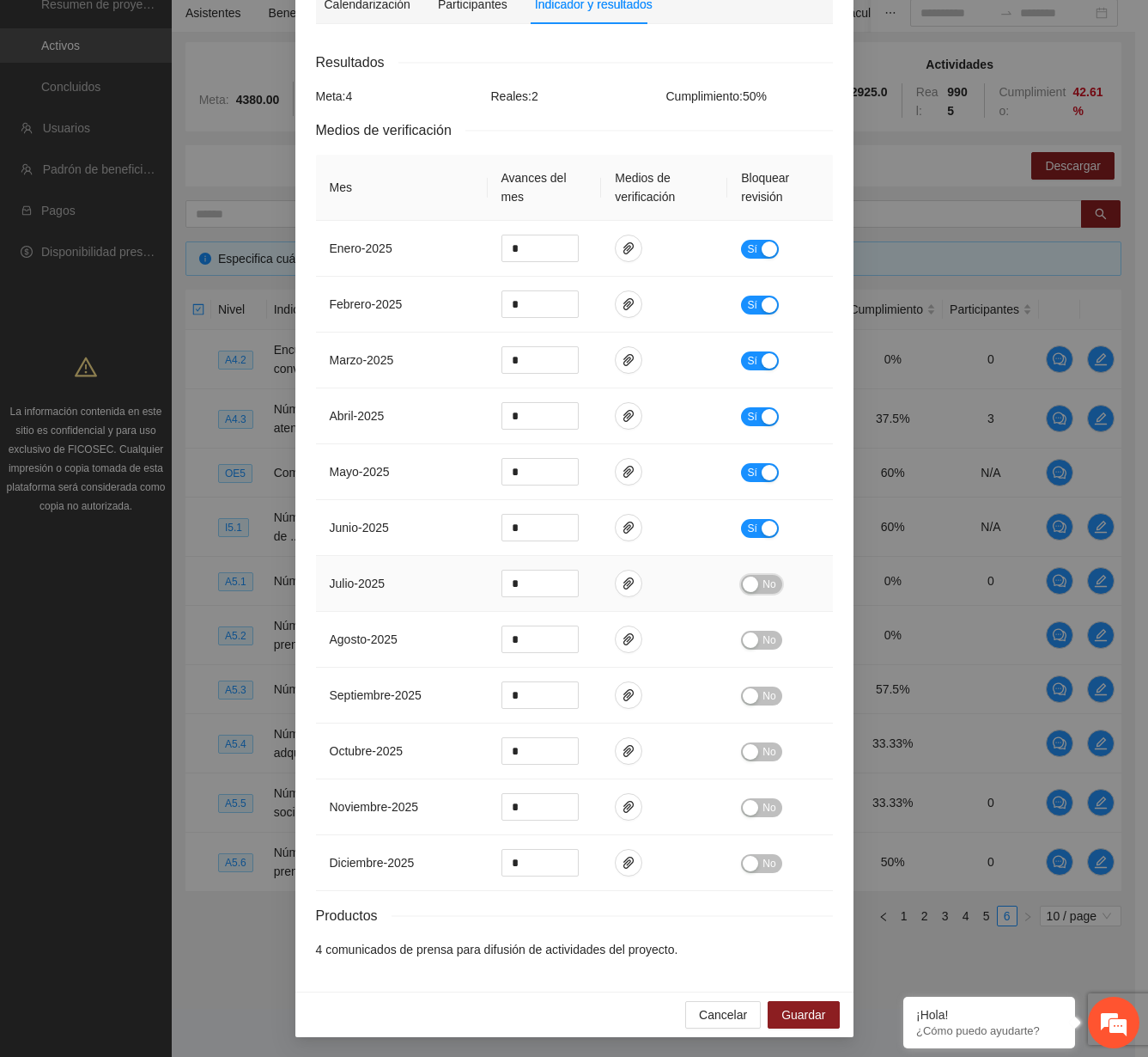
click at [759, 574] on div "No" at bounding box center [779, 583] width 77 height 20
click at [746, 584] on div "button" at bounding box center [751, 584] width 15 height 15
type input "*"
click at [566, 535] on icon "down" at bounding box center [569, 533] width 6 height 6
click at [782, 1011] on span "Guardar" at bounding box center [804, 1015] width 44 height 19
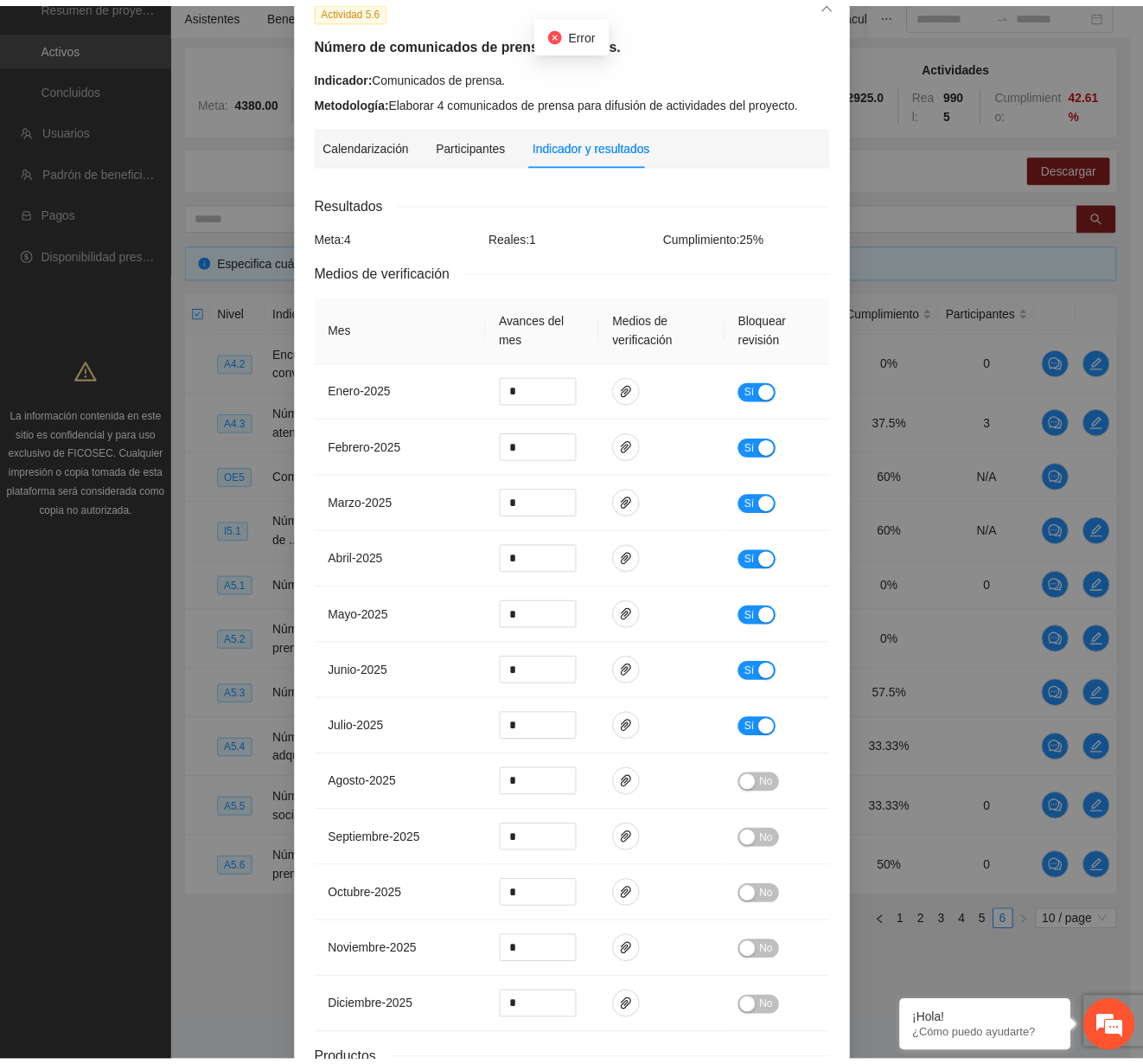
scroll to position [0, 0]
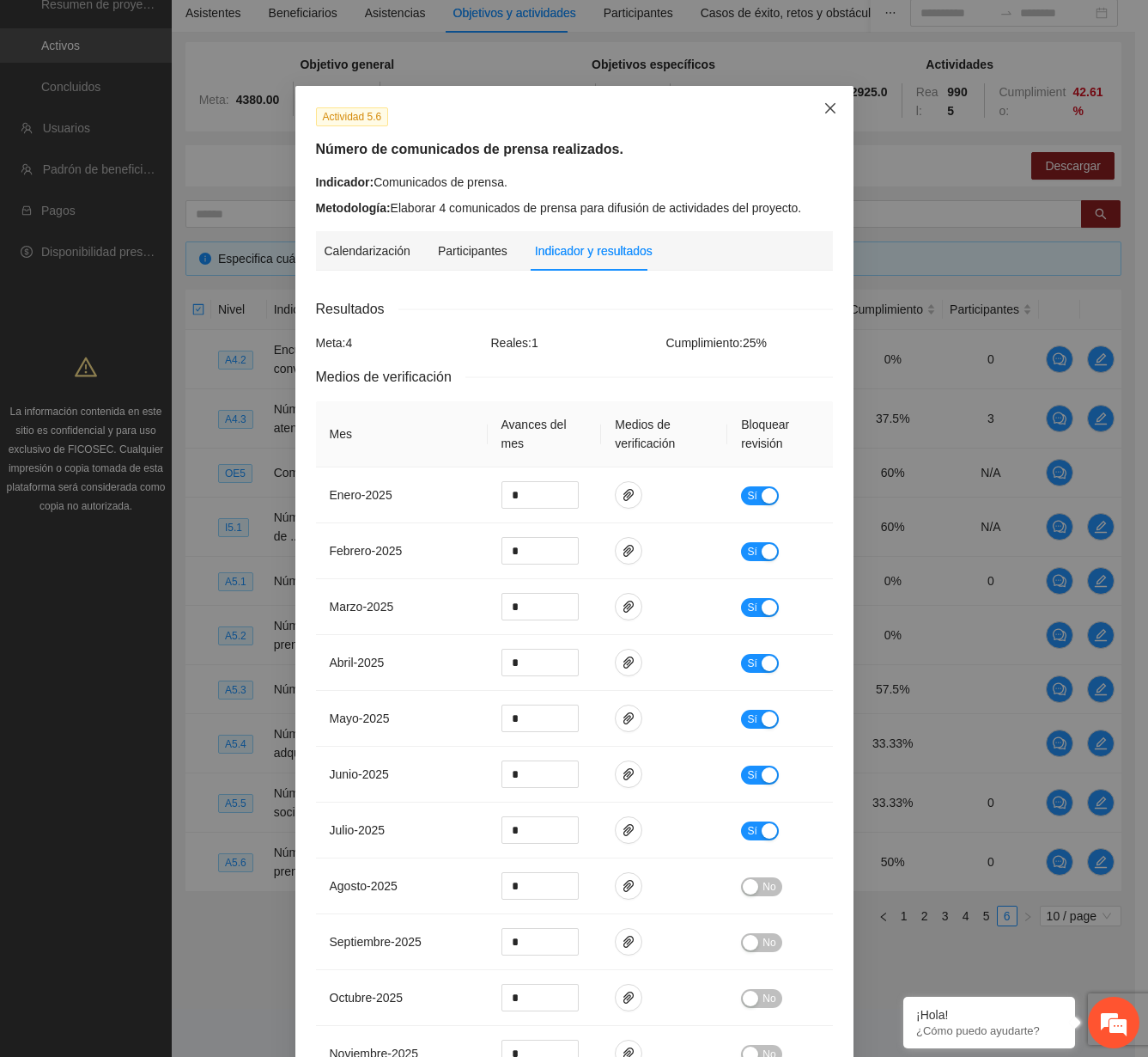
click at [828, 123] on span "Close" at bounding box center [830, 109] width 46 height 46
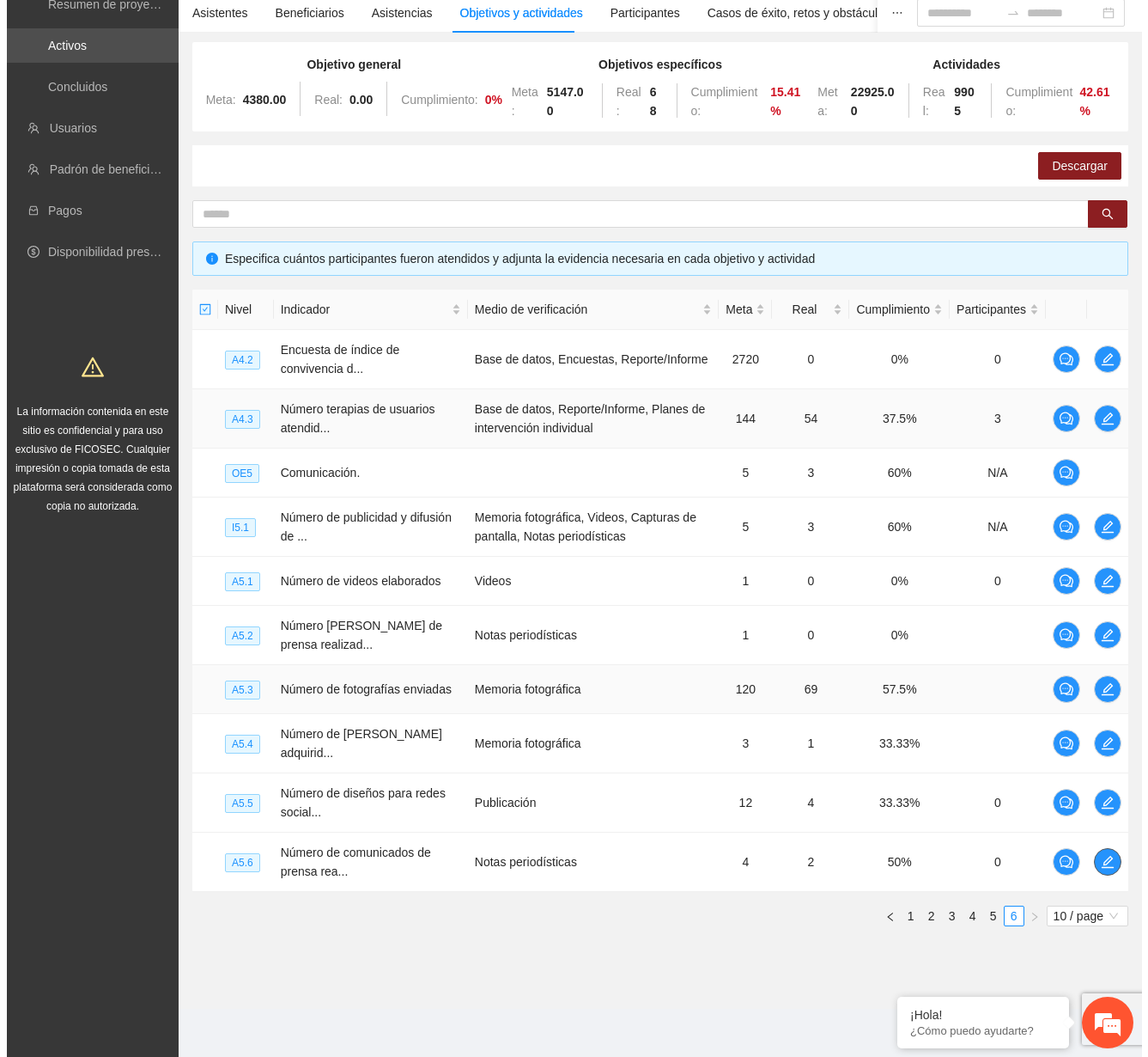
scroll to position [161, 0]
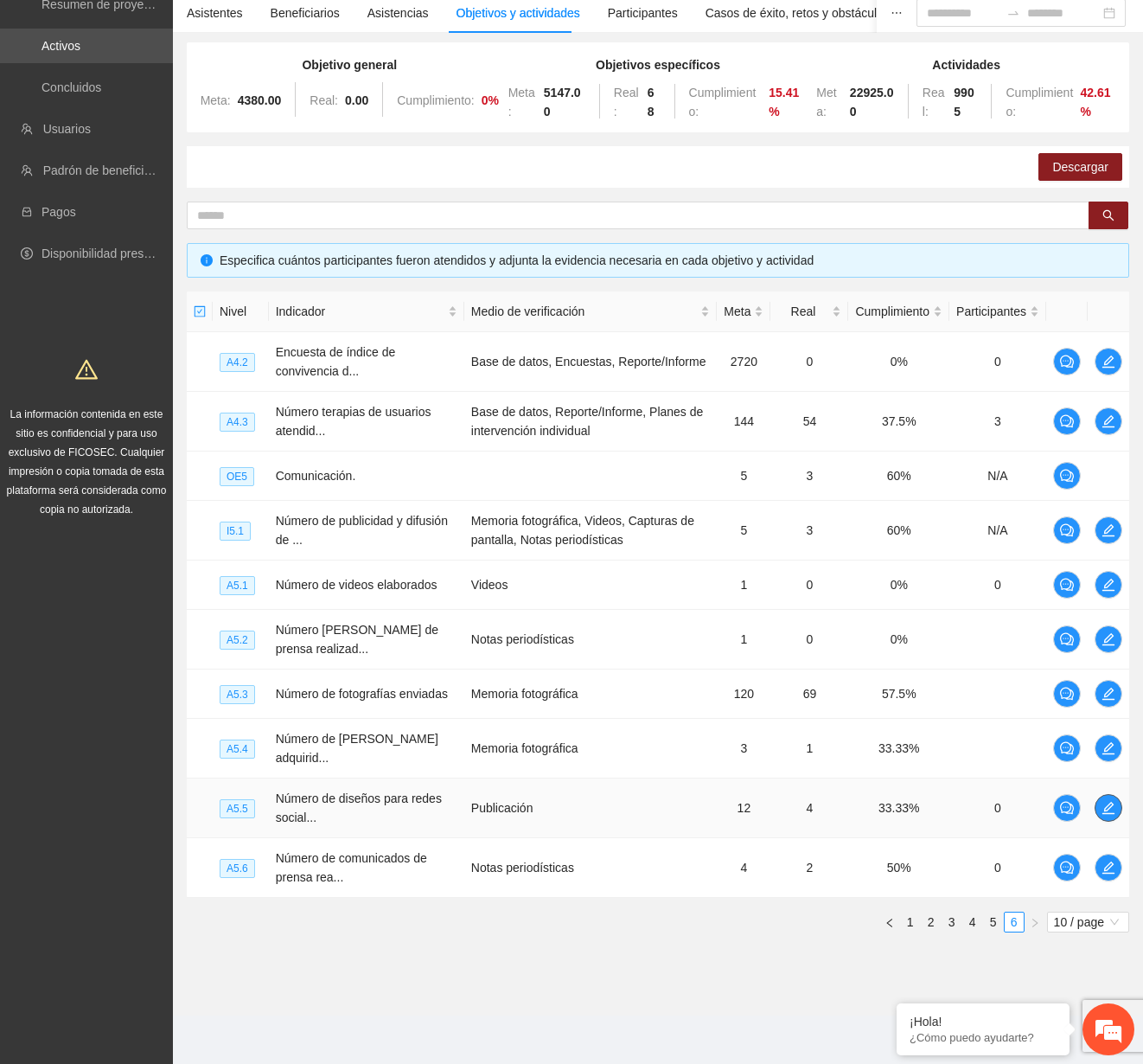
click at [1108, 802] on icon "edit" at bounding box center [1108, 807] width 12 height 12
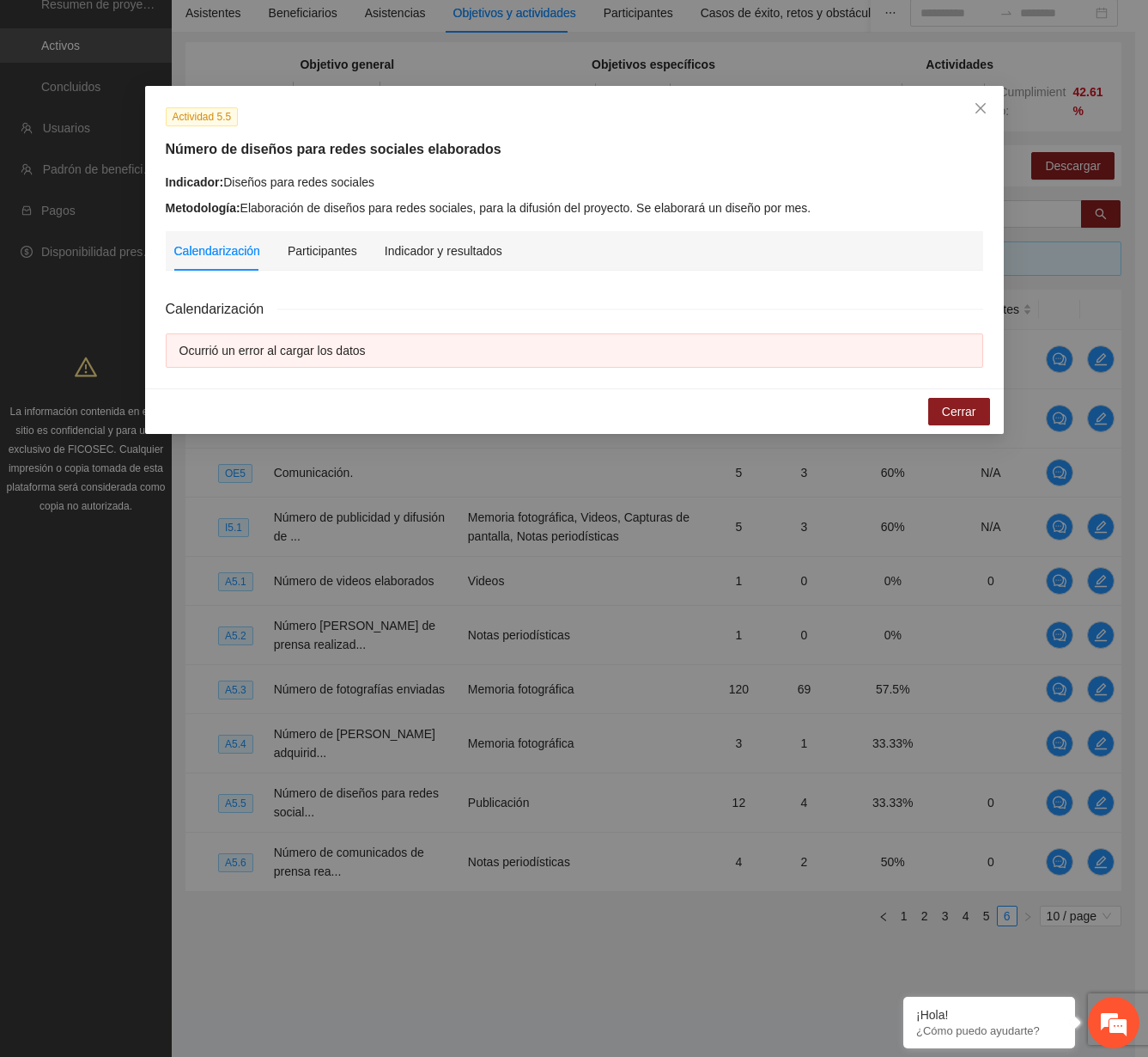
click at [427, 262] on div "Indicador y resultados" at bounding box center [444, 250] width 117 height 39
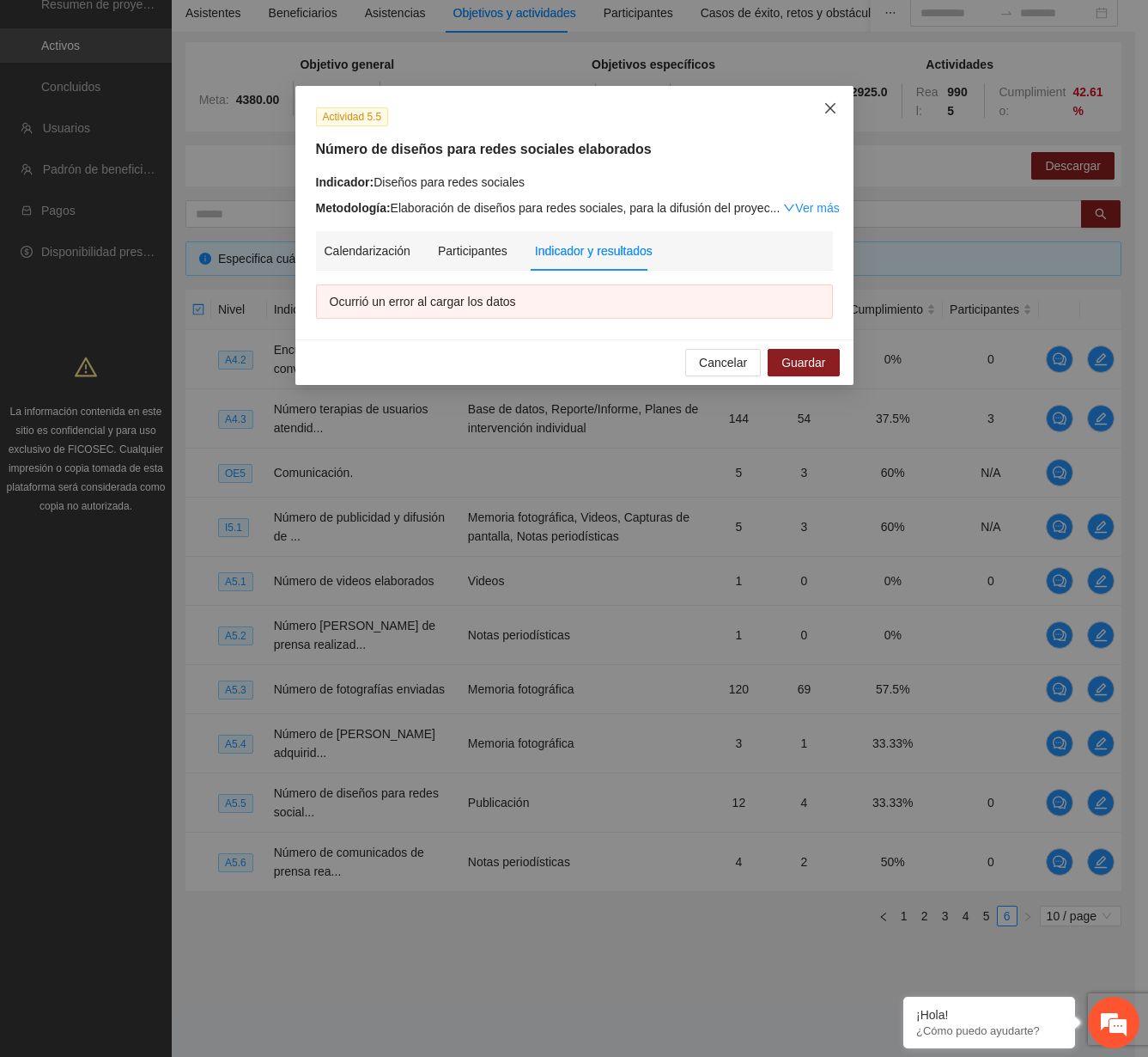
click at [830, 106] on icon "close" at bounding box center [830, 108] width 13 height 13
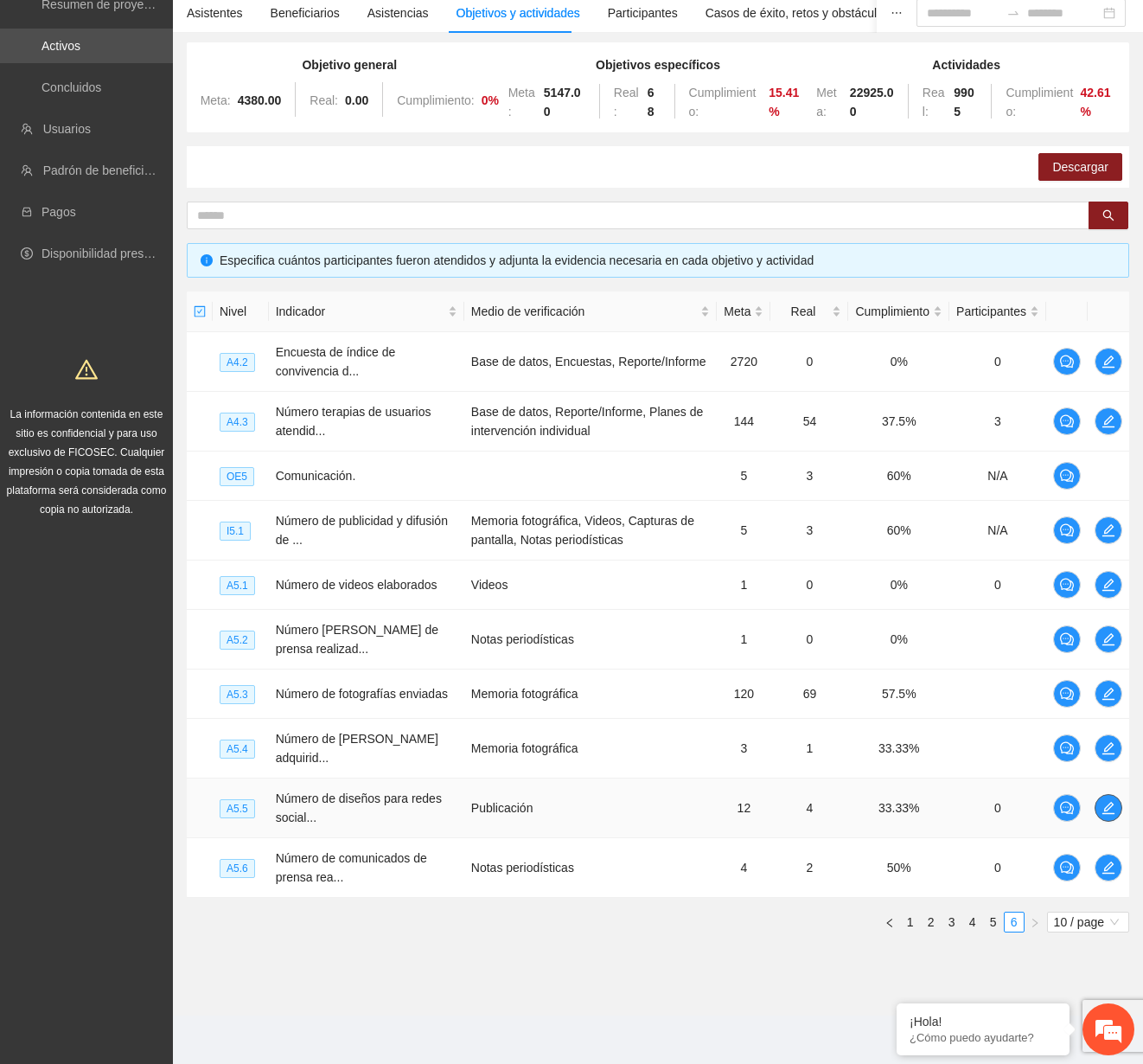
click at [1099, 809] on span "edit" at bounding box center [1108, 807] width 26 height 14
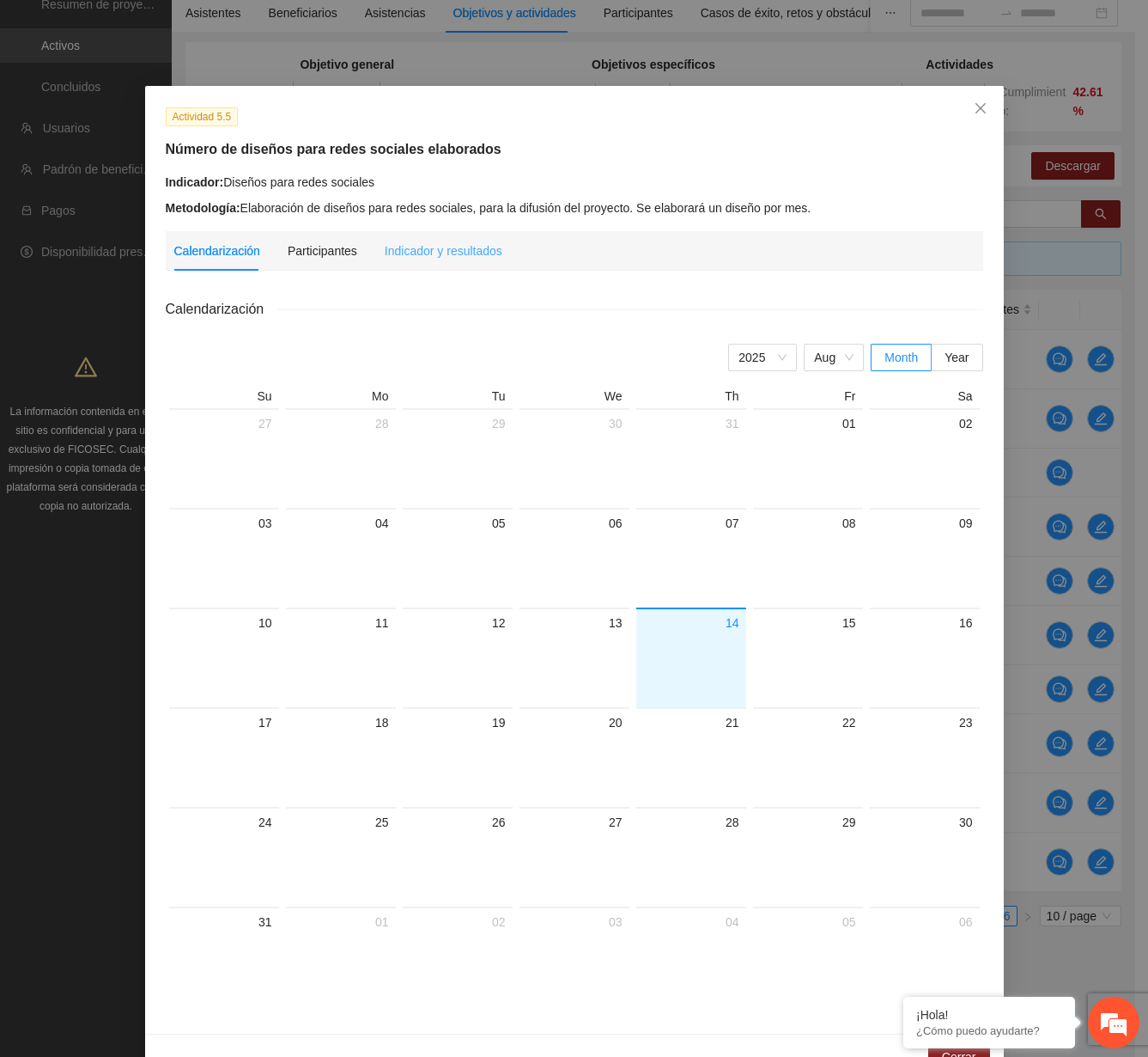
click at [439, 264] on div "Indicador y resultados" at bounding box center [444, 250] width 117 height 39
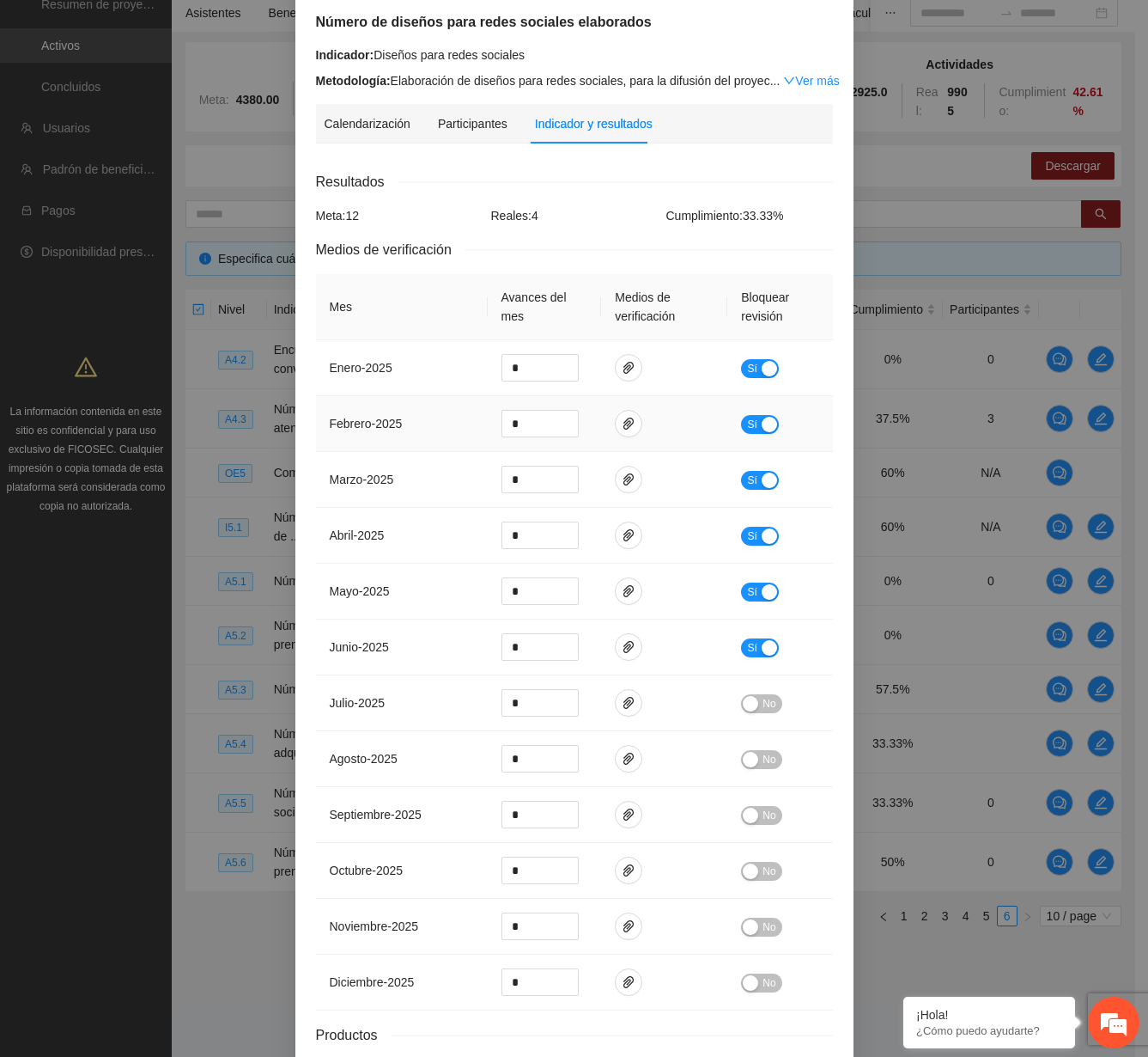
scroll to position [171, 0]
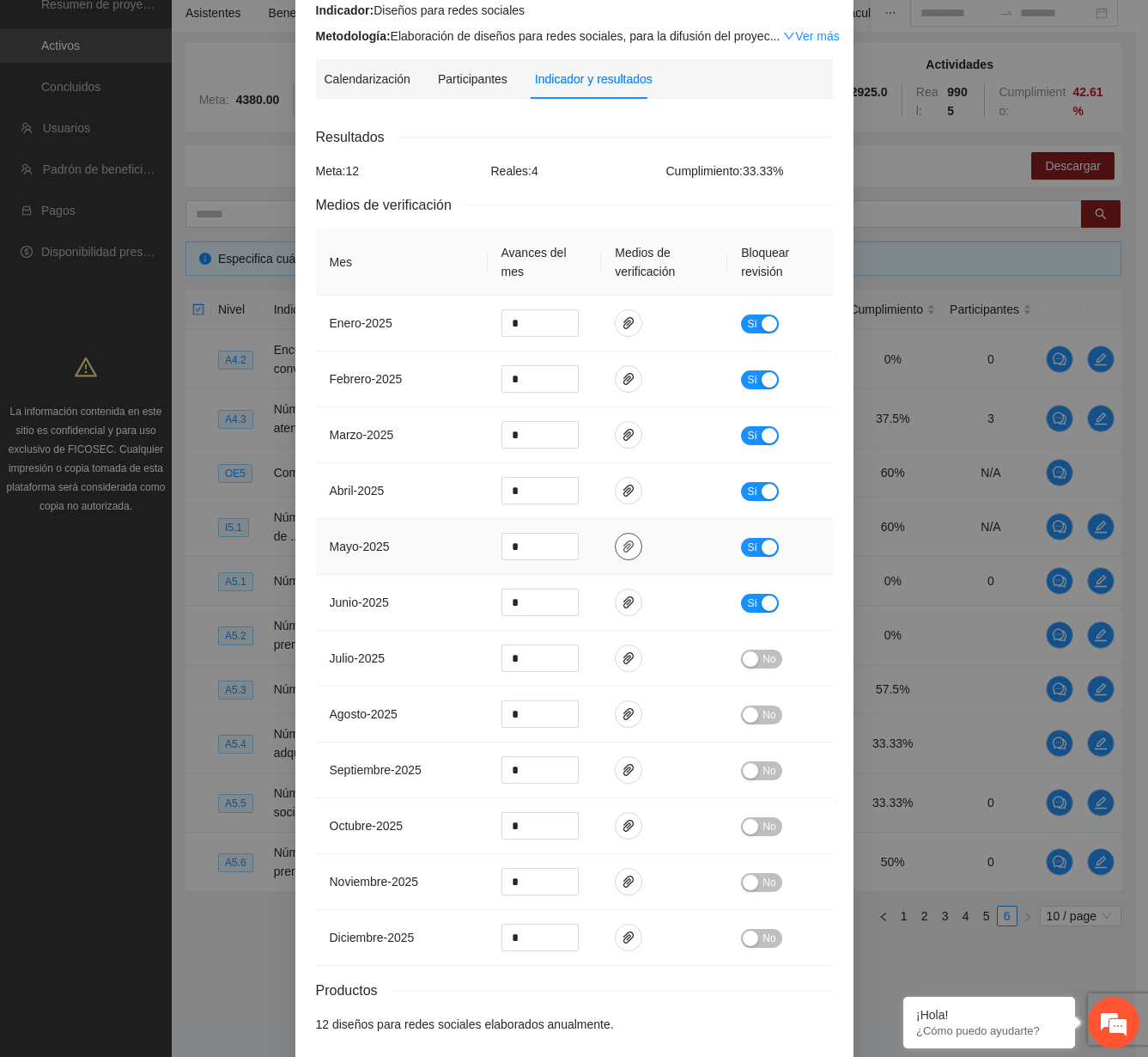
click at [622, 552] on icon "paper-clip" at bounding box center [628, 546] width 13 height 13
click at [566, 555] on span "down" at bounding box center [569, 553] width 11 height 11
click at [566, 549] on icon "down" at bounding box center [569, 552] width 6 height 6
click at [566, 554] on icon "down" at bounding box center [569, 552] width 6 height 6
type input "*"
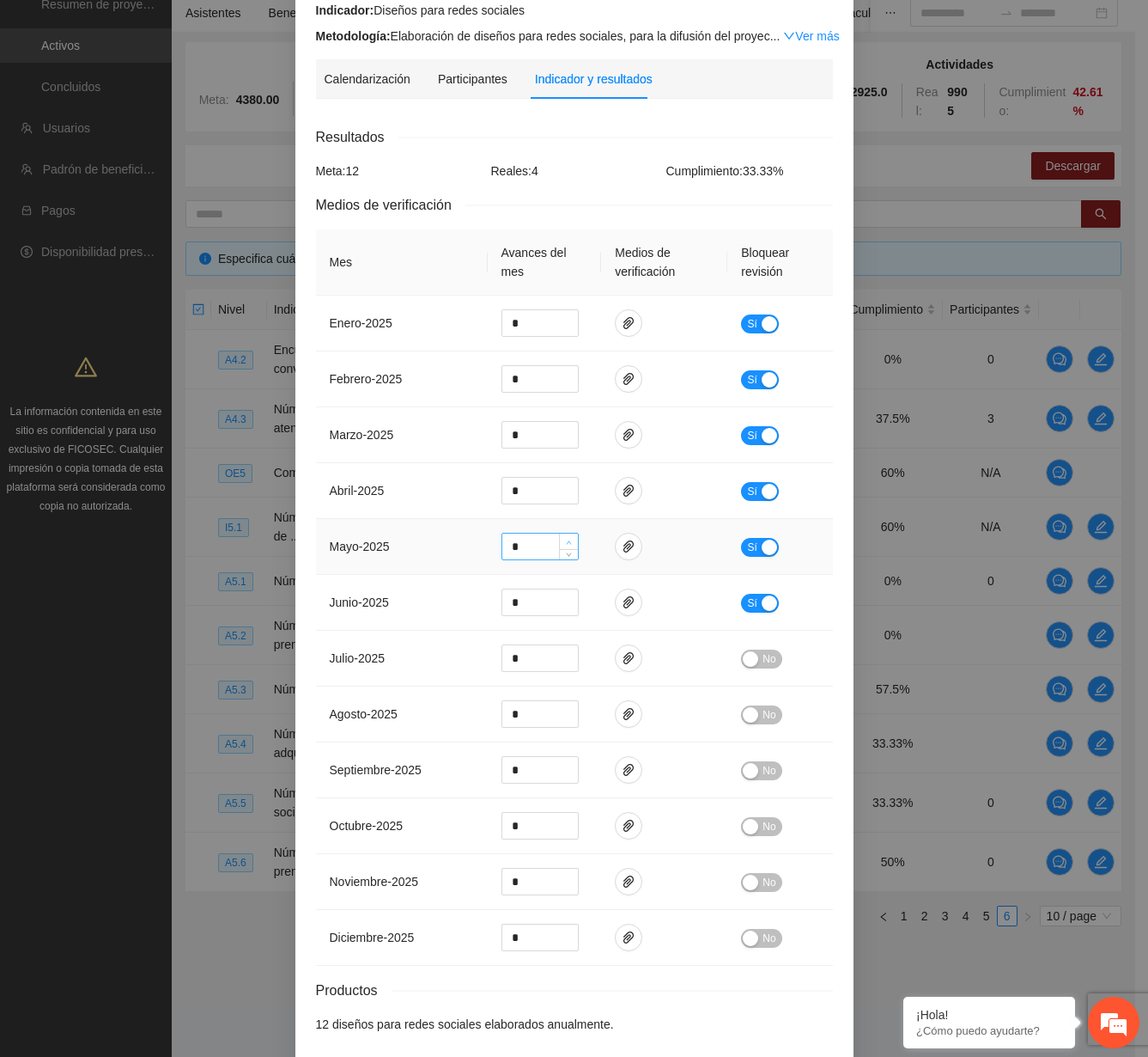
click at [570, 537] on span "Increase Value" at bounding box center [569, 541] width 19 height 15
click at [763, 669] on td "No" at bounding box center [779, 658] width 105 height 56
click at [763, 659] on span "No" at bounding box center [769, 659] width 13 height 19
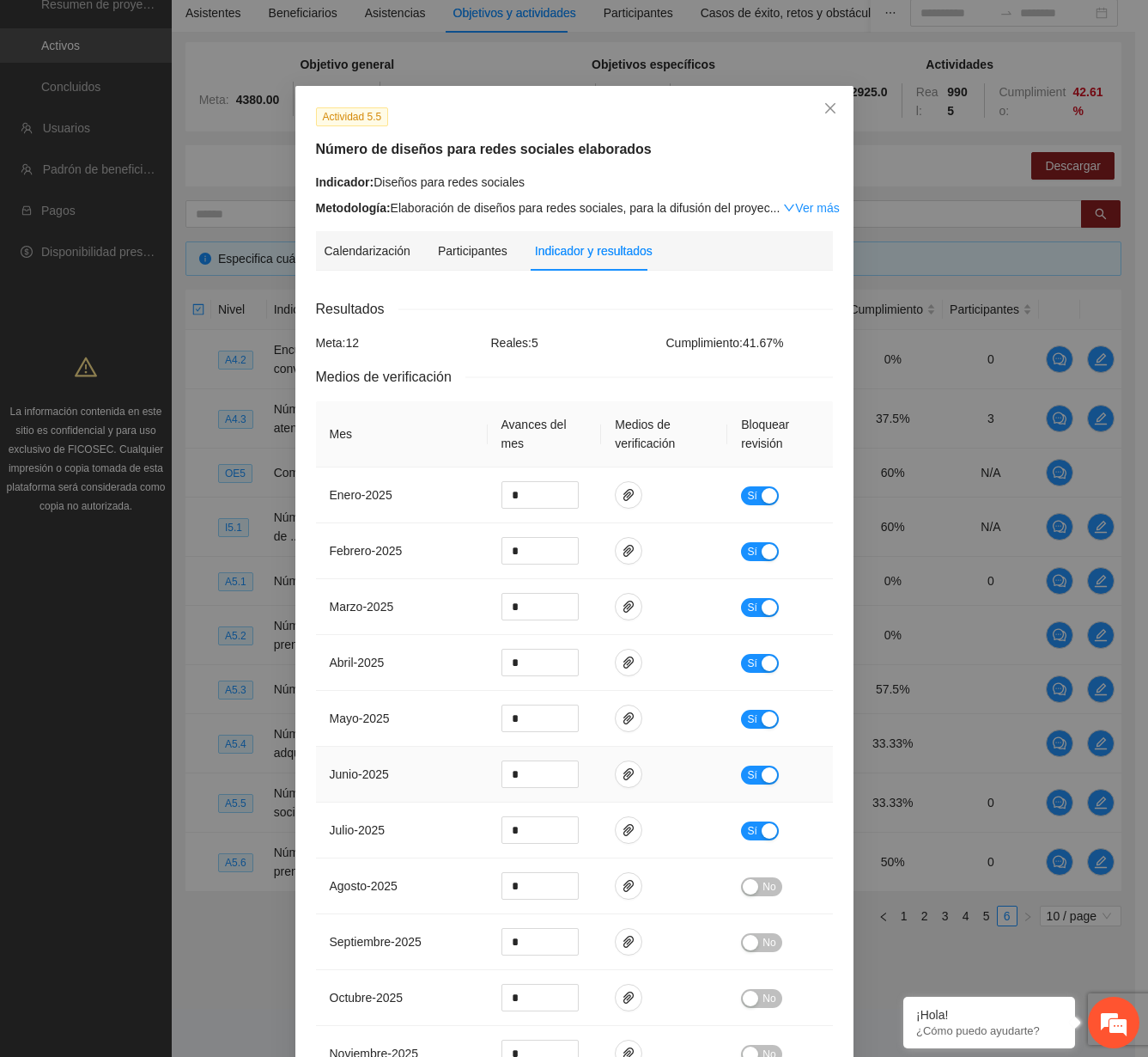
click at [767, 765] on button "Sí" at bounding box center [759, 775] width 38 height 19
click at [747, 825] on span "Sí" at bounding box center [752, 831] width 11 height 19
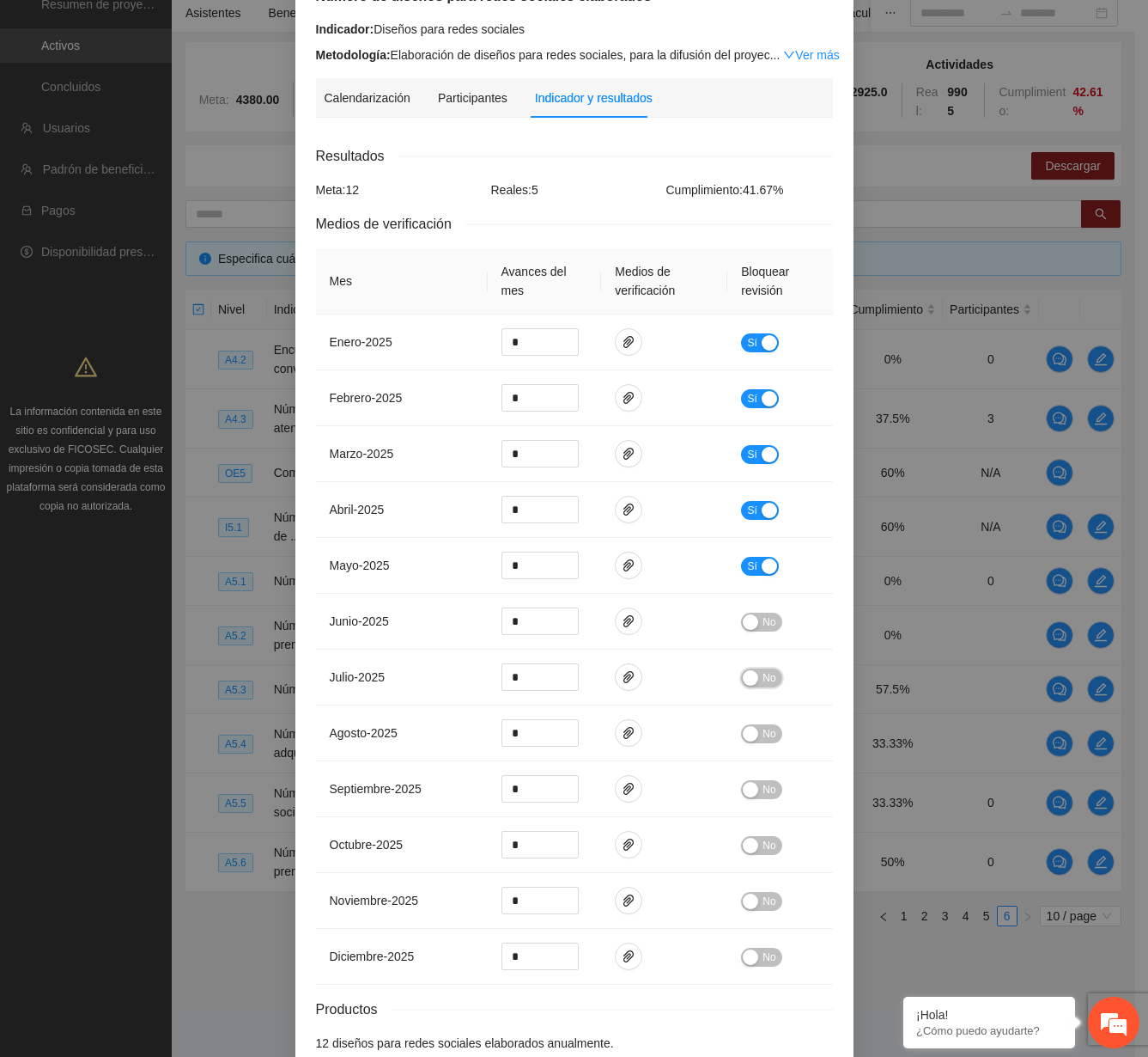
scroll to position [246, 0]
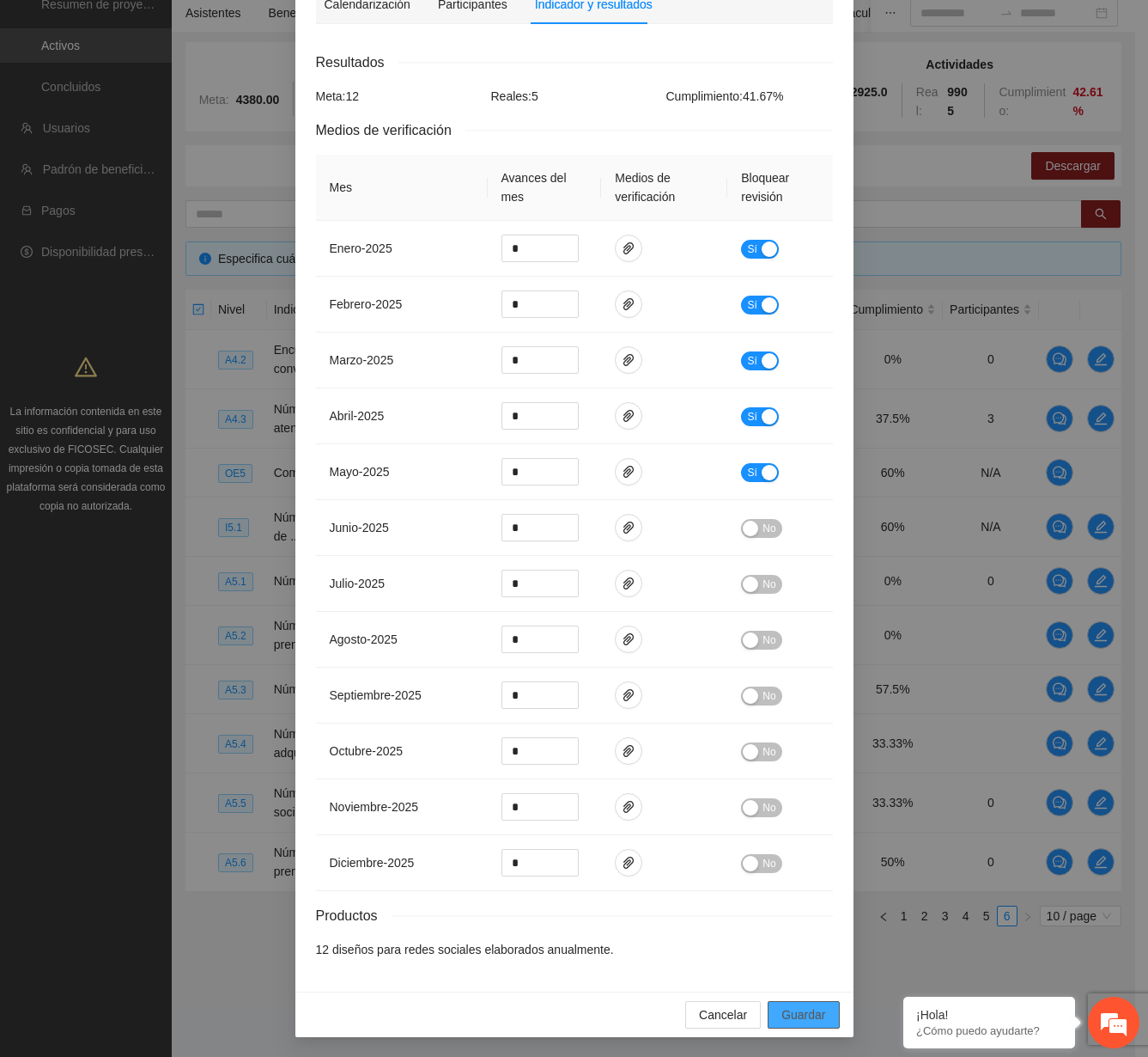
click at [798, 1013] on span "Guardar" at bounding box center [804, 1015] width 44 height 19
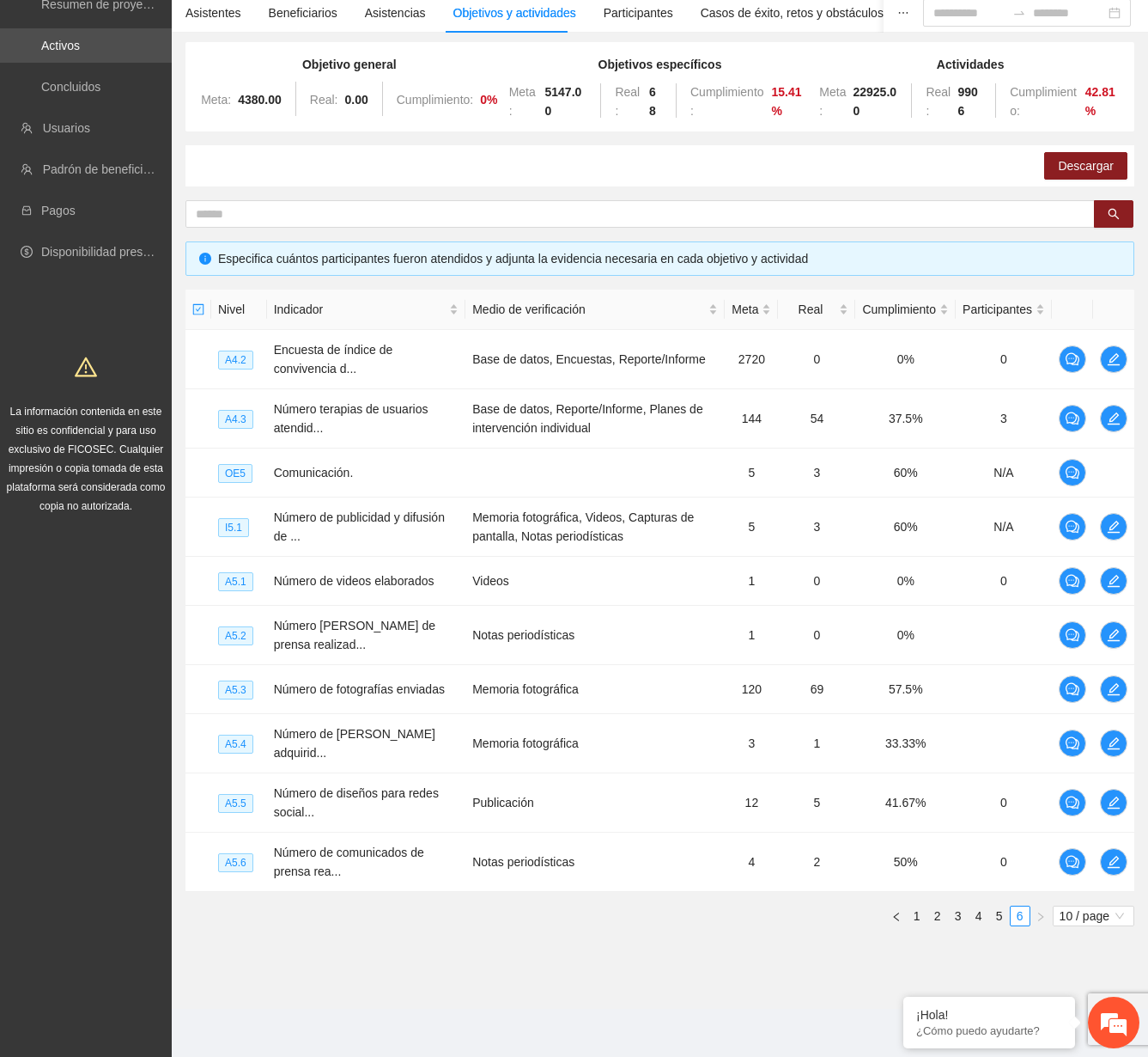
scroll to position [150, 0]
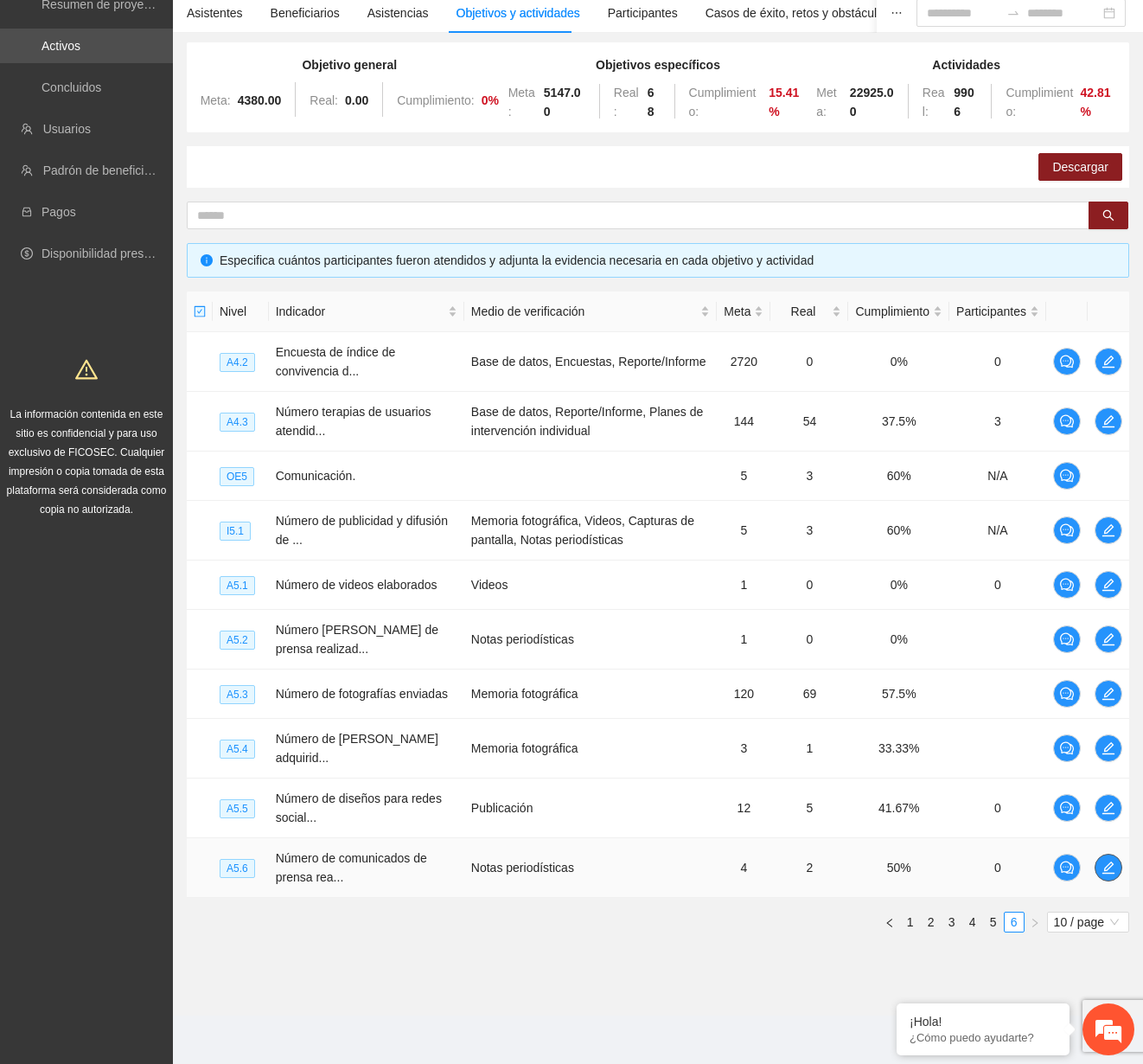
click at [1106, 872] on icon "edit" at bounding box center [1108, 867] width 14 height 14
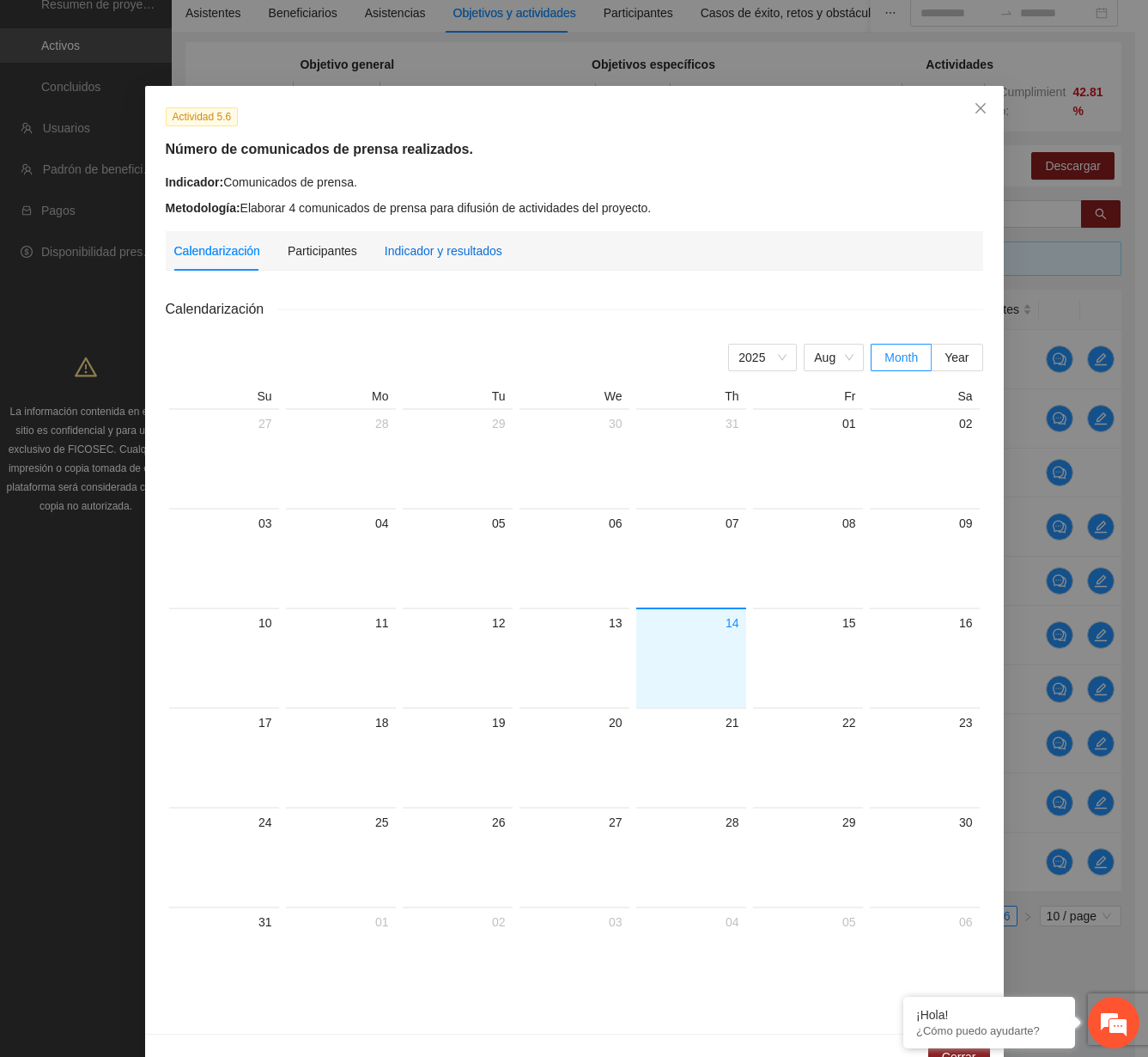
click at [400, 250] on div "Indicador y resultados" at bounding box center [444, 251] width 117 height 19
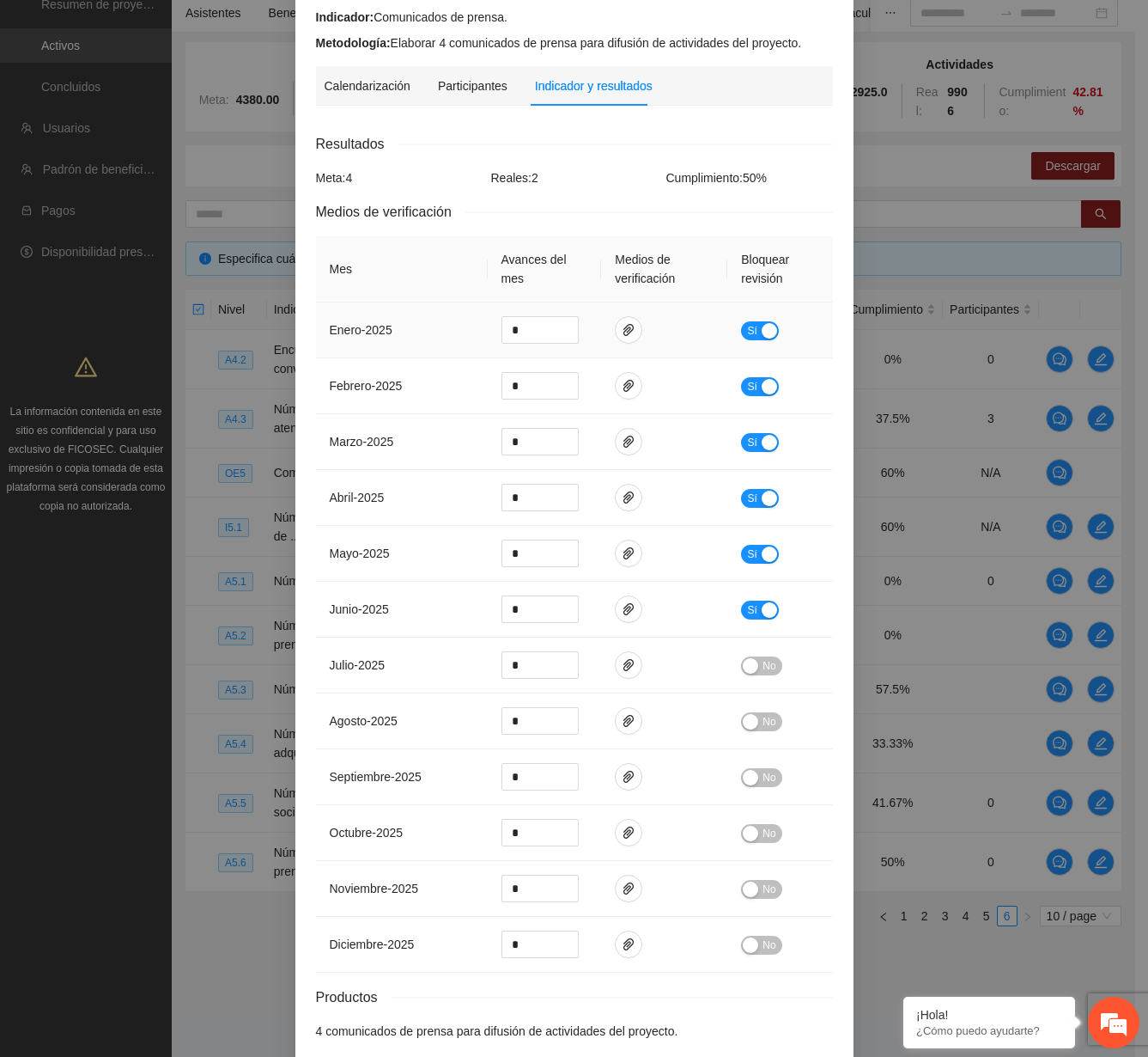
scroll to position [171, 0]
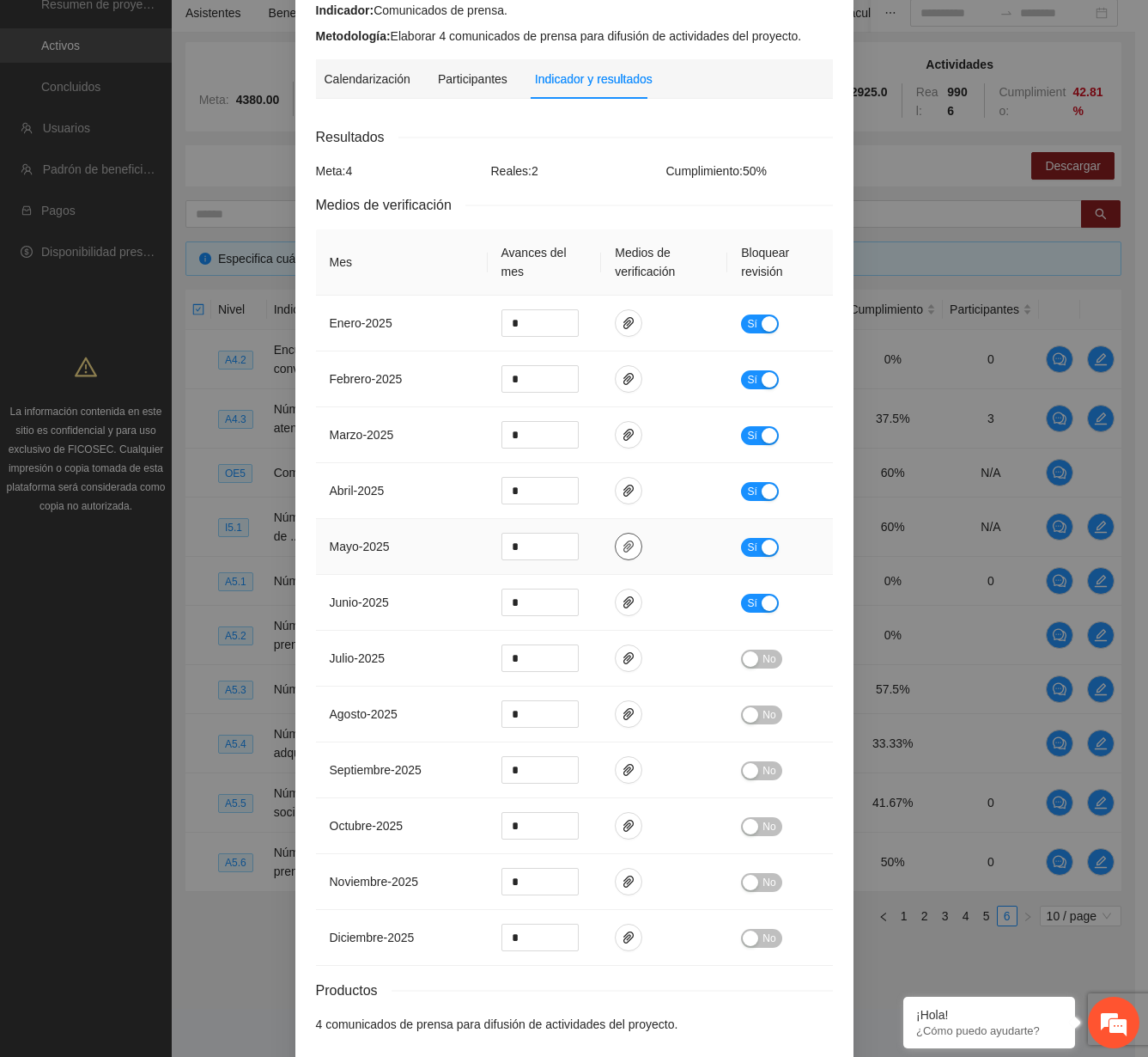
click at [632, 545] on span "paper-clip" at bounding box center [628, 546] width 26 height 13
click at [629, 616] on td at bounding box center [664, 603] width 126 height 56
click at [625, 604] on icon "paper-clip" at bounding box center [628, 603] width 13 height 13
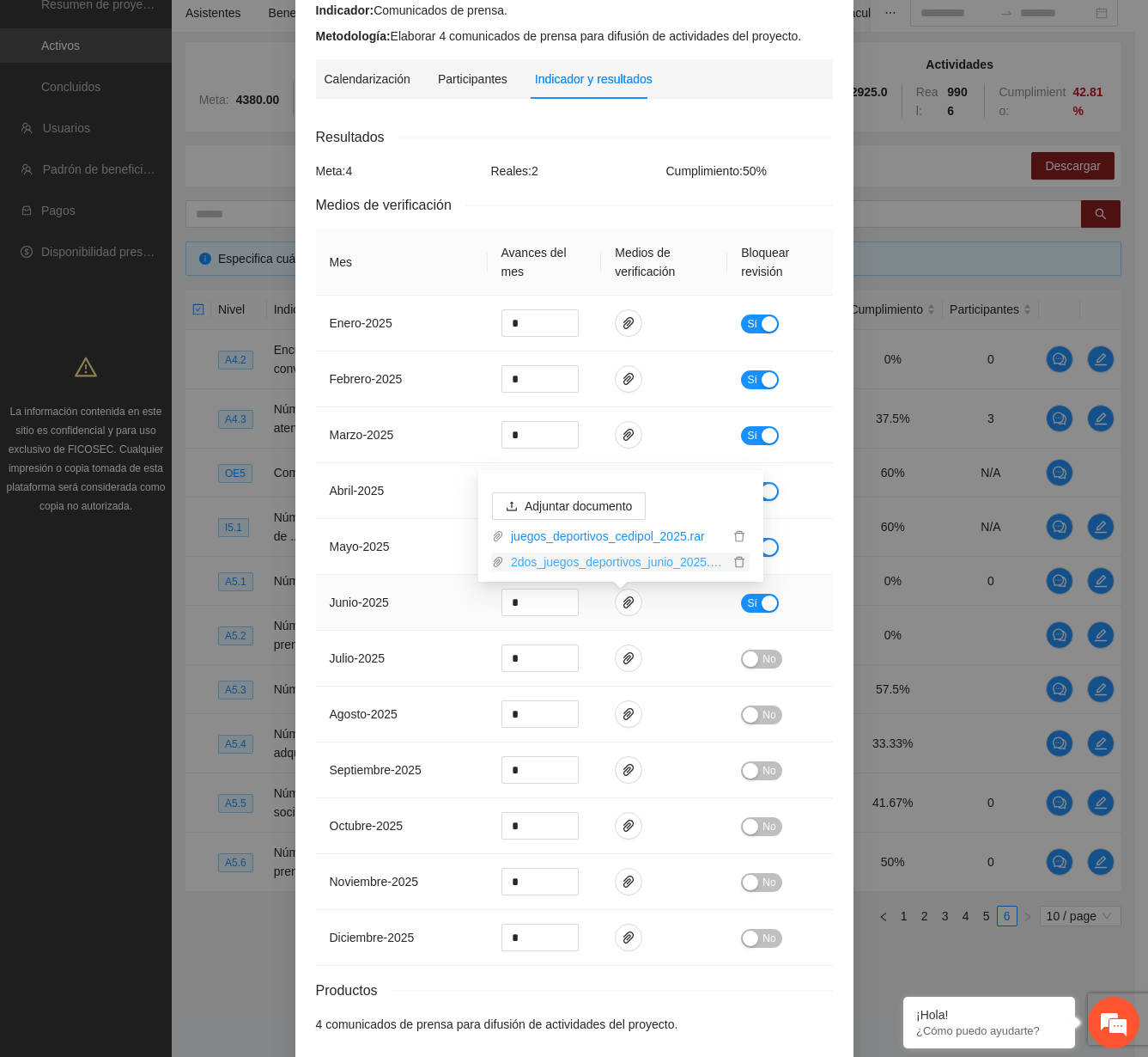
click at [617, 553] on link "2dos_juegos_deportivos_junio_2025.rar" at bounding box center [617, 562] width 225 height 19
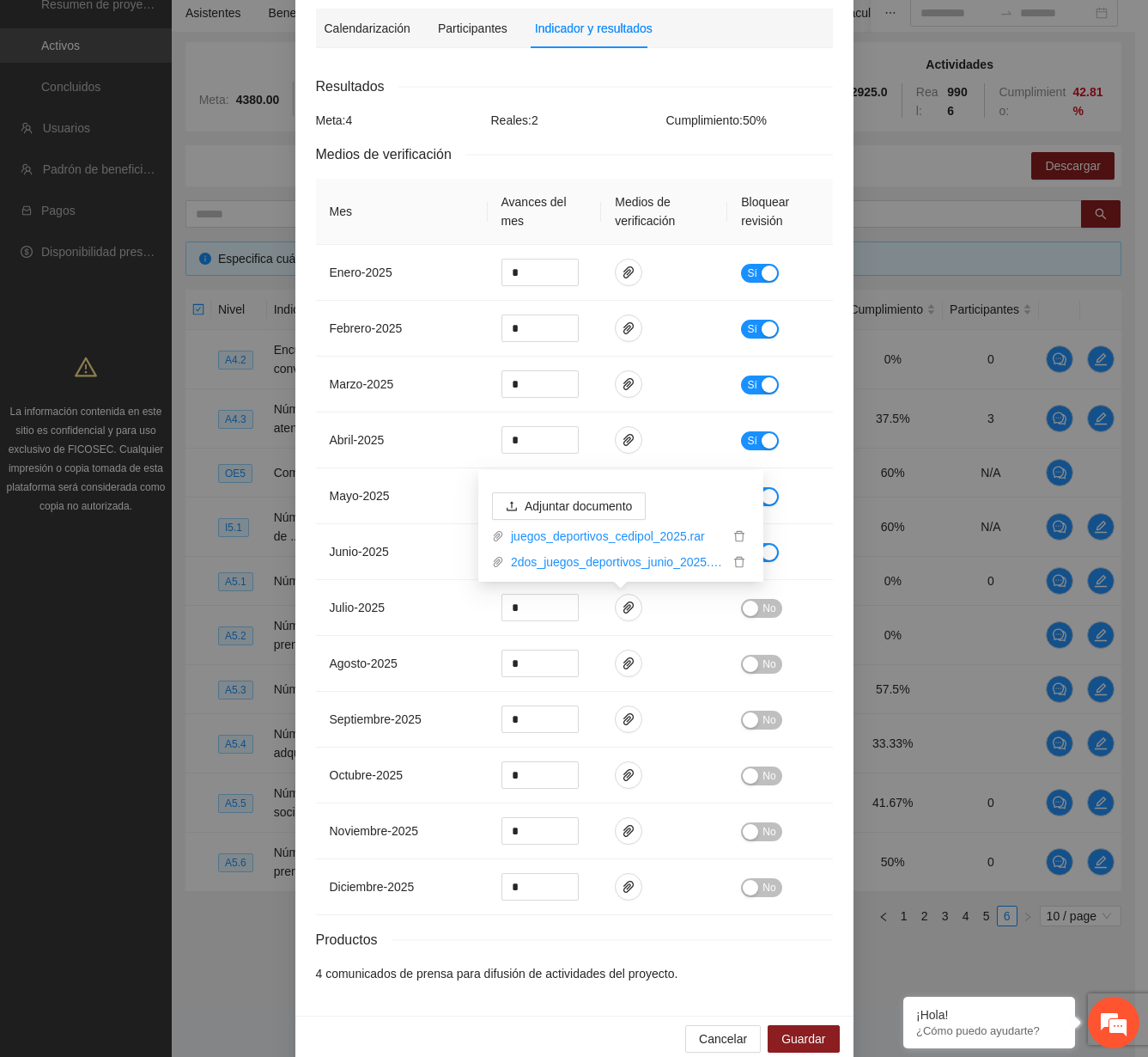
scroll to position [246, 0]
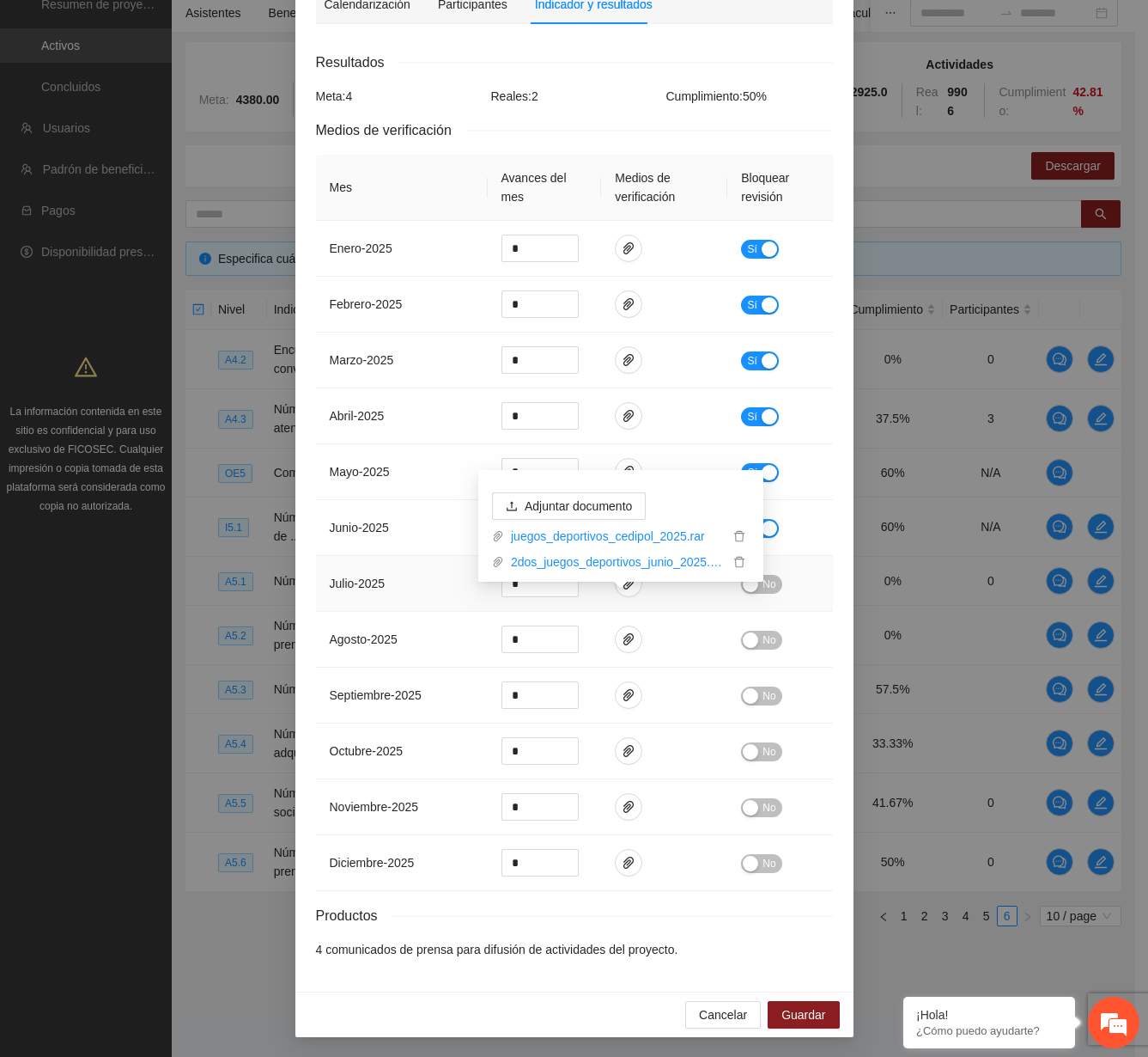
click at [811, 559] on td "No" at bounding box center [779, 583] width 105 height 56
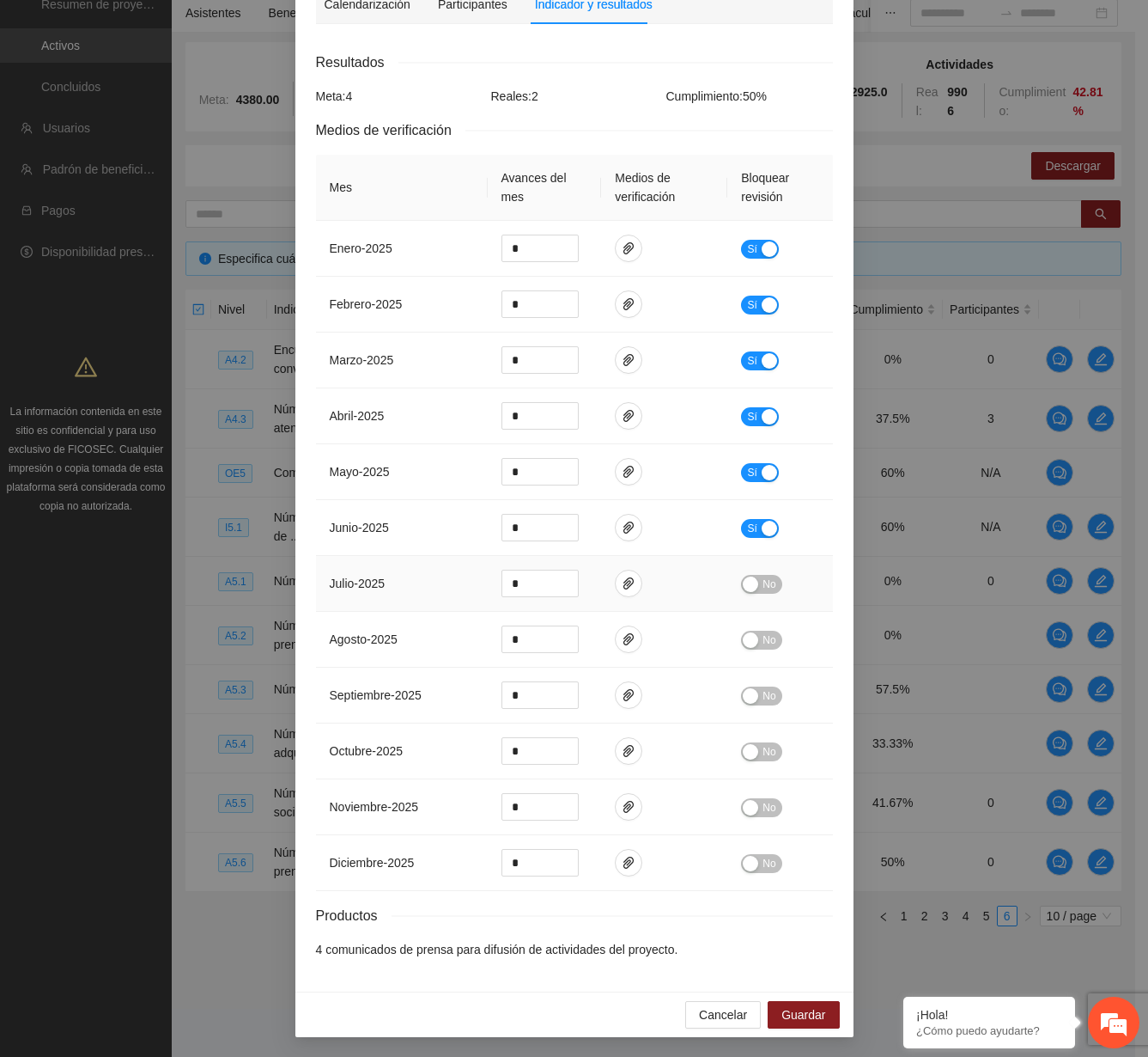
click at [771, 576] on button "No" at bounding box center [761, 584] width 40 height 19
click at [791, 1005] on span "Guardar" at bounding box center [804, 1015] width 44 height 19
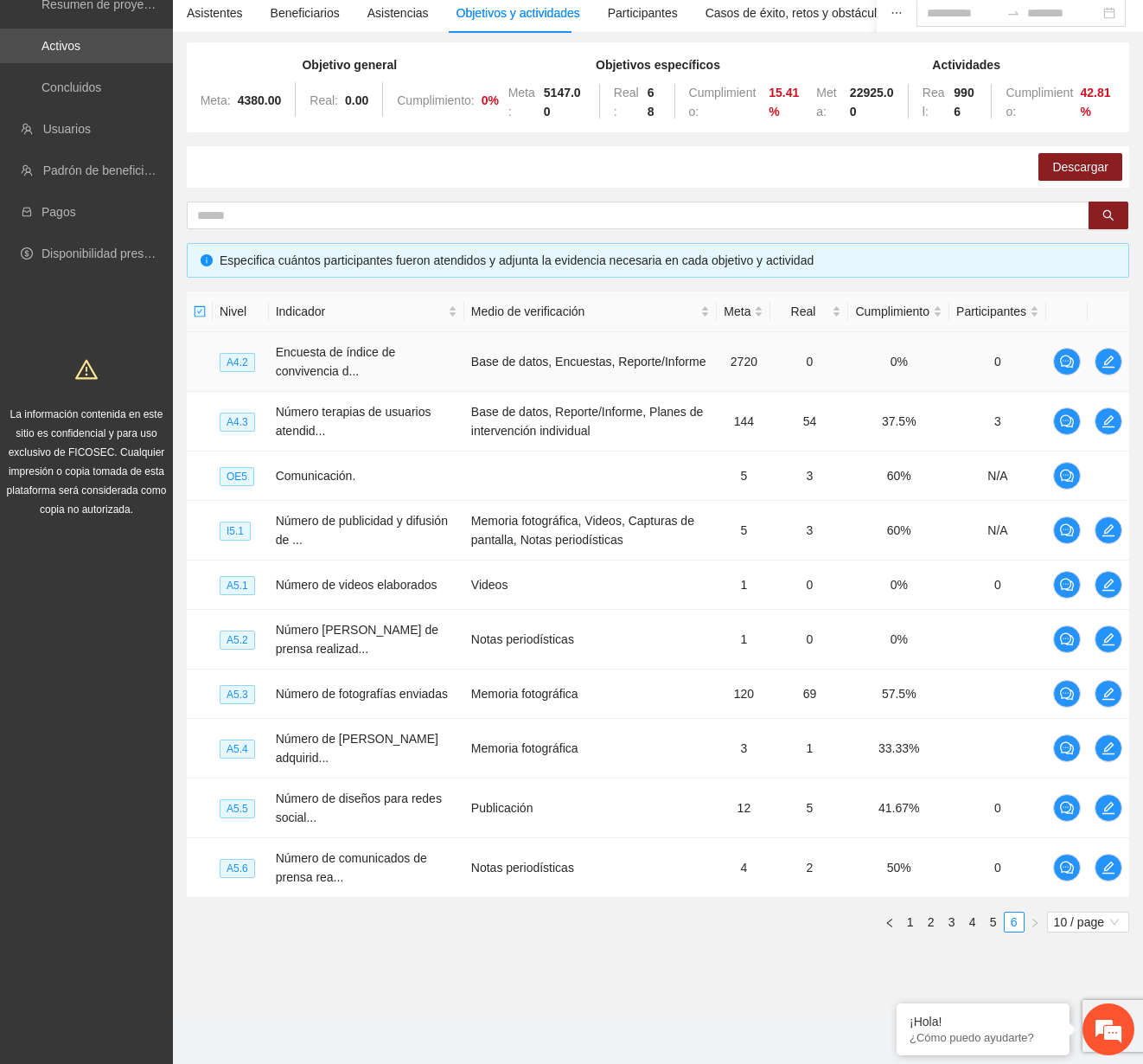
scroll to position [162, 0]
